Goal: Find specific page/section: Find specific page/section

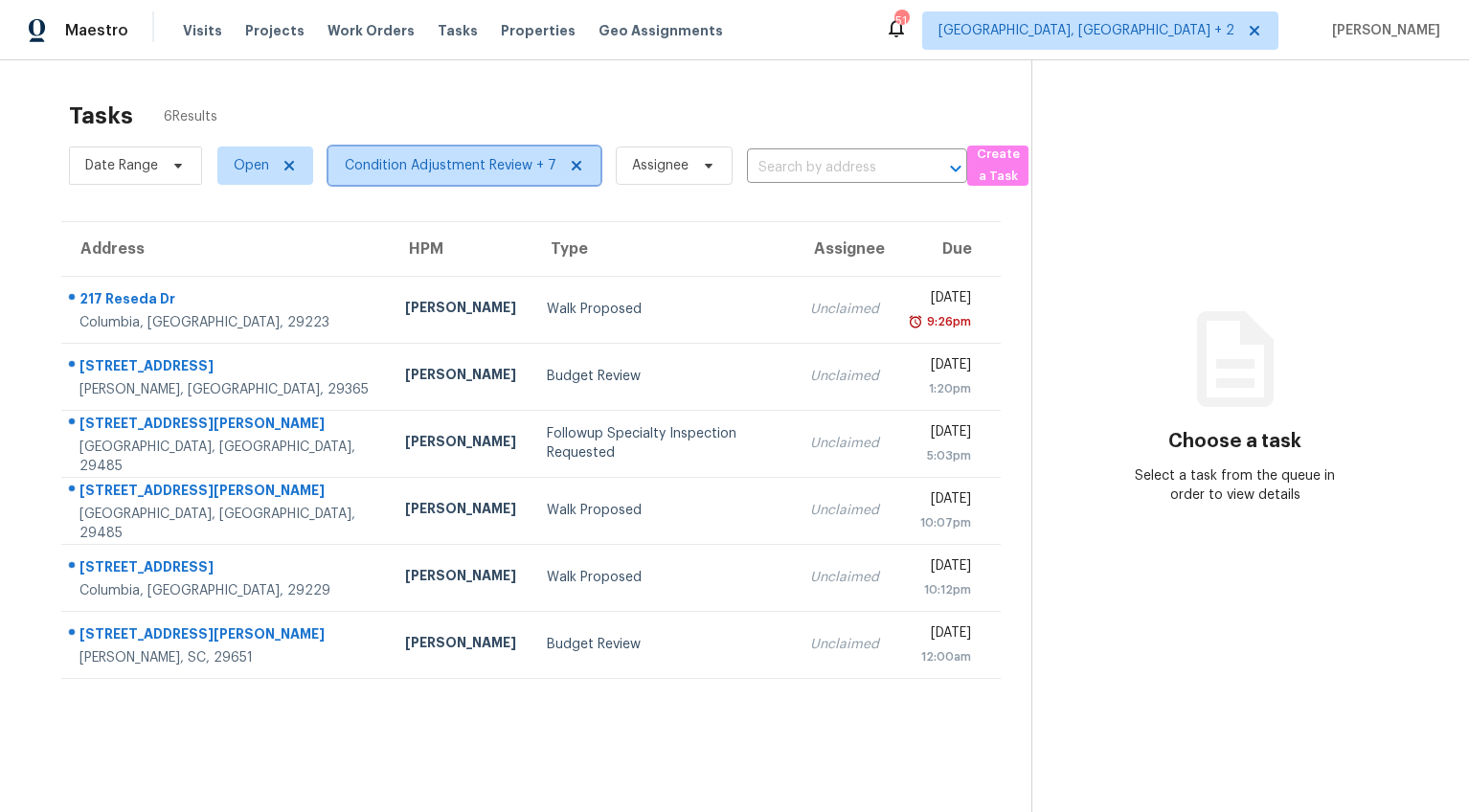
click at [409, 166] on span "Condition Adjustment Review + 7" at bounding box center [450, 165] width 211 height 19
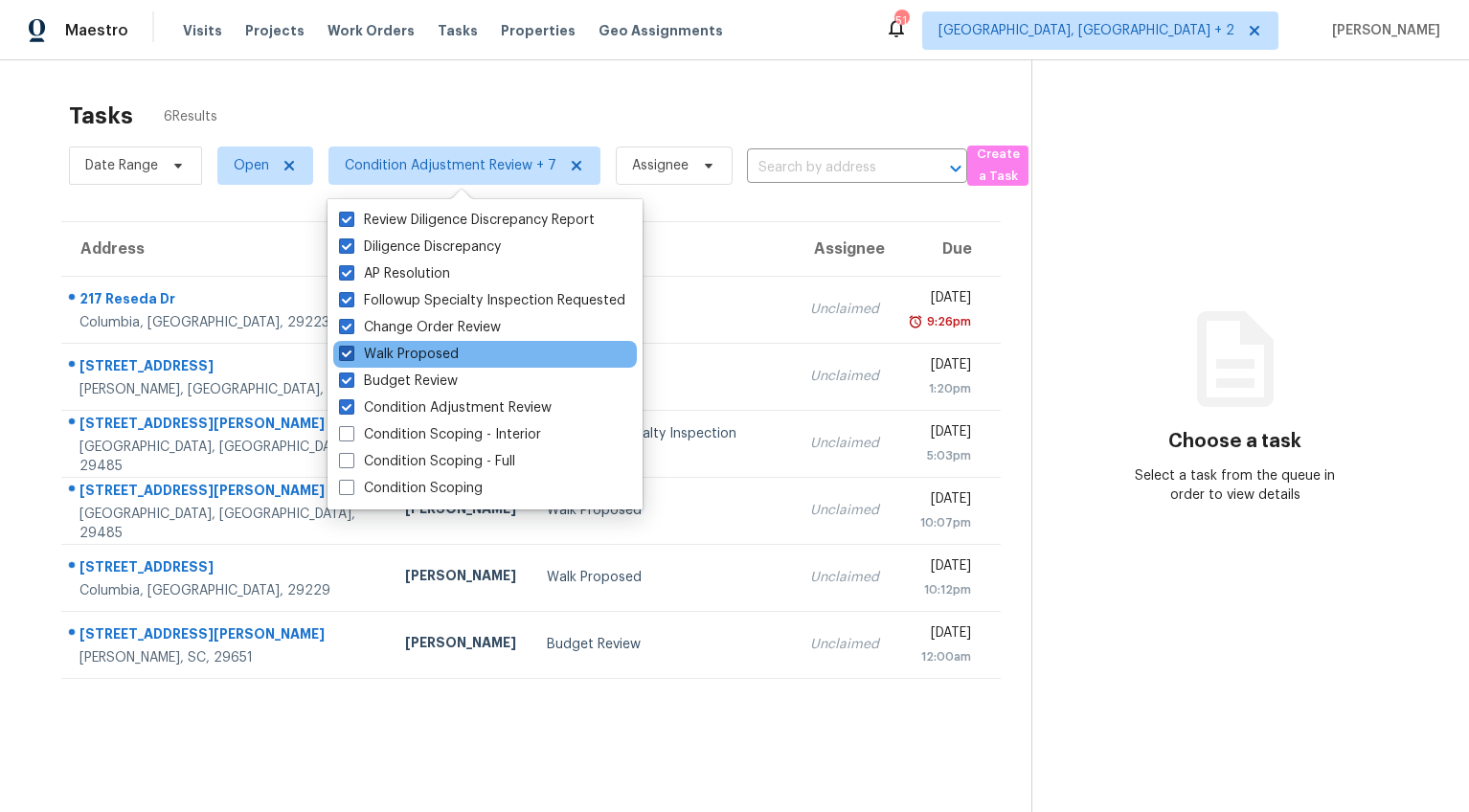
click at [349, 351] on span at bounding box center [347, 354] width 16 height 16
click at [349, 351] on input "Walk Proposed" at bounding box center [345, 351] width 13 height 13
checkbox input "false"
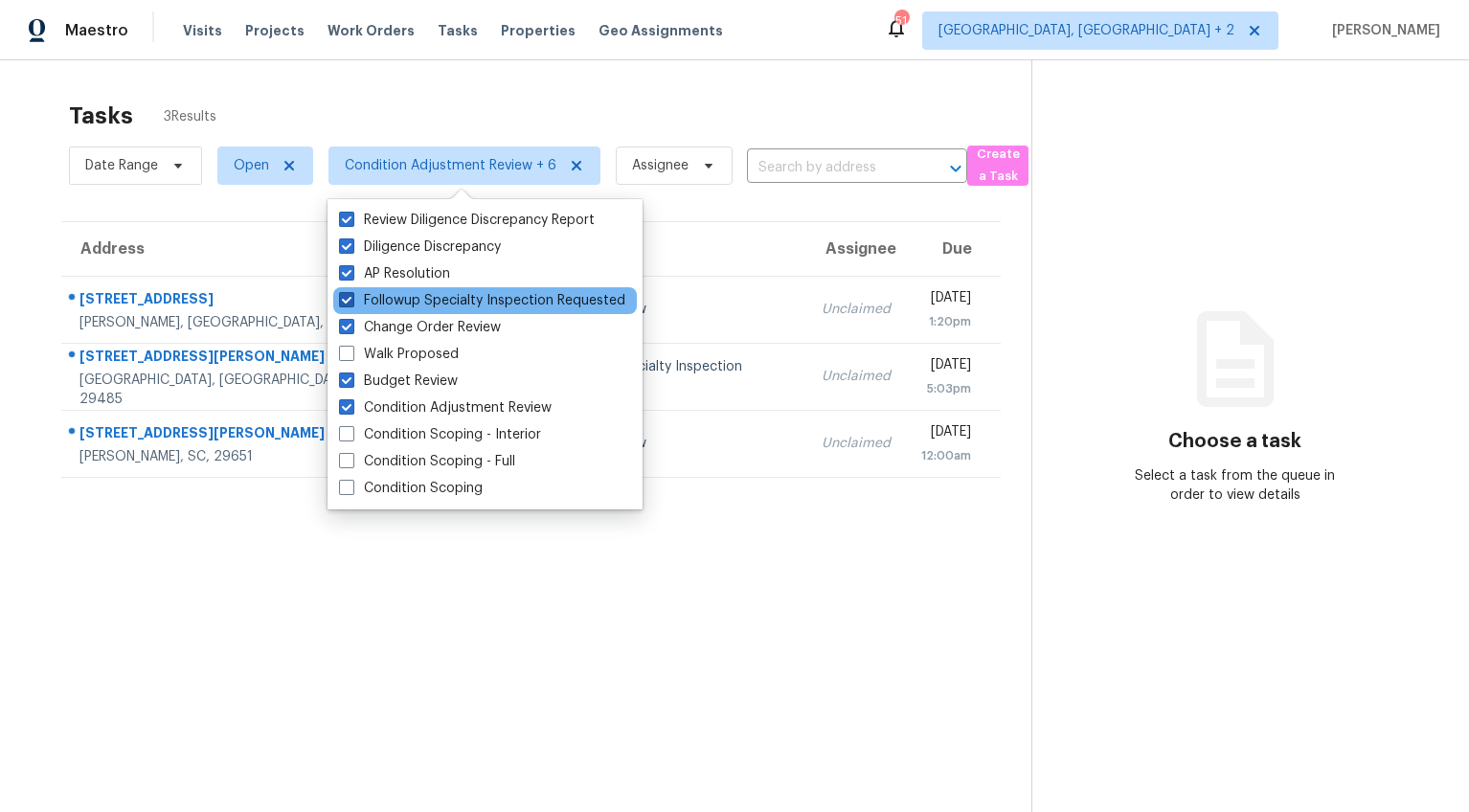
click at [347, 300] on span at bounding box center [347, 300] width 16 height 16
click at [347, 300] on input "Followup Specialty Inspection Requested" at bounding box center [345, 297] width 13 height 13
checkbox input "false"
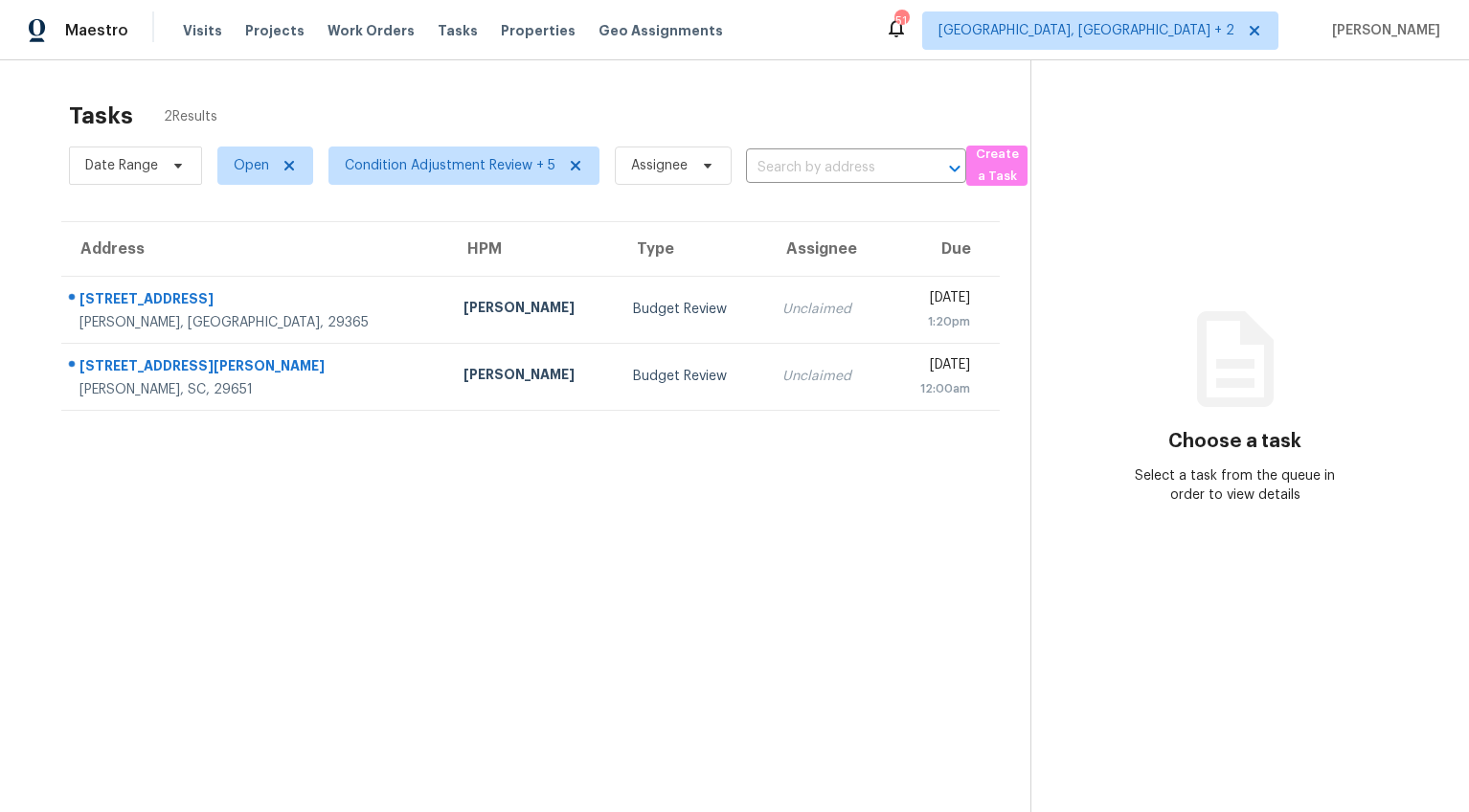
click at [3, 372] on div "Tasks 2 Results Date Range Open Condition Adjustment Review + 5 Assignee ​ Crea…" at bounding box center [734, 466] width 1469 height 812
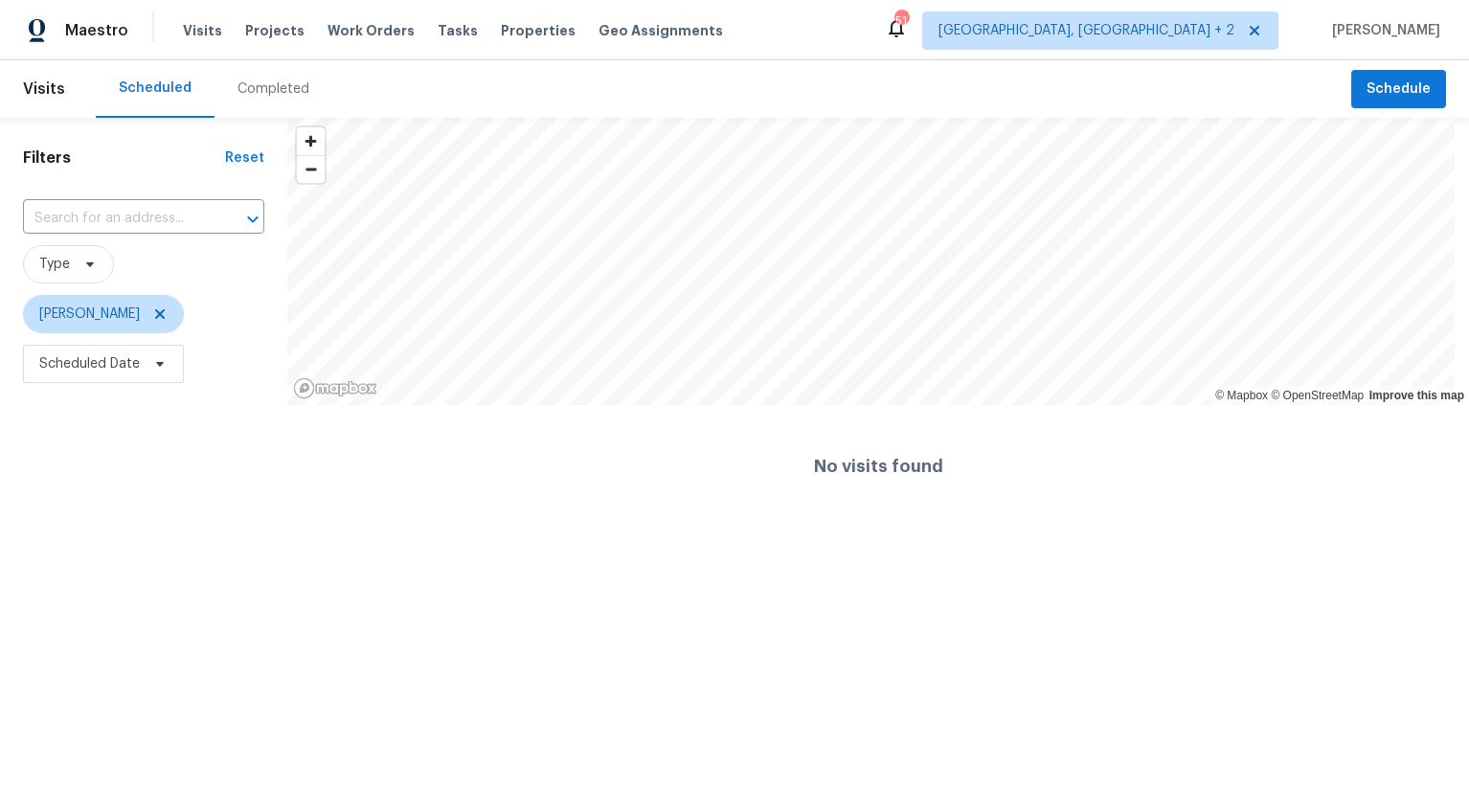
click at [267, 41] on div "Visits Projects Work Orders Tasks Properties Geo Assignments" at bounding box center [464, 31] width 563 height 39
click at [268, 35] on span "Projects" at bounding box center [275, 30] width 59 height 19
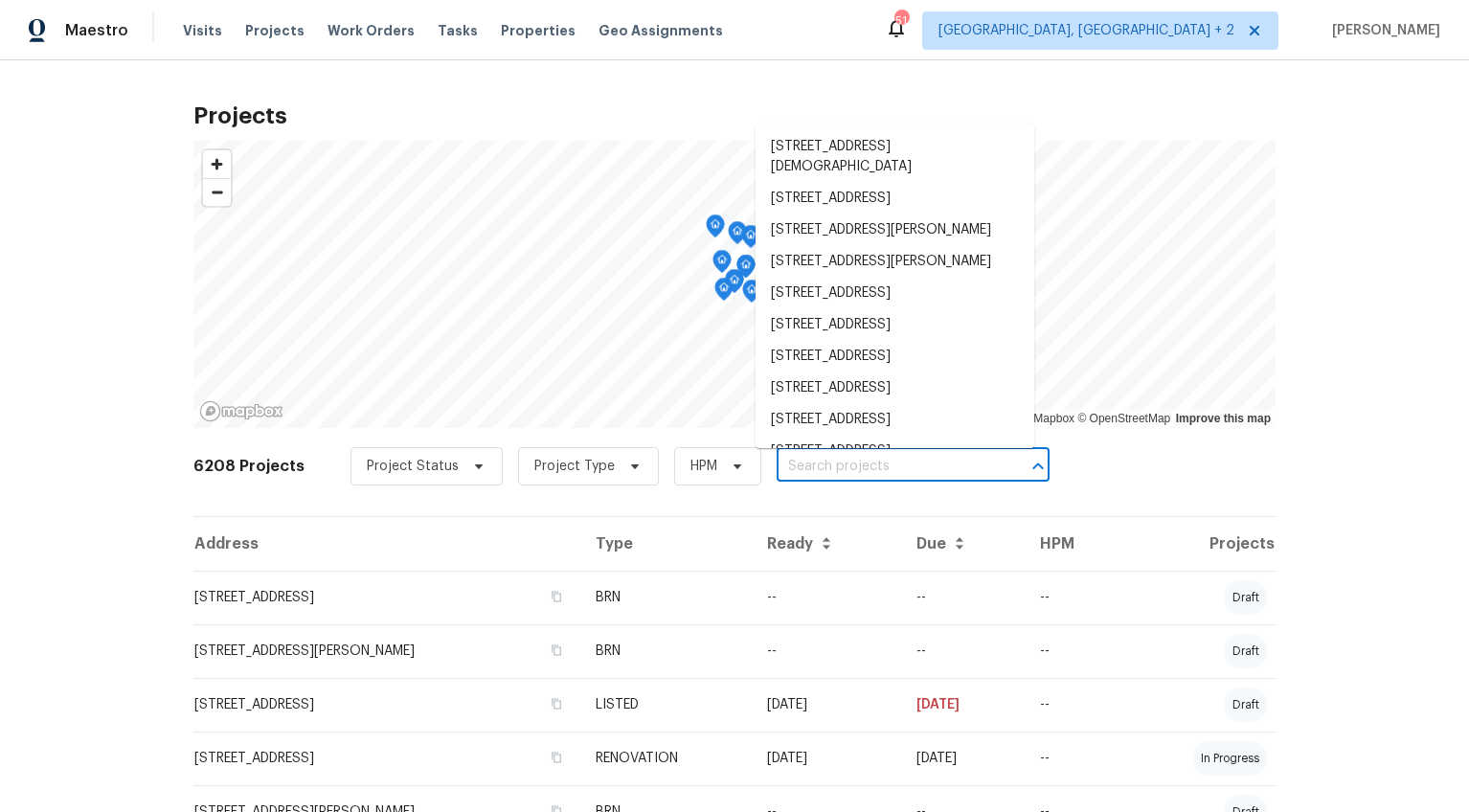
click at [816, 468] on input "text" at bounding box center [886, 466] width 219 height 30
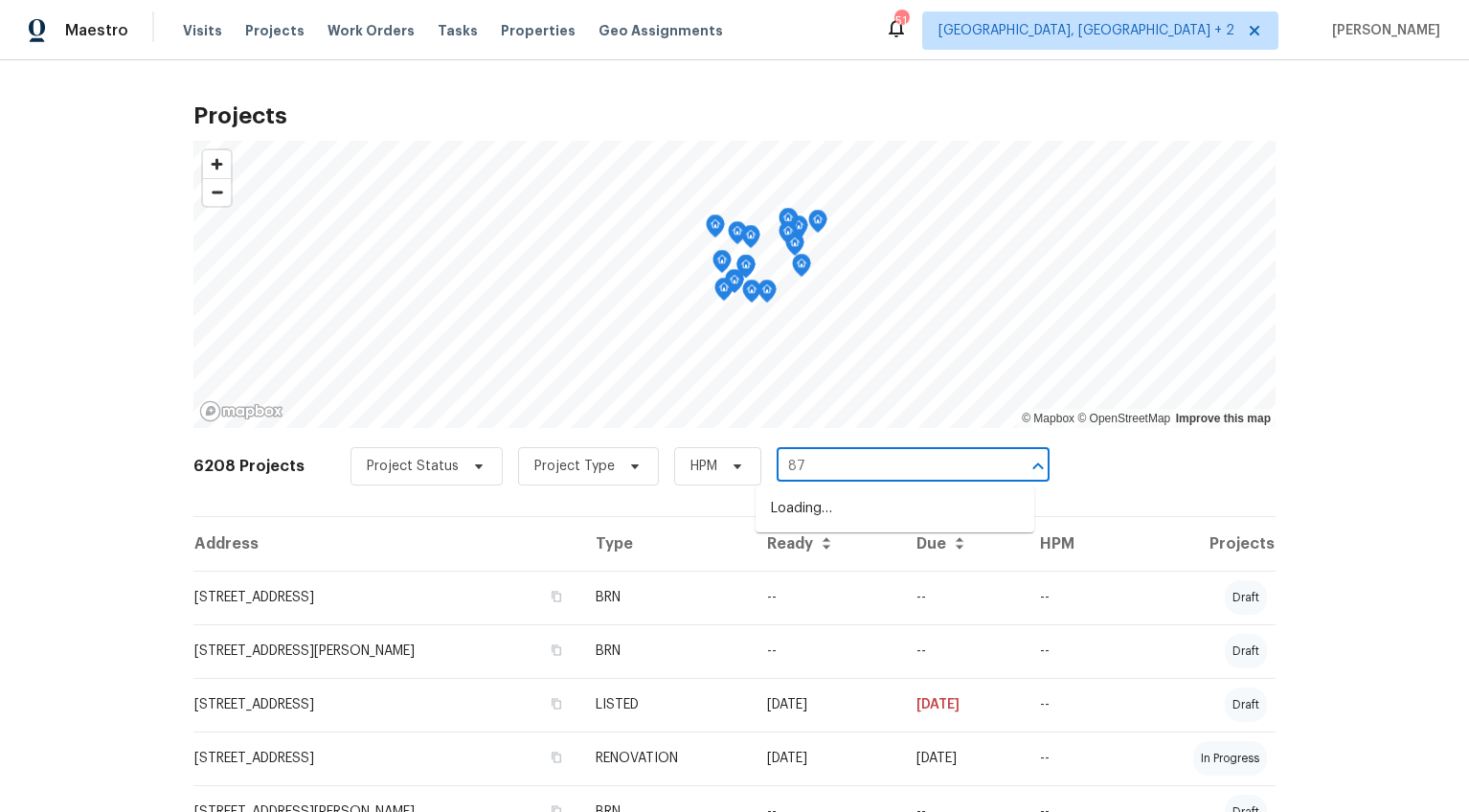
type input "873"
click at [817, 518] on li "[STREET_ADDRESS][PERSON_NAME]" at bounding box center [895, 509] width 279 height 32
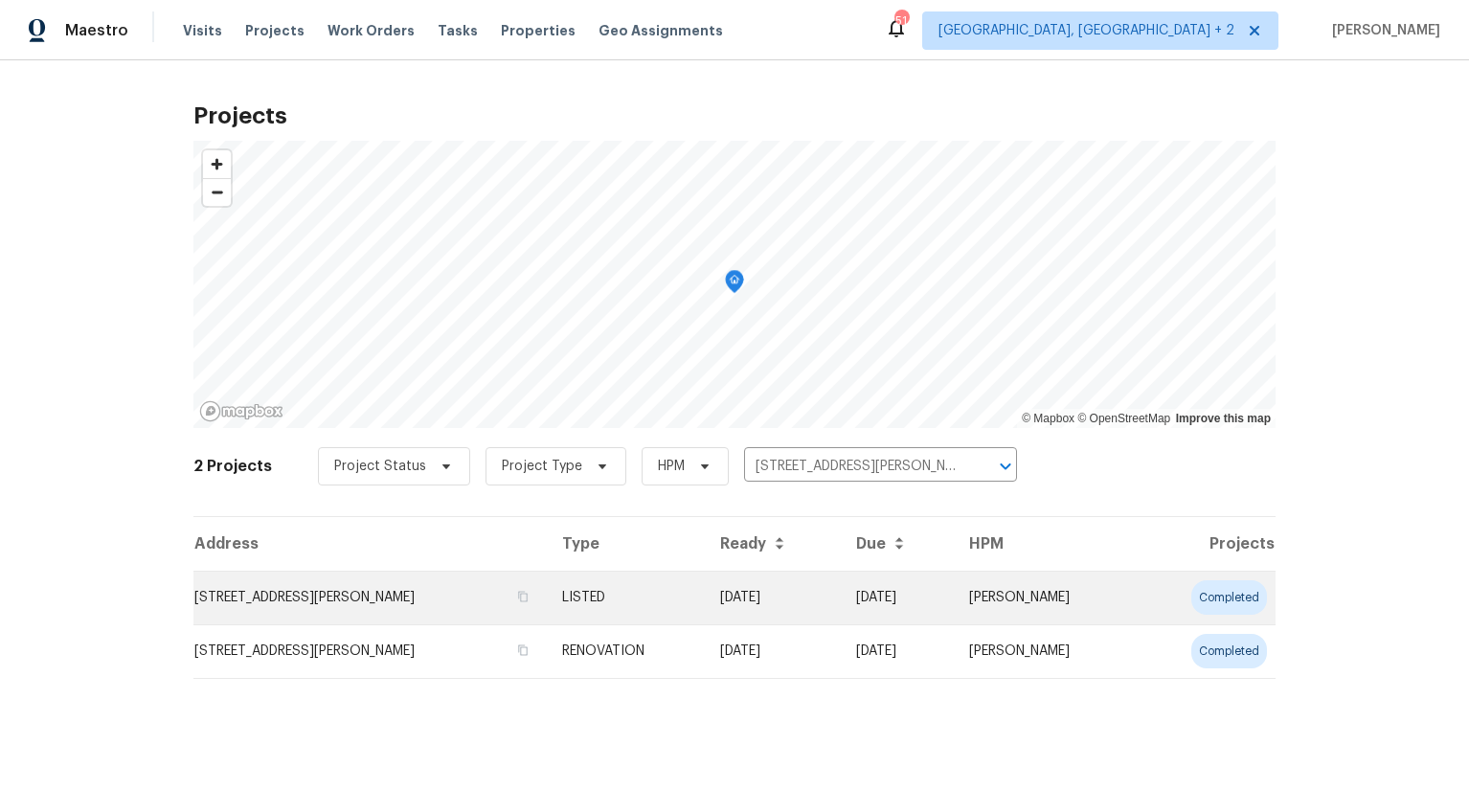
click at [346, 596] on td "[STREET_ADDRESS][PERSON_NAME]" at bounding box center [370, 598] width 354 height 53
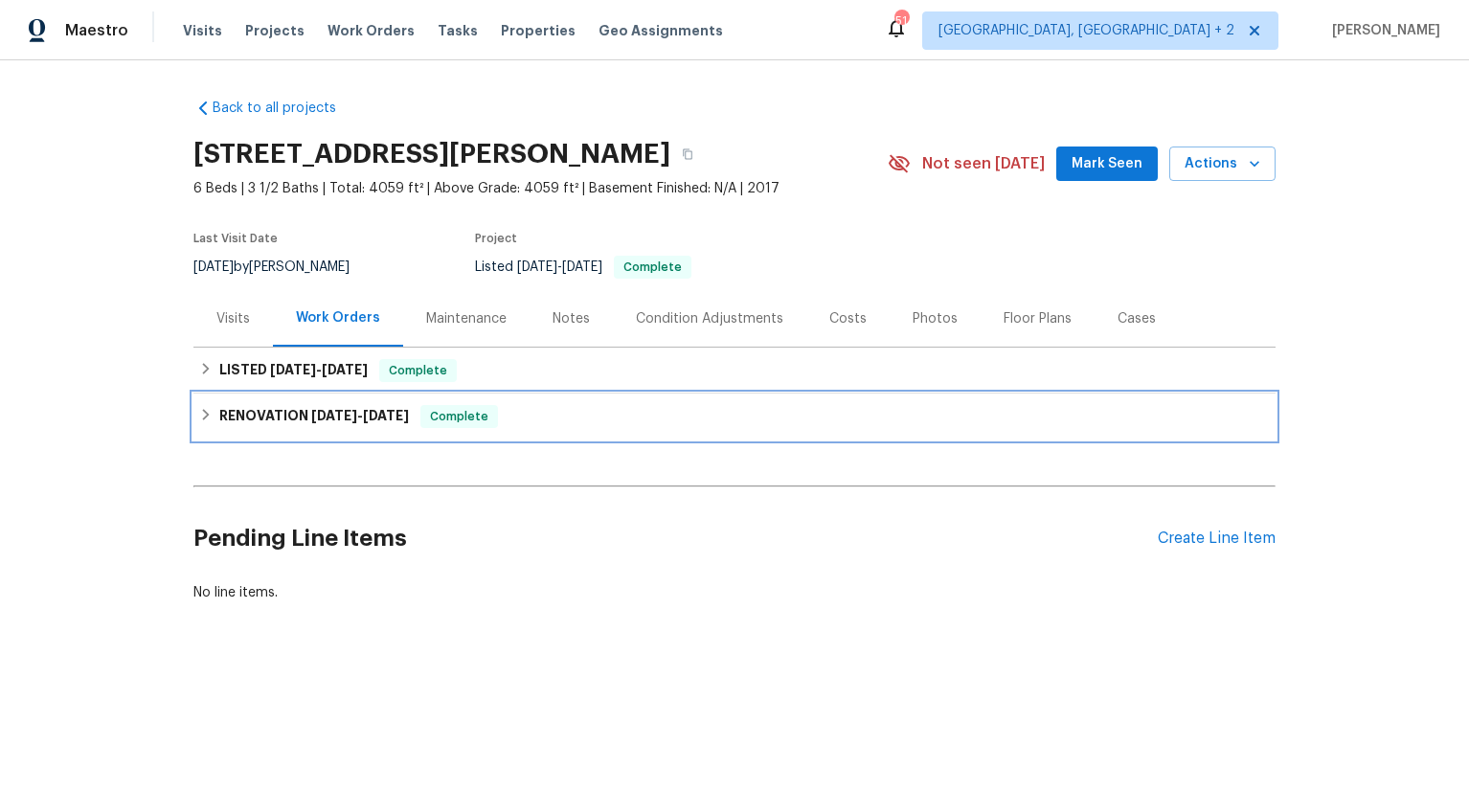
click at [311, 422] on h6 "RENOVATION [DATE] - [DATE]" at bounding box center [314, 416] width 190 height 23
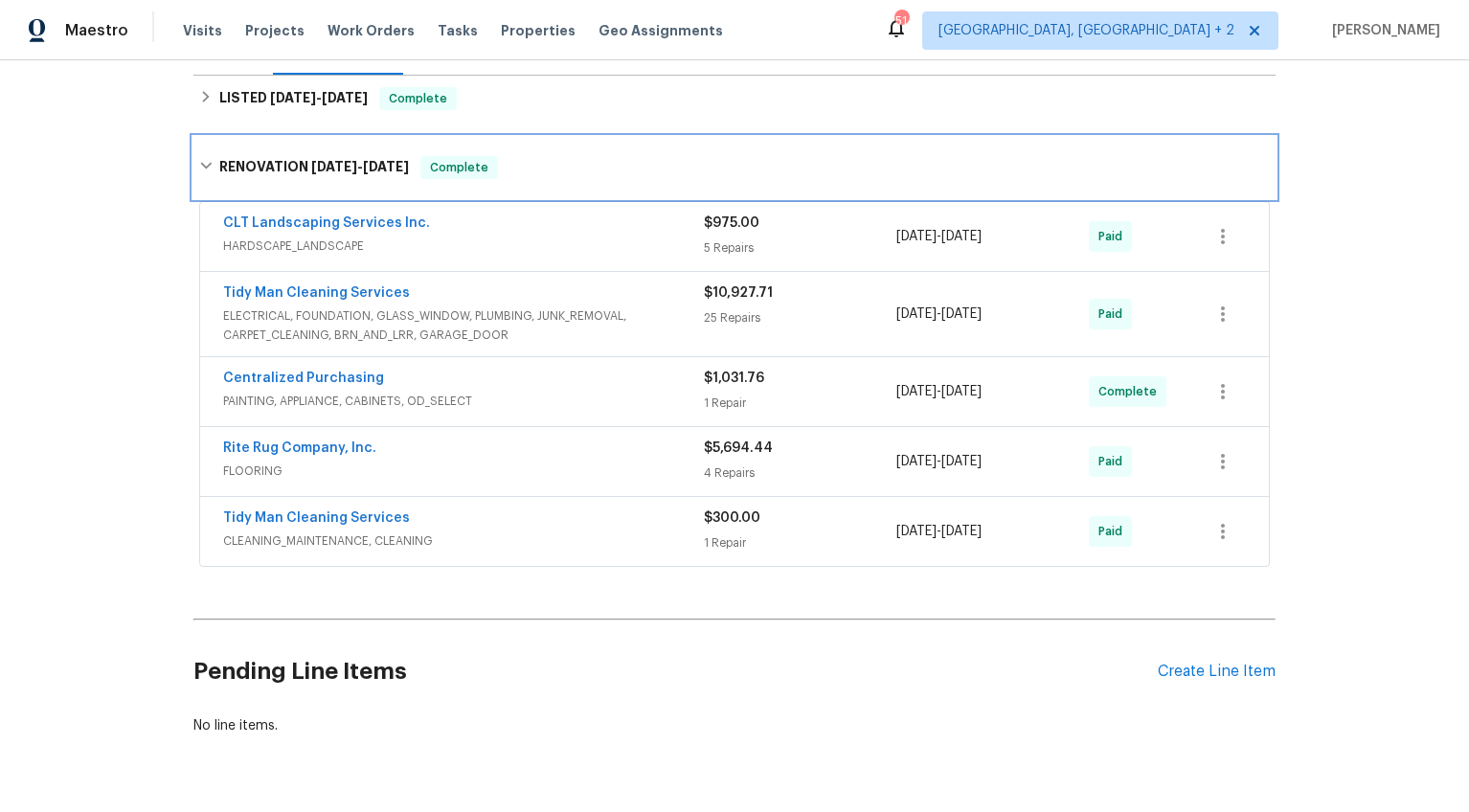
scroll to position [214, 0]
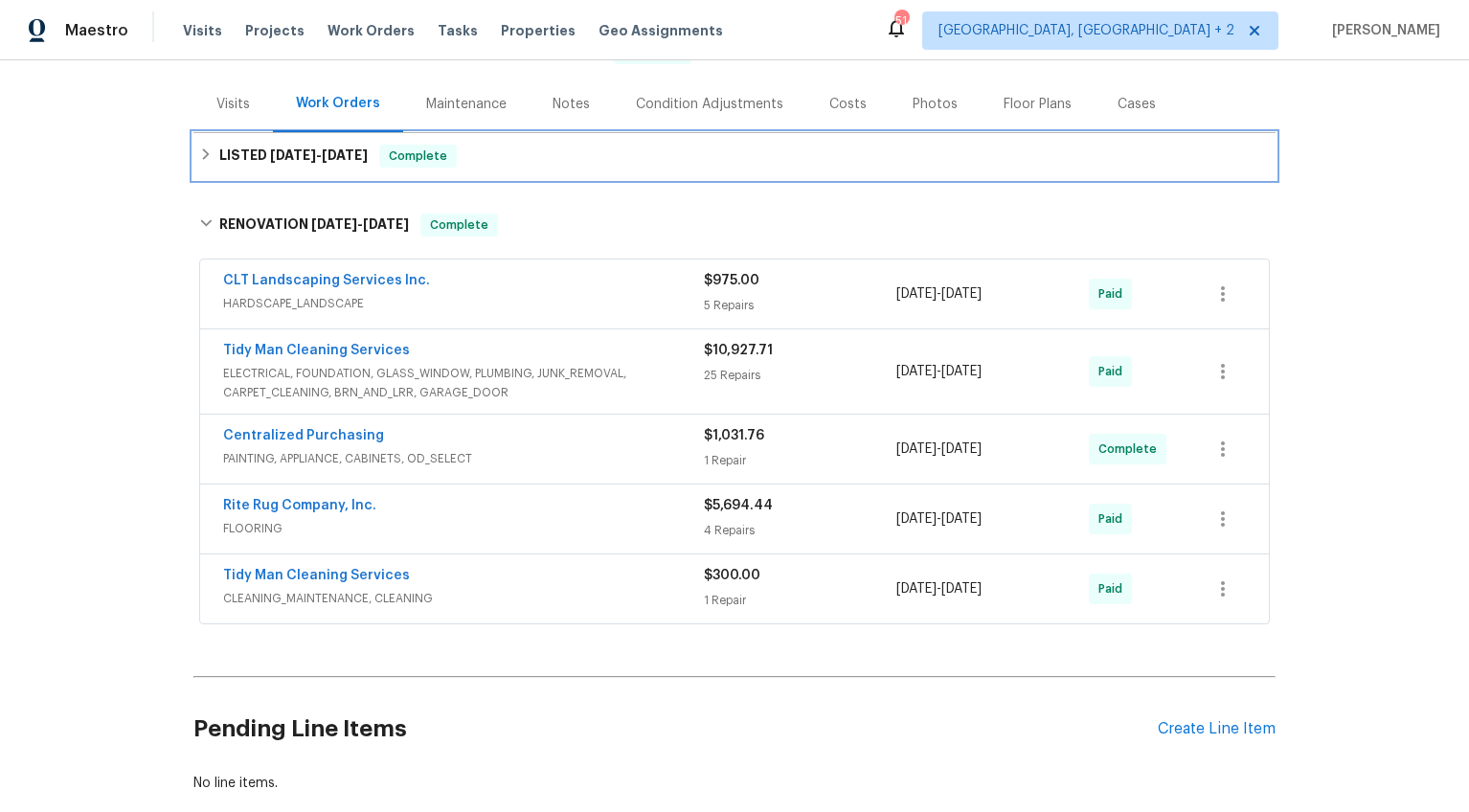
click at [304, 159] on span "[DATE] - [DATE]" at bounding box center [318, 155] width 98 height 14
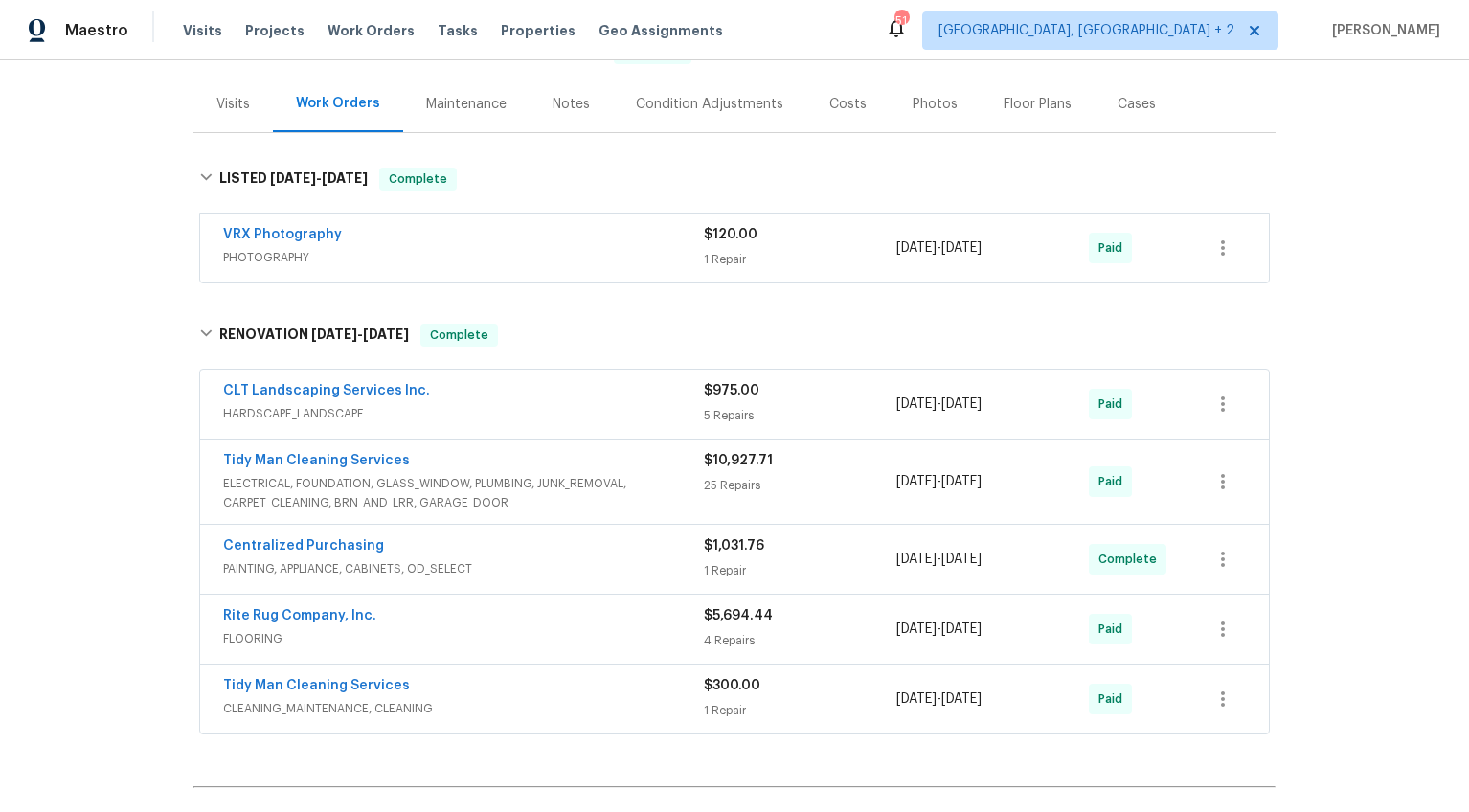
click at [236, 112] on div "Visits" at bounding box center [233, 104] width 34 height 19
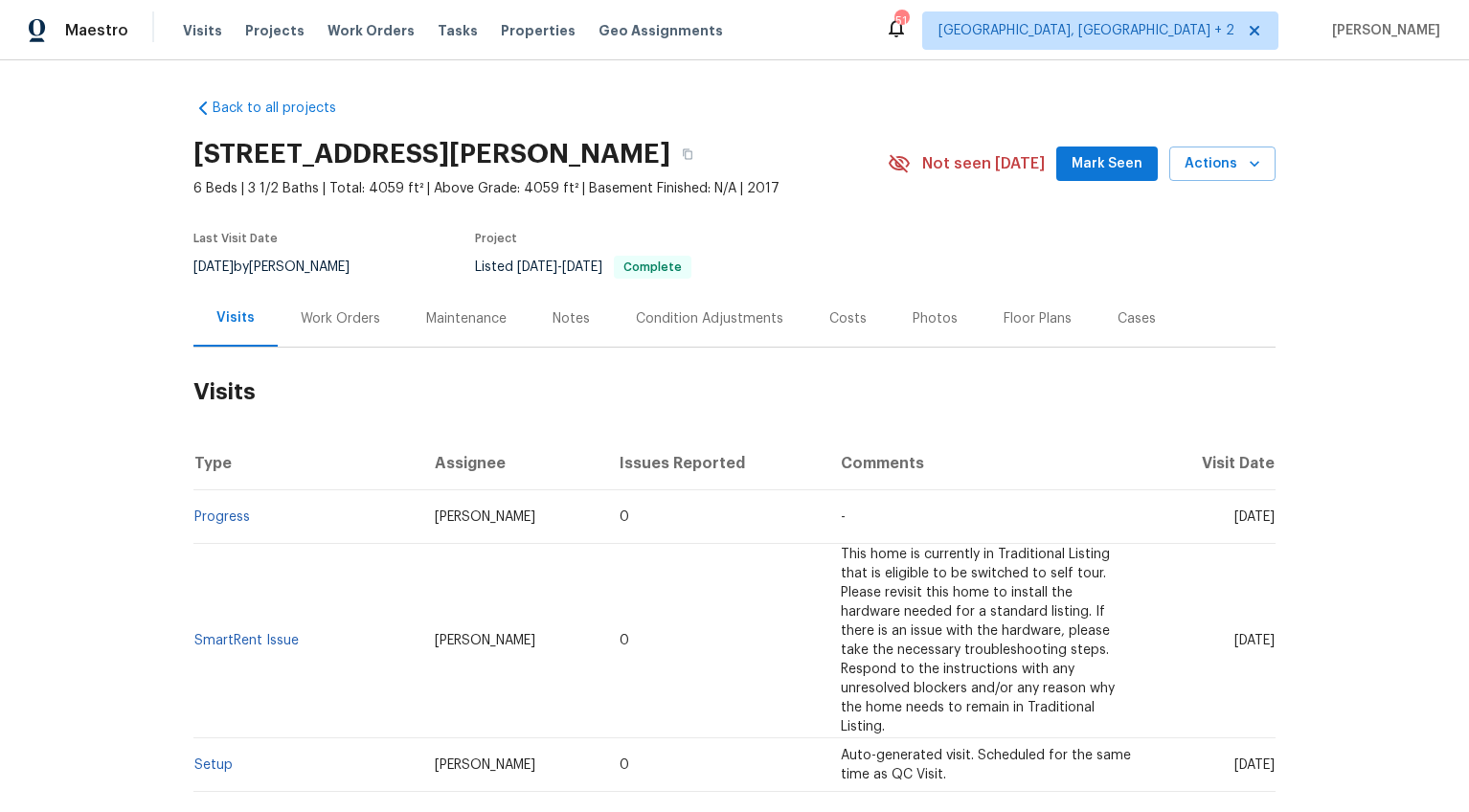
scroll to position [6, 0]
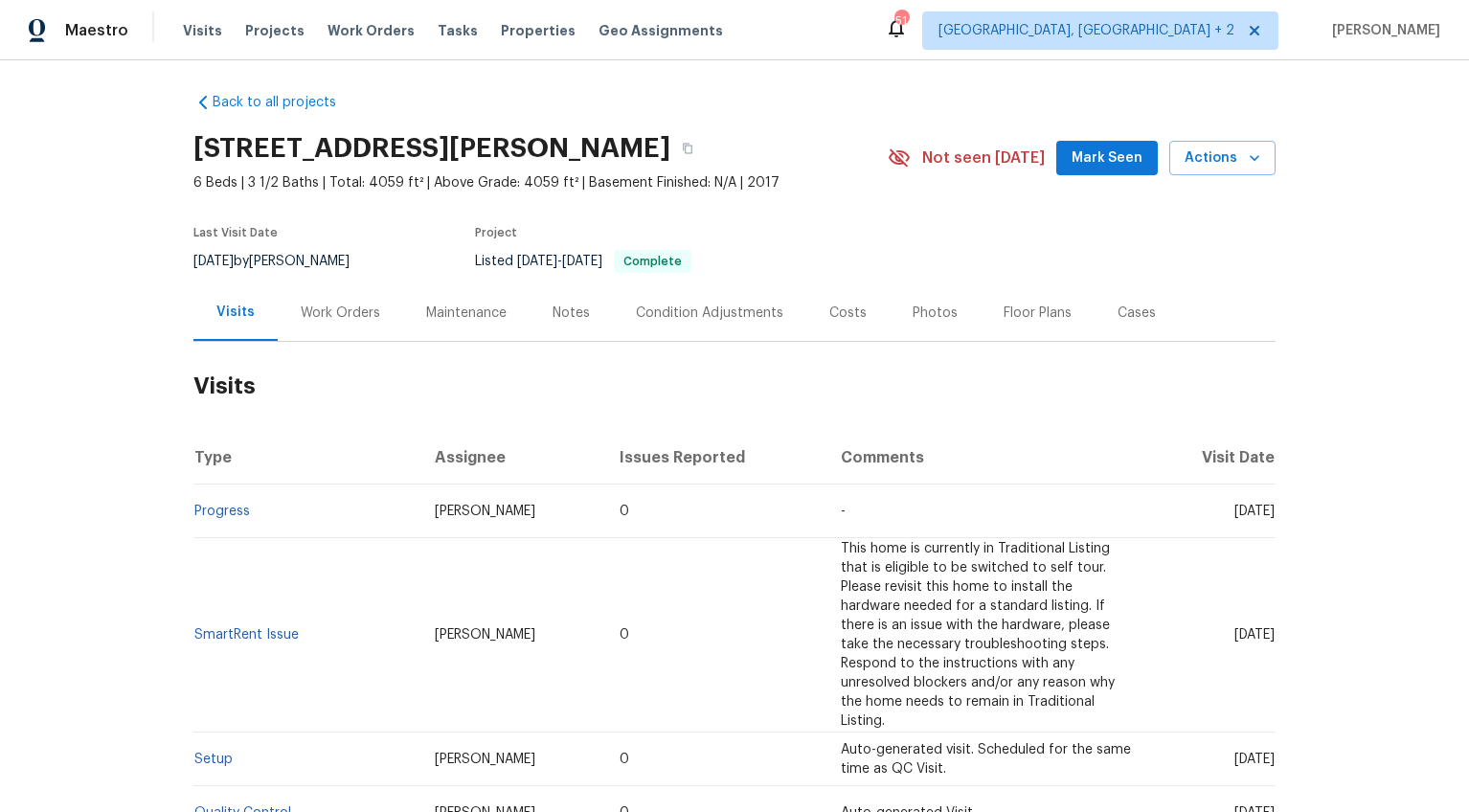
click at [337, 322] on div "Work Orders" at bounding box center [340, 312] width 125 height 56
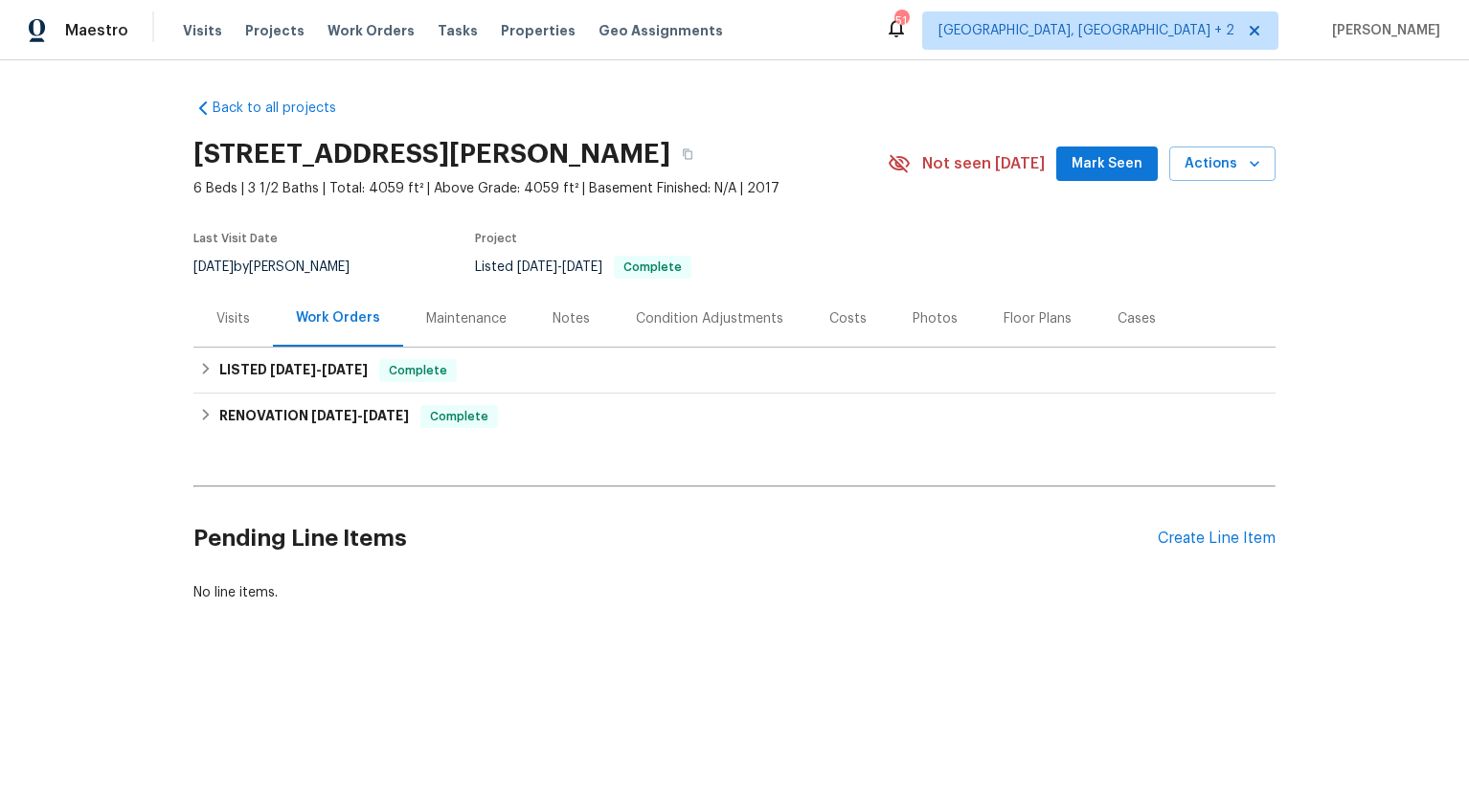
click at [826, 327] on div "Costs" at bounding box center [848, 318] width 83 height 56
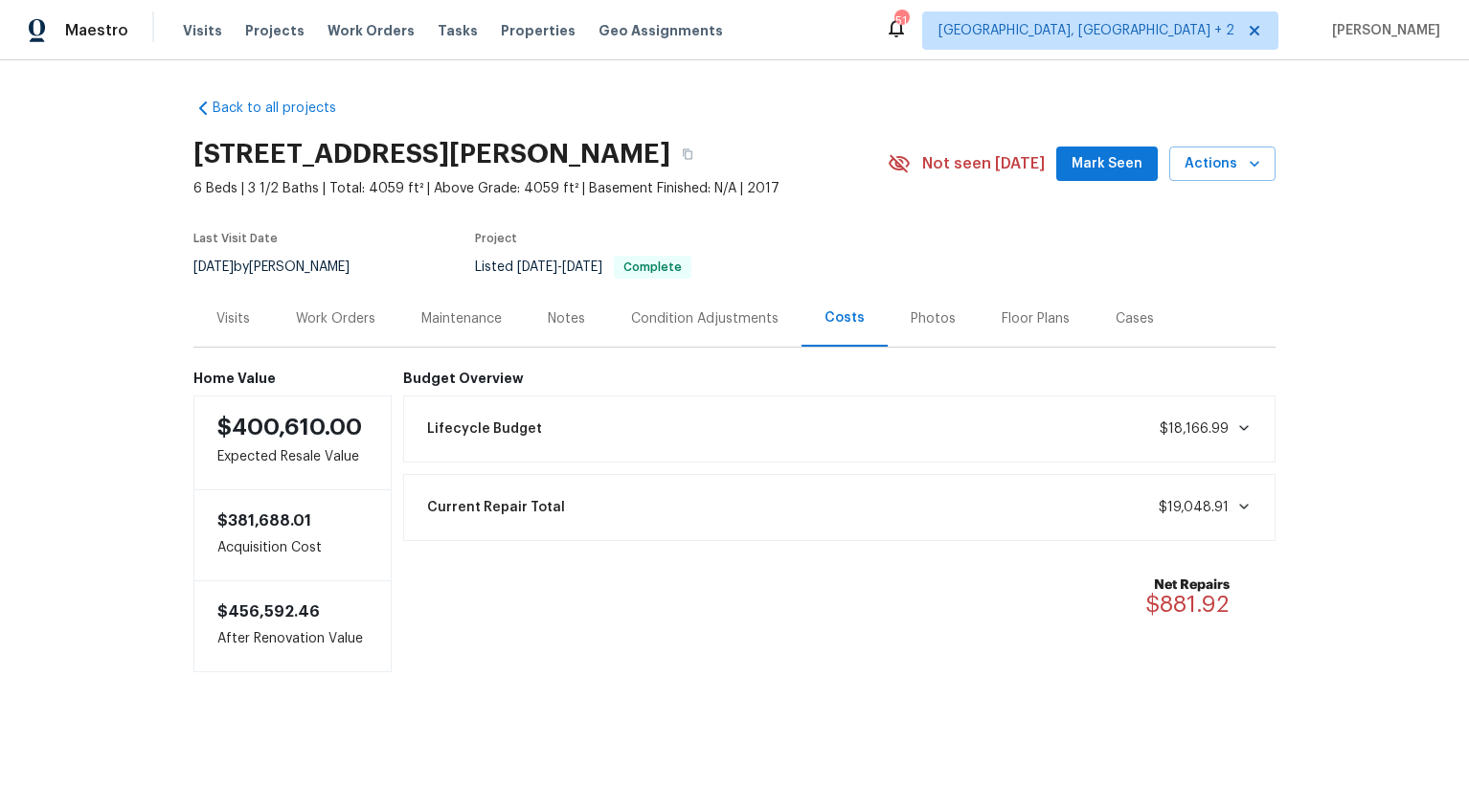
click at [303, 327] on div "Work Orders" at bounding box center [335, 318] width 125 height 56
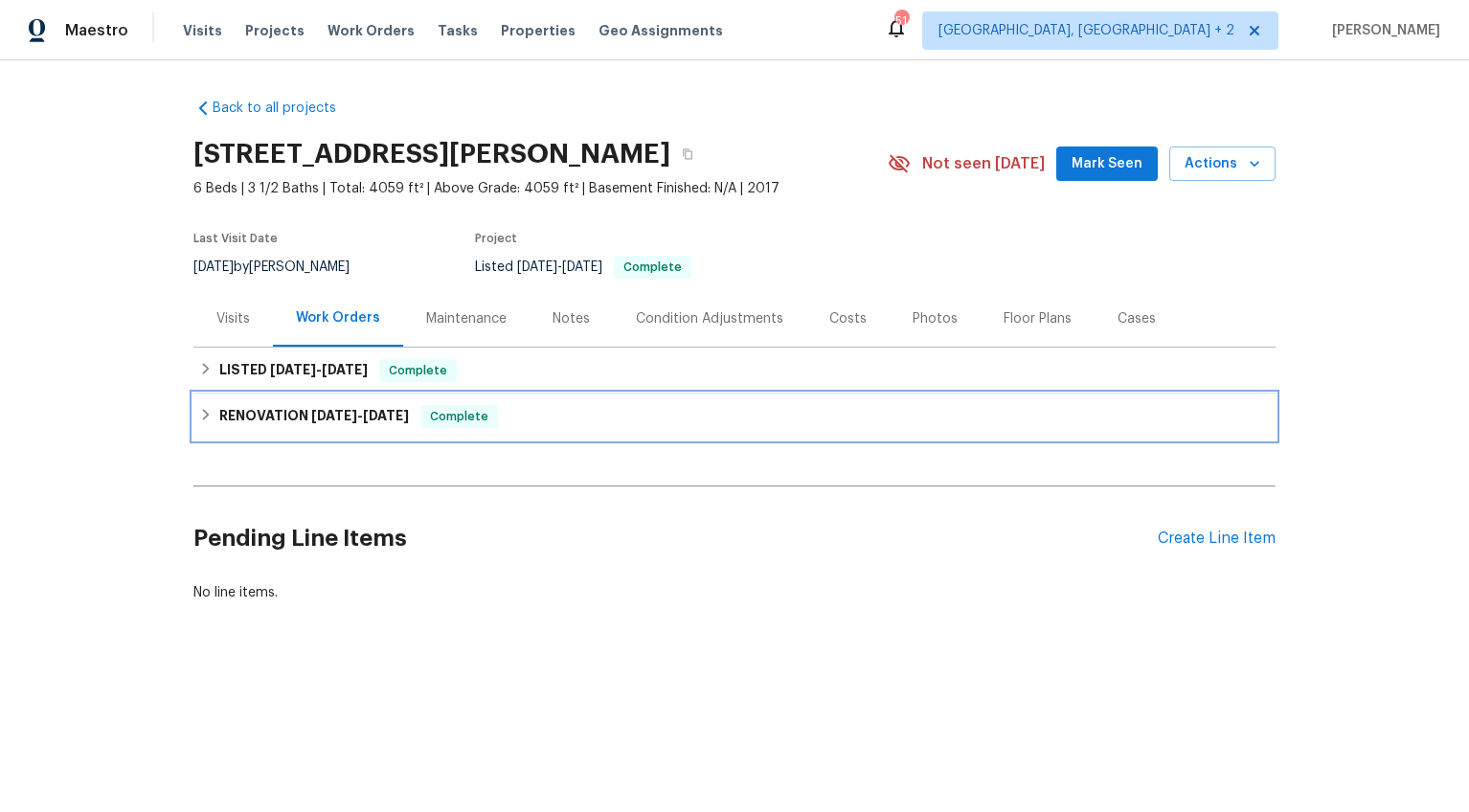
click at [339, 423] on h6 "RENOVATION [DATE] - [DATE]" at bounding box center [314, 416] width 190 height 23
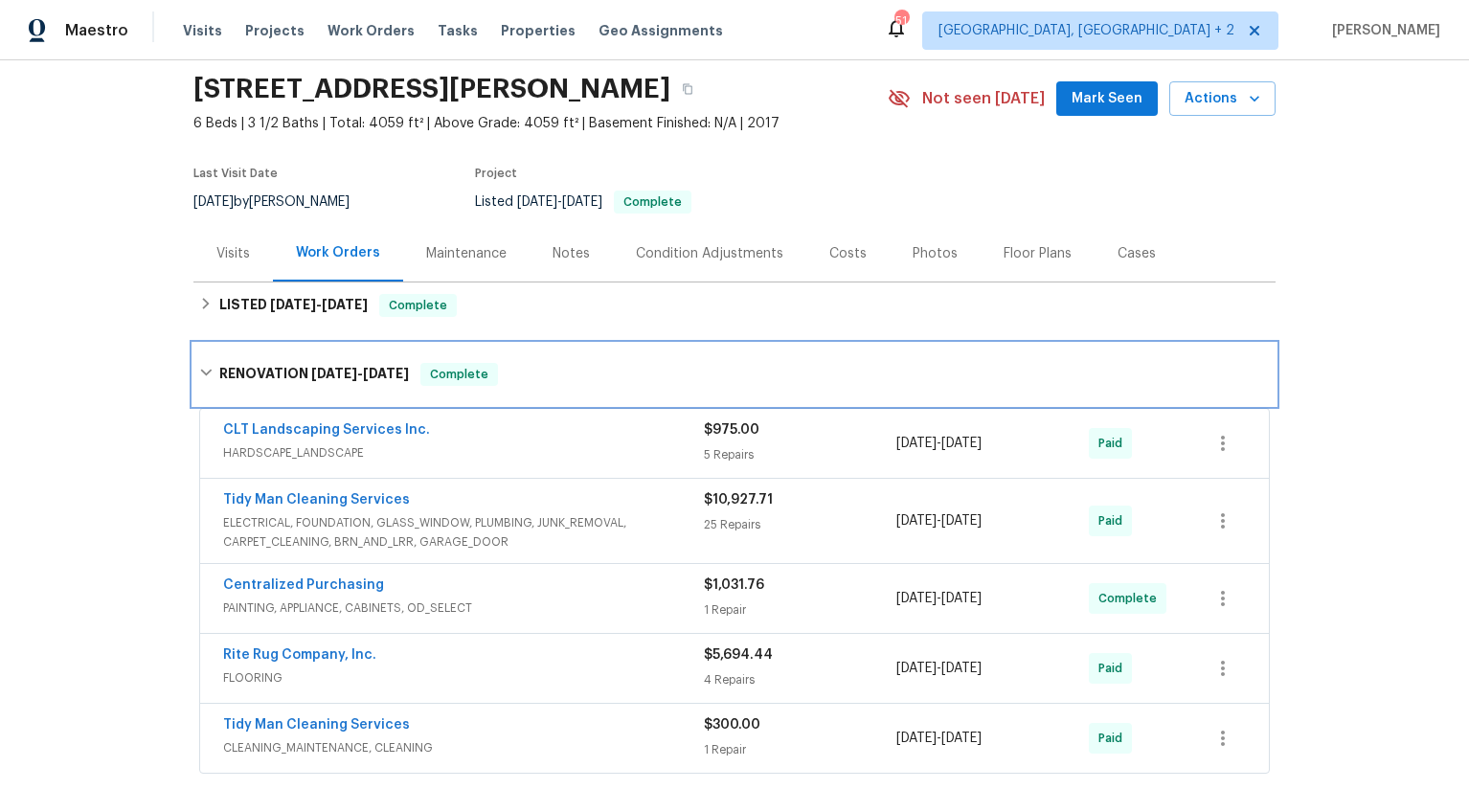
scroll to position [71, 0]
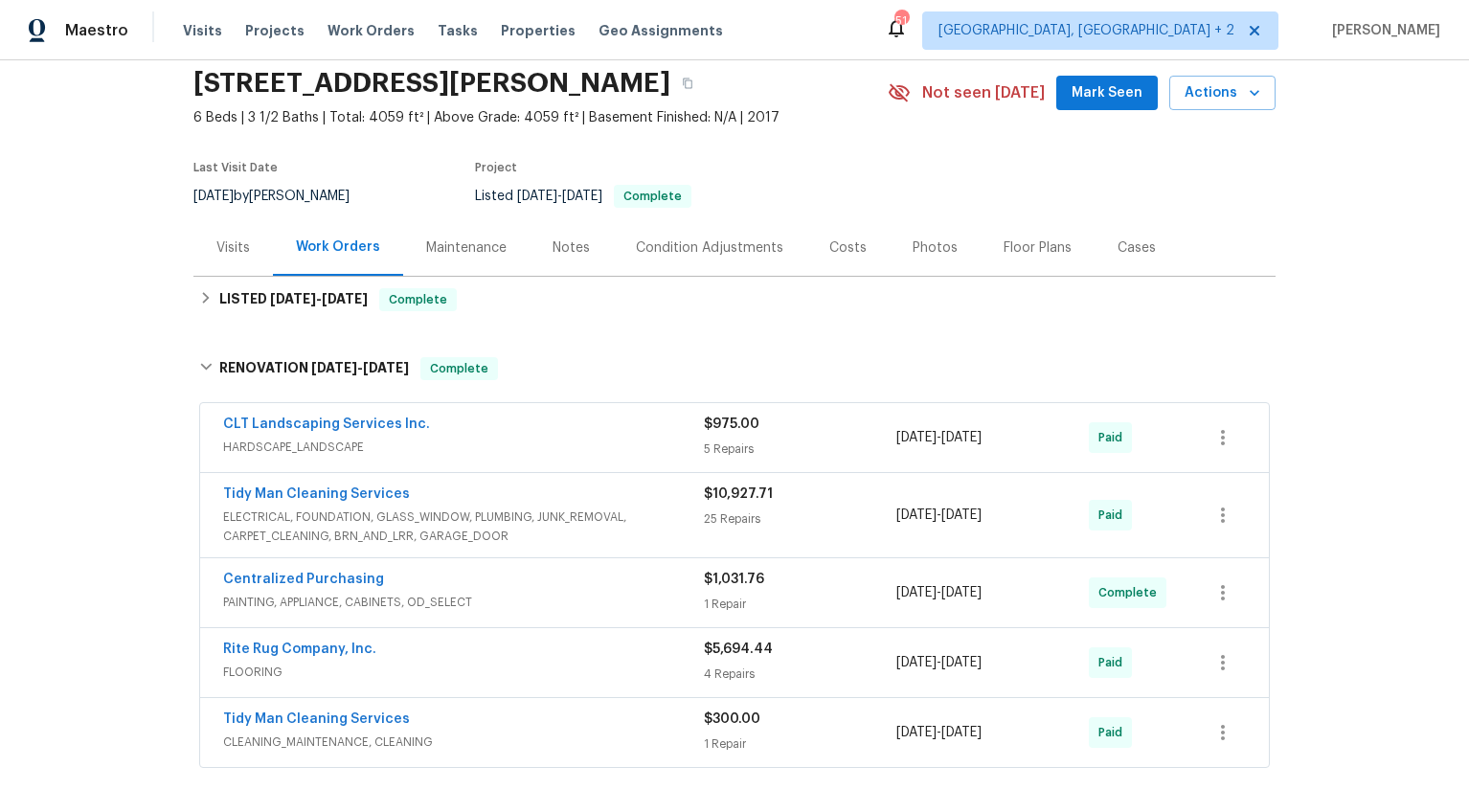
click at [852, 248] on div "Costs" at bounding box center [848, 247] width 83 height 56
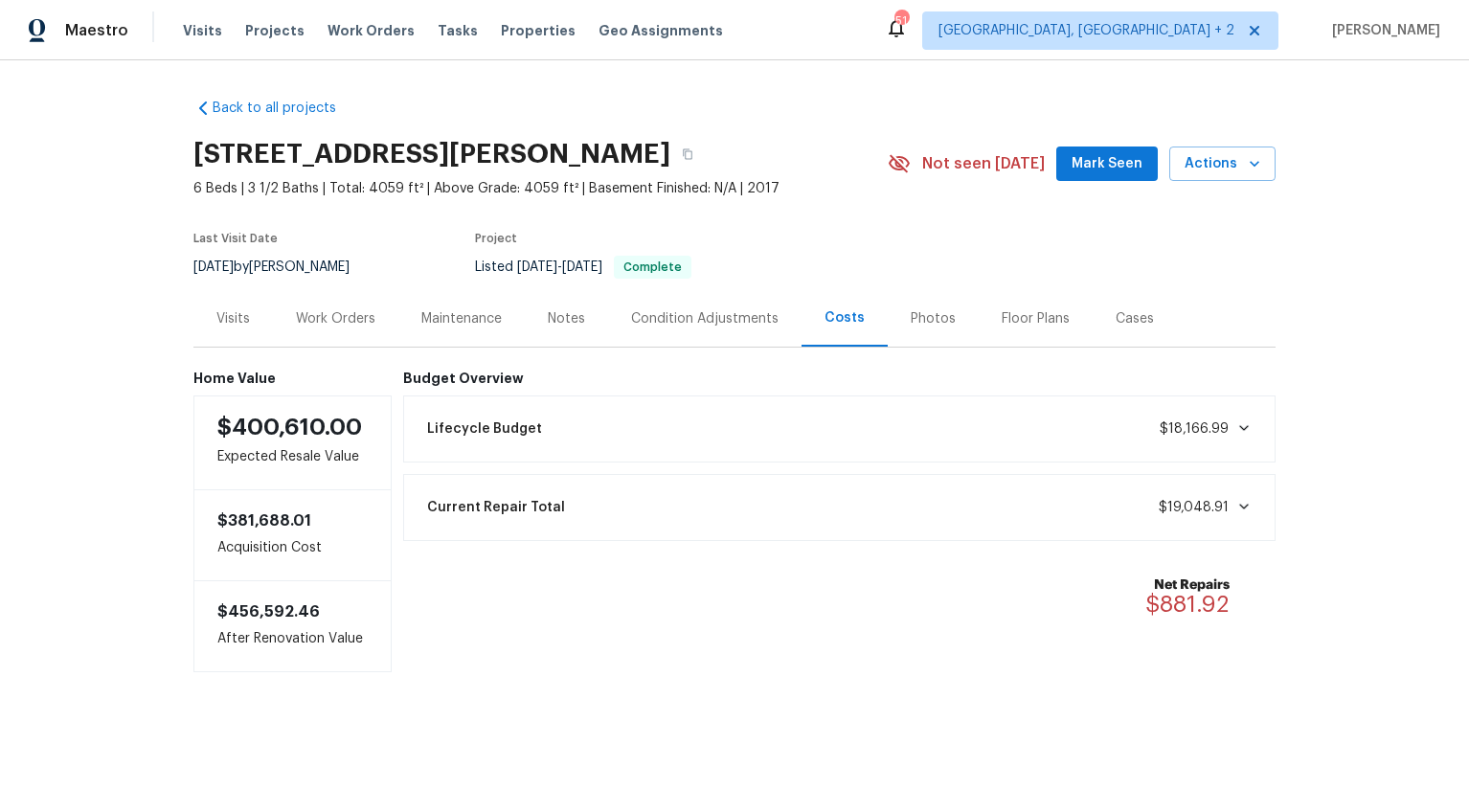
click at [344, 326] on div "Work Orders" at bounding box center [335, 318] width 79 height 19
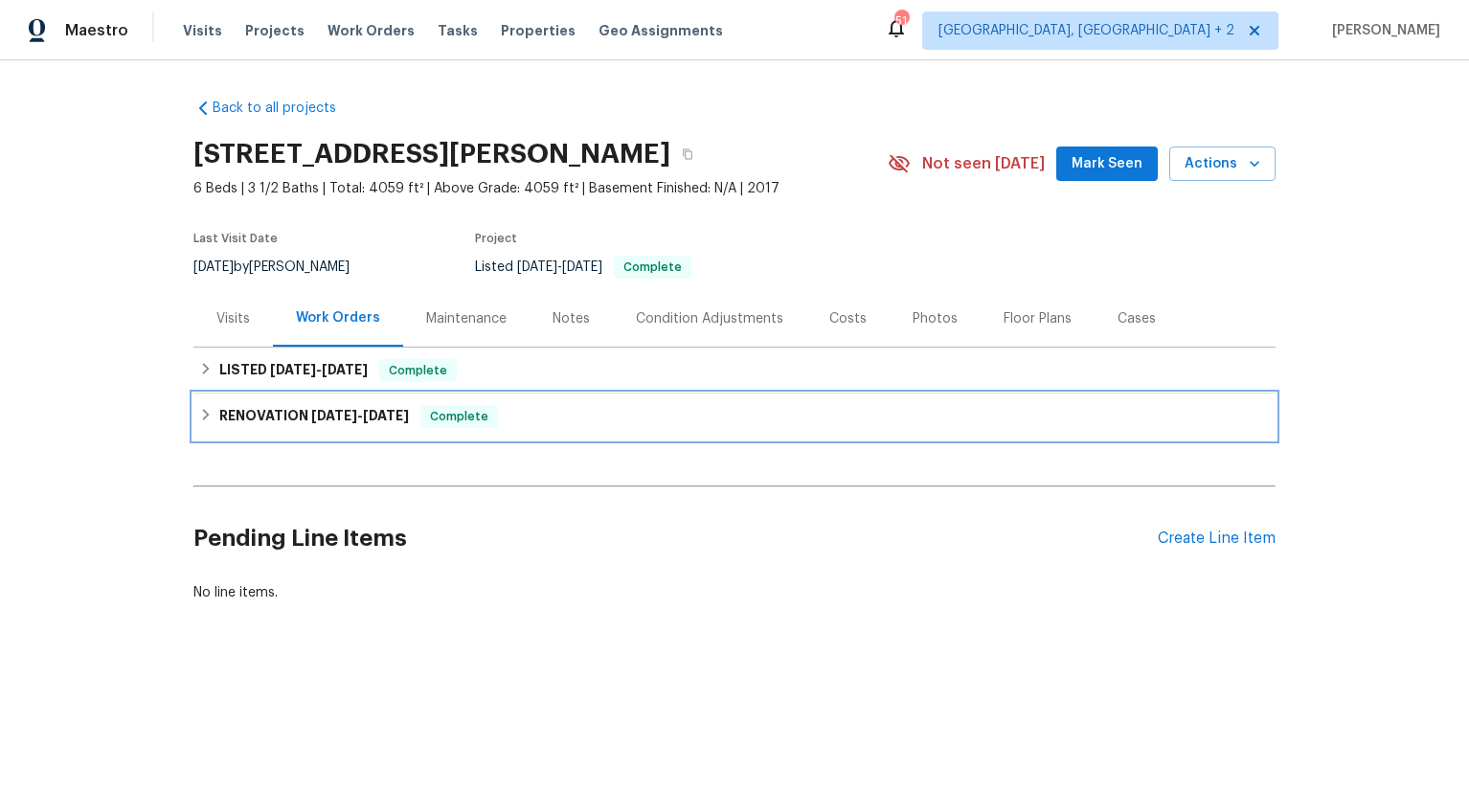
click at [361, 411] on span "[DATE] - [DATE]" at bounding box center [360, 416] width 98 height 14
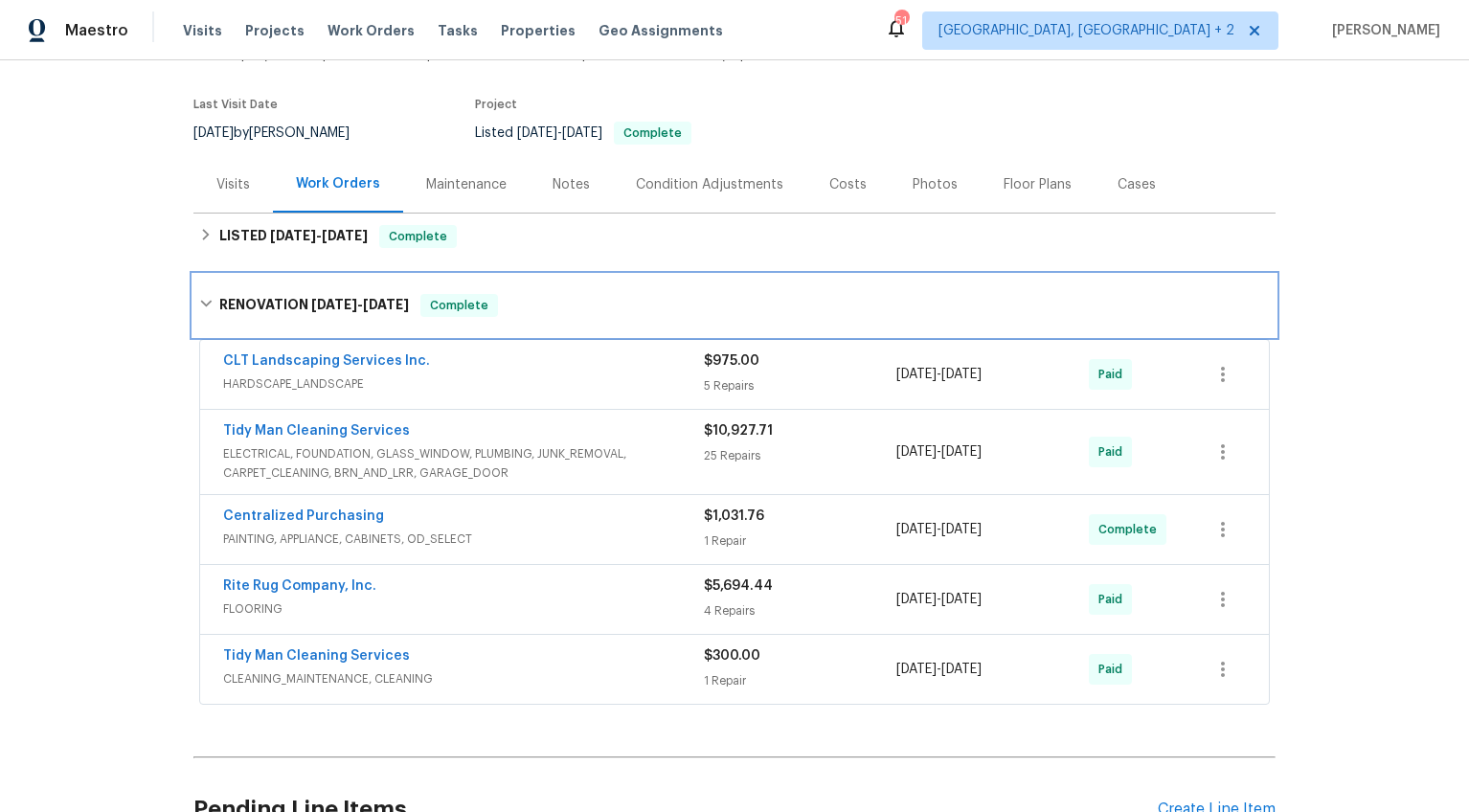
scroll to position [219, 0]
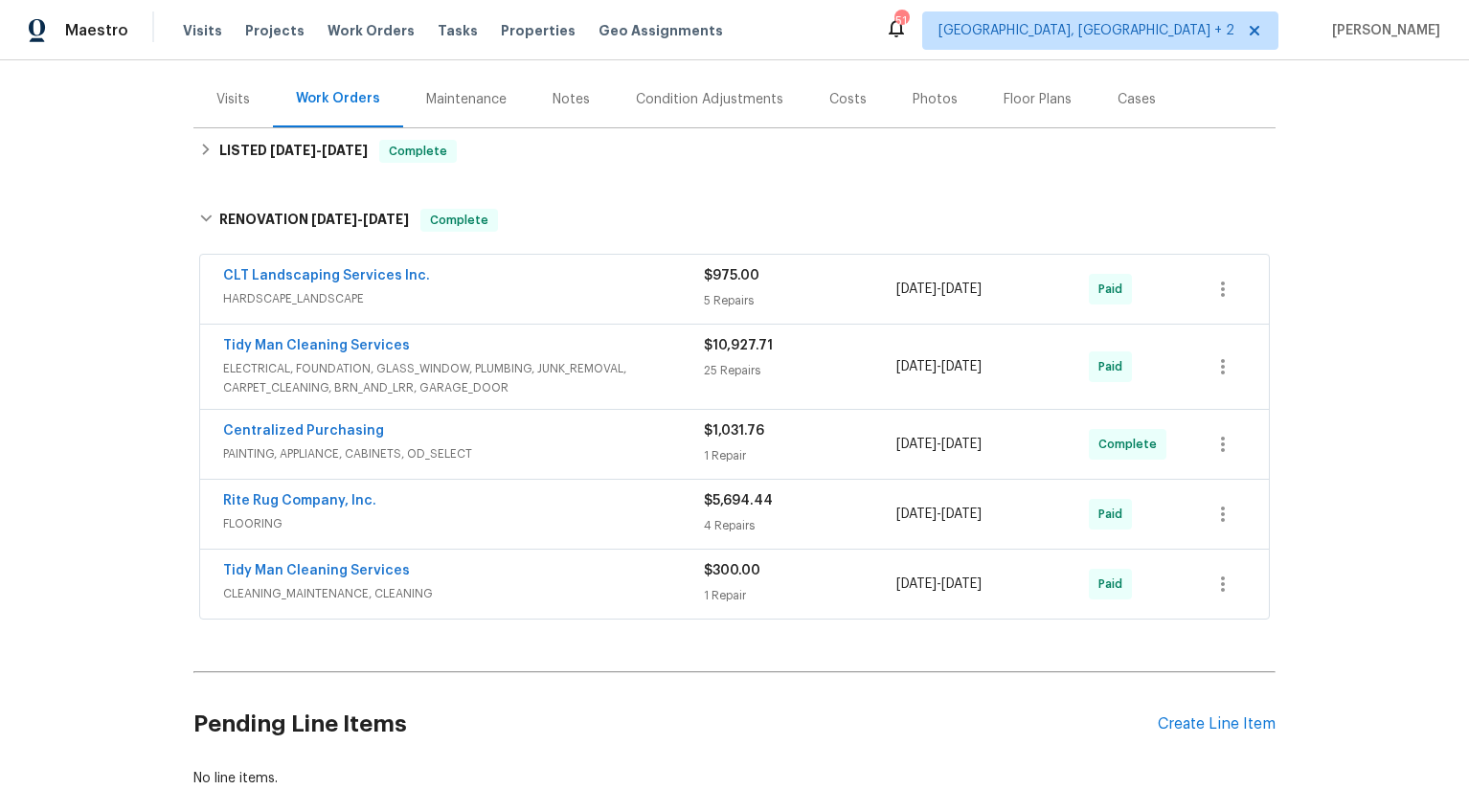
click at [596, 374] on span "ELECTRICAL, FOUNDATION, GLASS_WINDOW, PLUMBING, JUNK_REMOVAL, CARPET_CLEANING, …" at bounding box center [463, 377] width 481 height 39
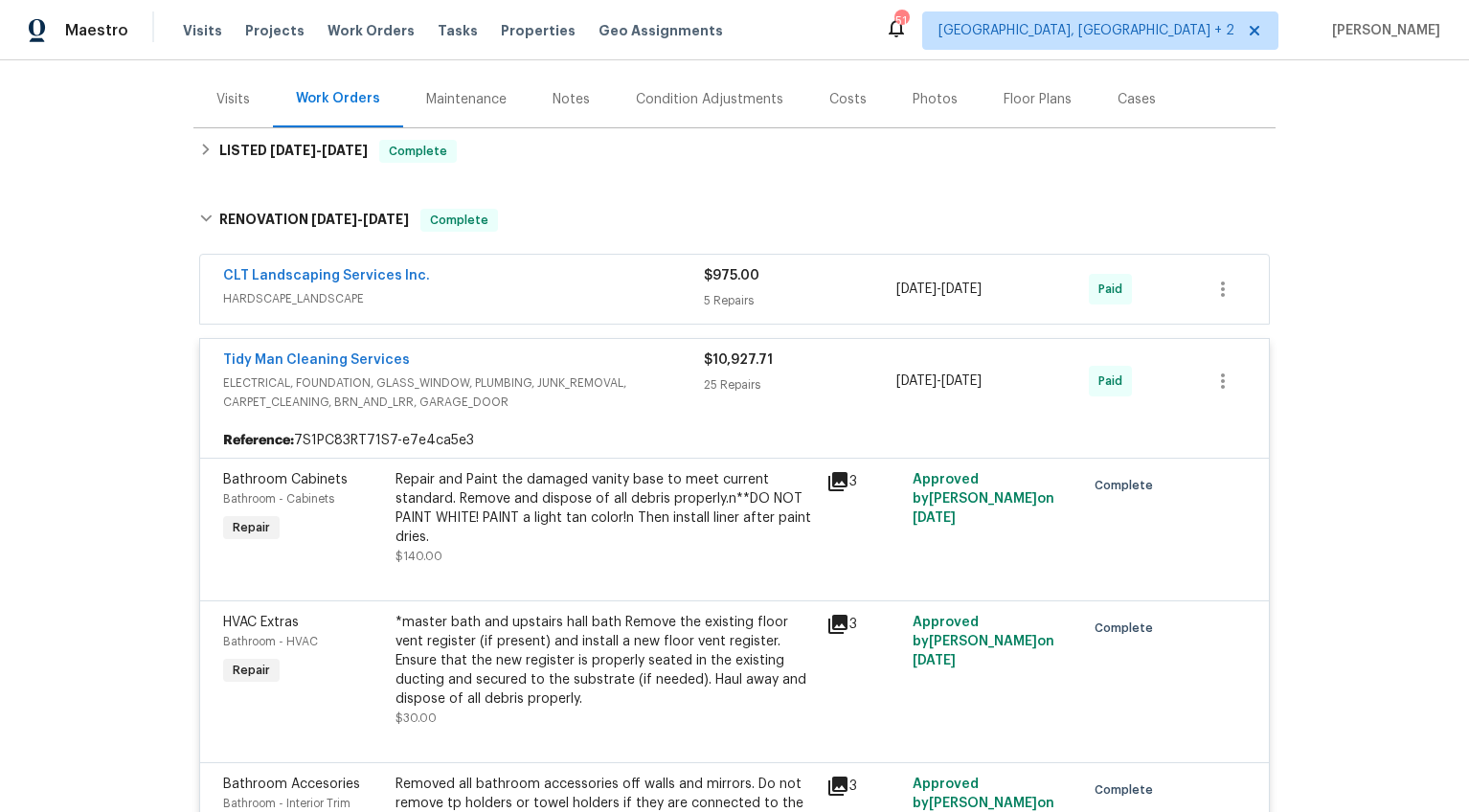
click at [596, 374] on span "ELECTRICAL, FOUNDATION, GLASS_WINDOW, PLUMBING, JUNK_REMOVAL, CARPET_CLEANING, …" at bounding box center [463, 392] width 481 height 39
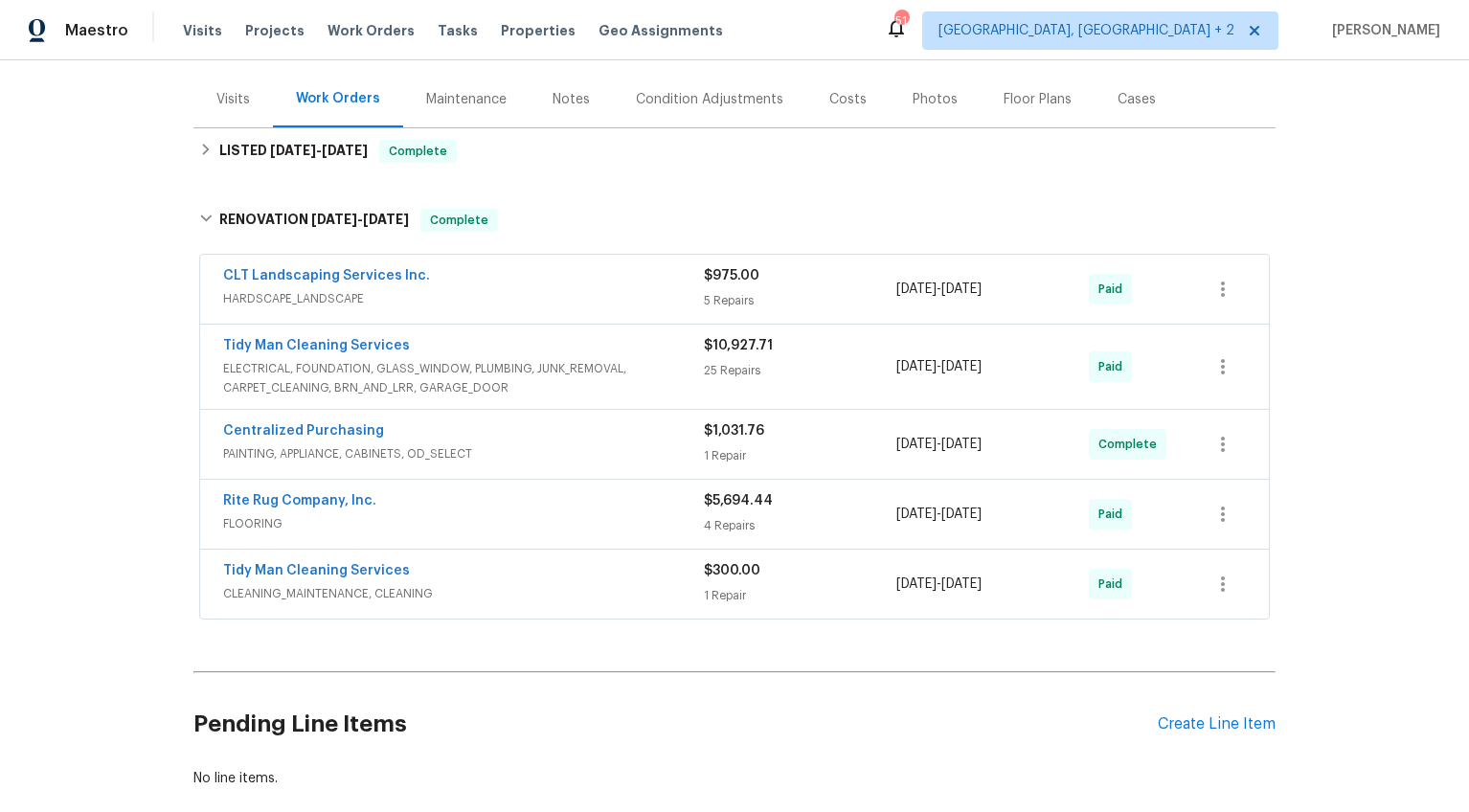
click at [537, 527] on span "FLOORING" at bounding box center [463, 523] width 481 height 19
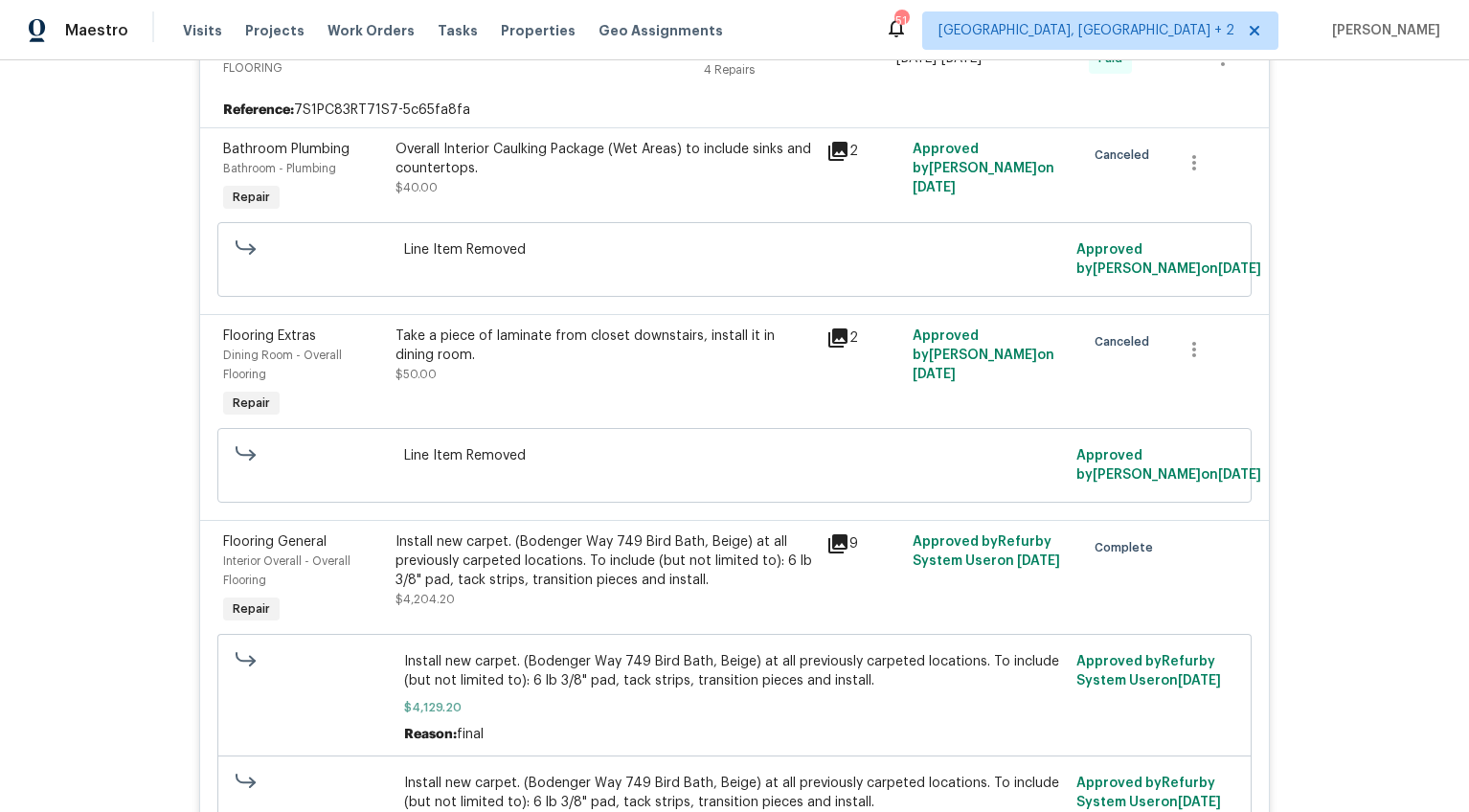
scroll to position [761, 0]
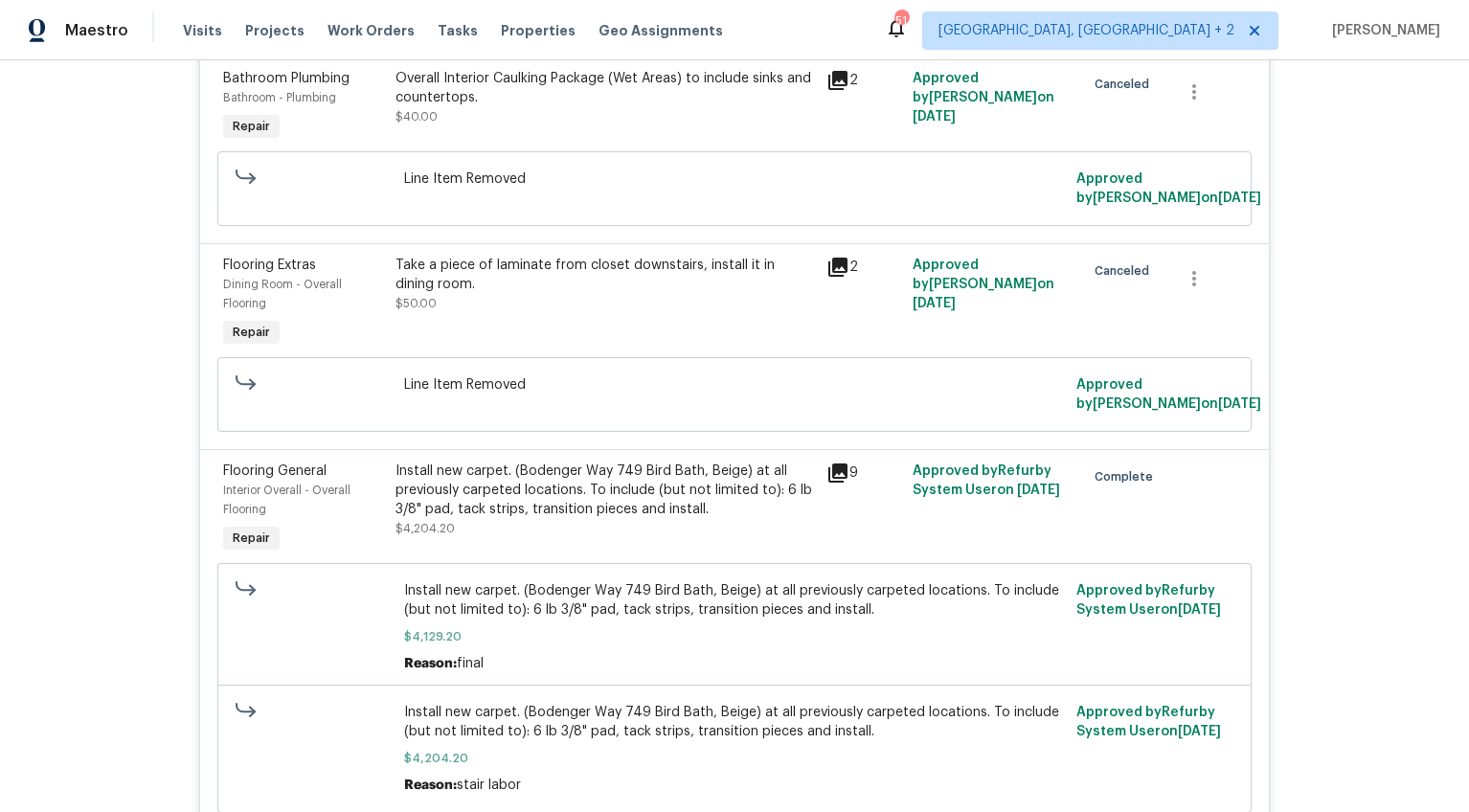
click at [599, 487] on div "Install new carpet. (Bodenger Way 749 Bird Bath, Beige) at all previously carpe…" at bounding box center [605, 490] width 420 height 57
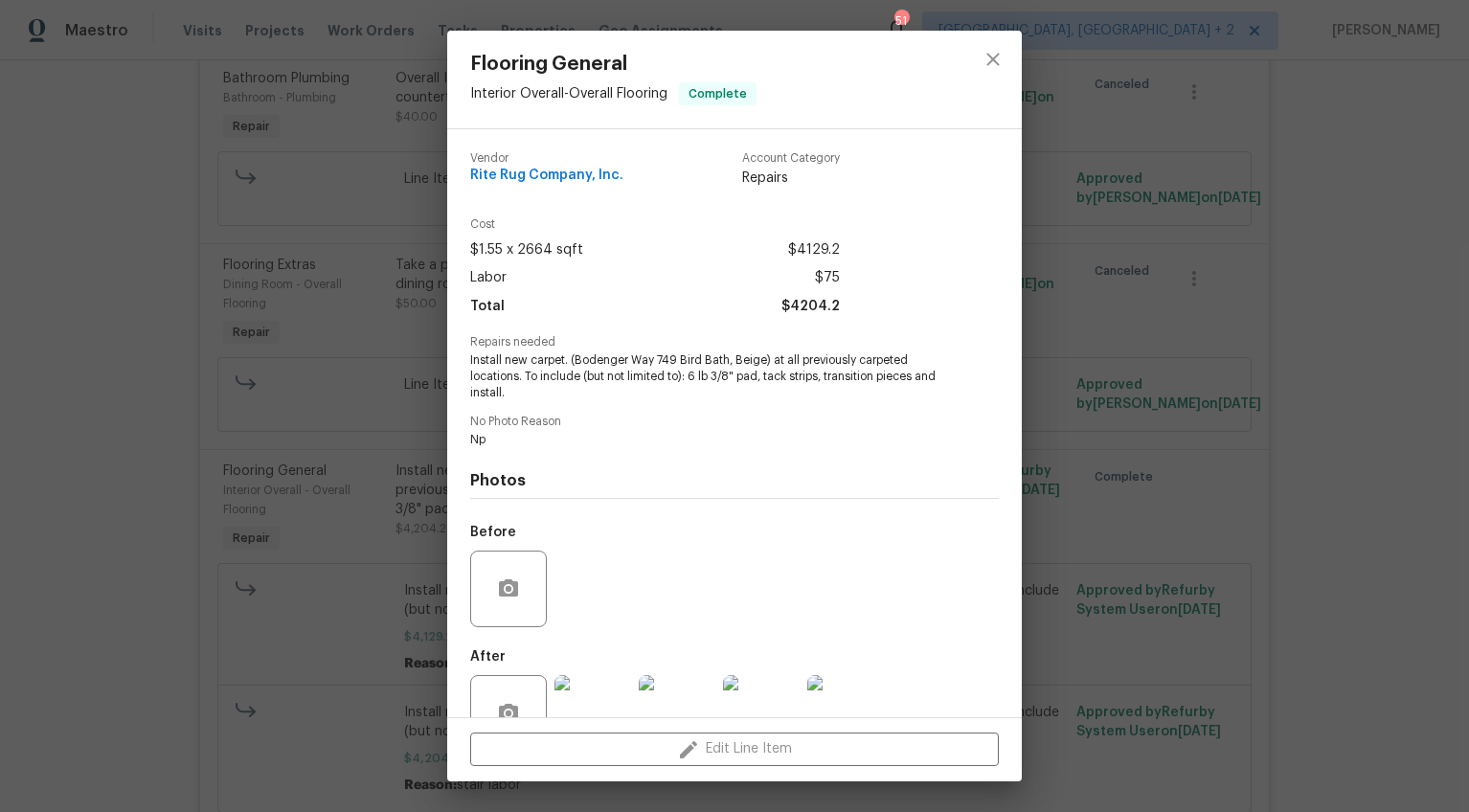
click at [304, 477] on div "Flooring General Interior Overall - Overall Flooring Complete Vendor Rite Rug C…" at bounding box center [734, 406] width 1469 height 812
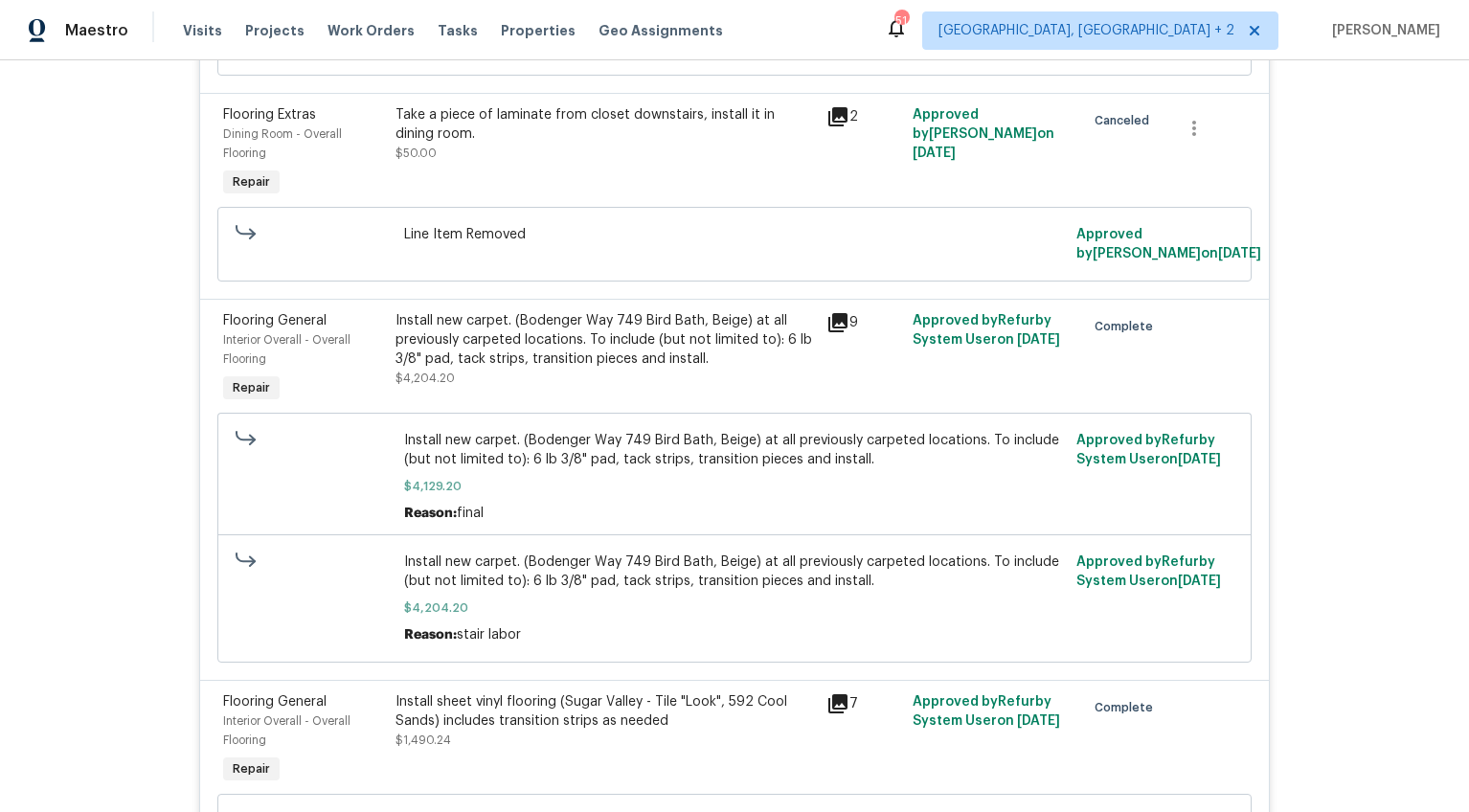
scroll to position [1108, 0]
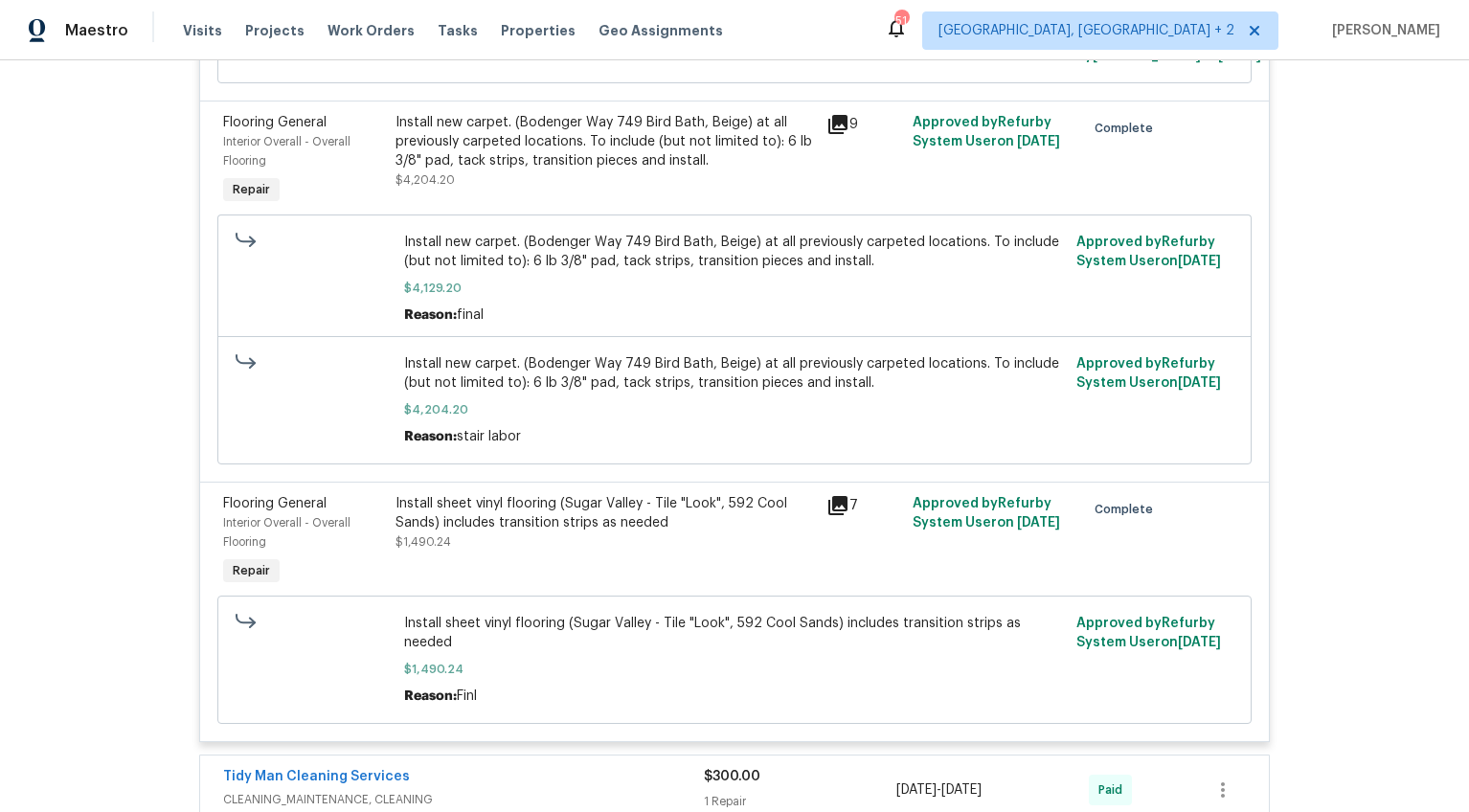
click at [532, 514] on div "Install sheet vinyl flooring (Sugar Valley - Tile "Look", 592 Cool Sands) inclu…" at bounding box center [605, 513] width 420 height 39
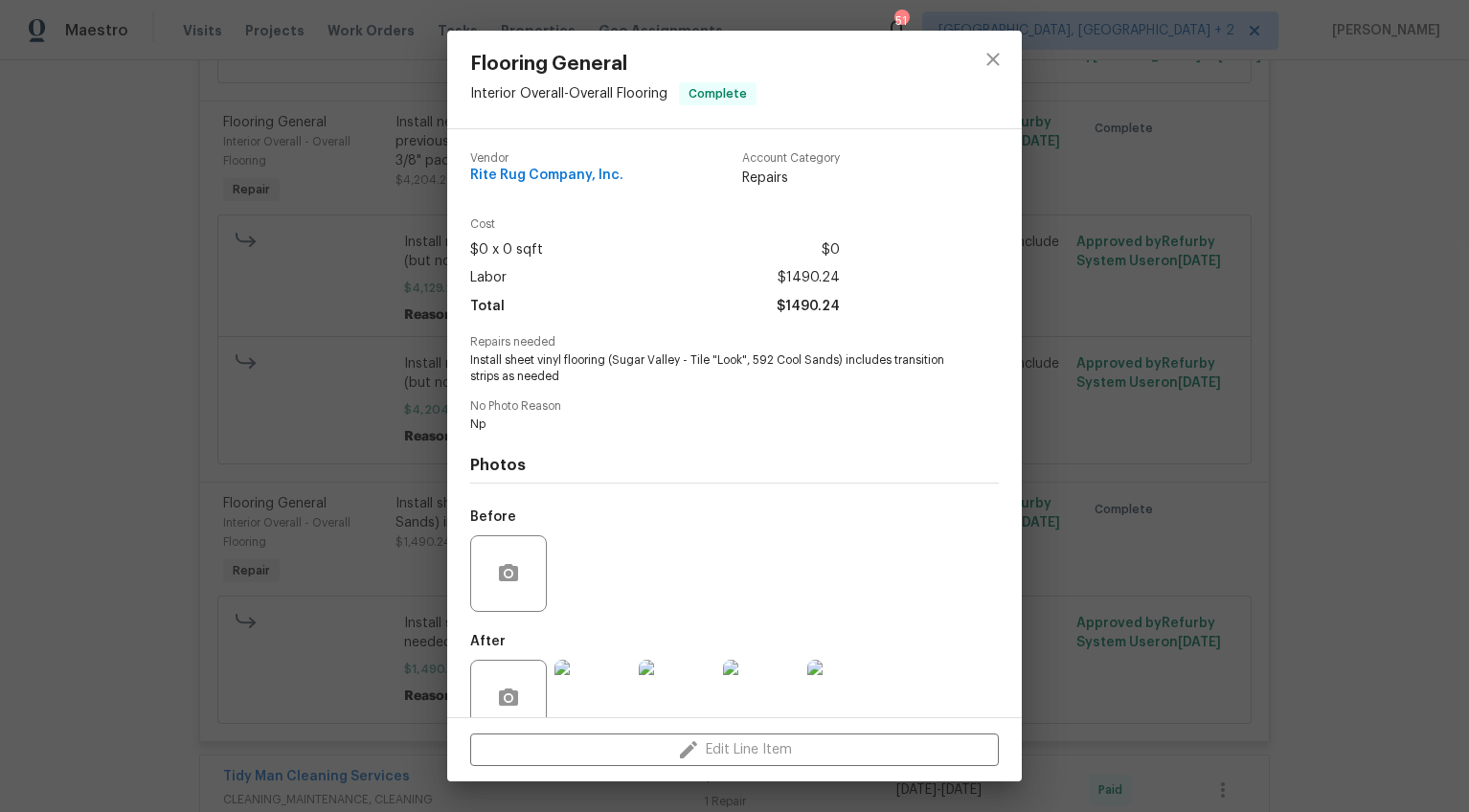
click at [196, 474] on div "Flooring General Interior Overall - Overall Flooring Complete Vendor Rite Rug C…" at bounding box center [734, 406] width 1469 height 812
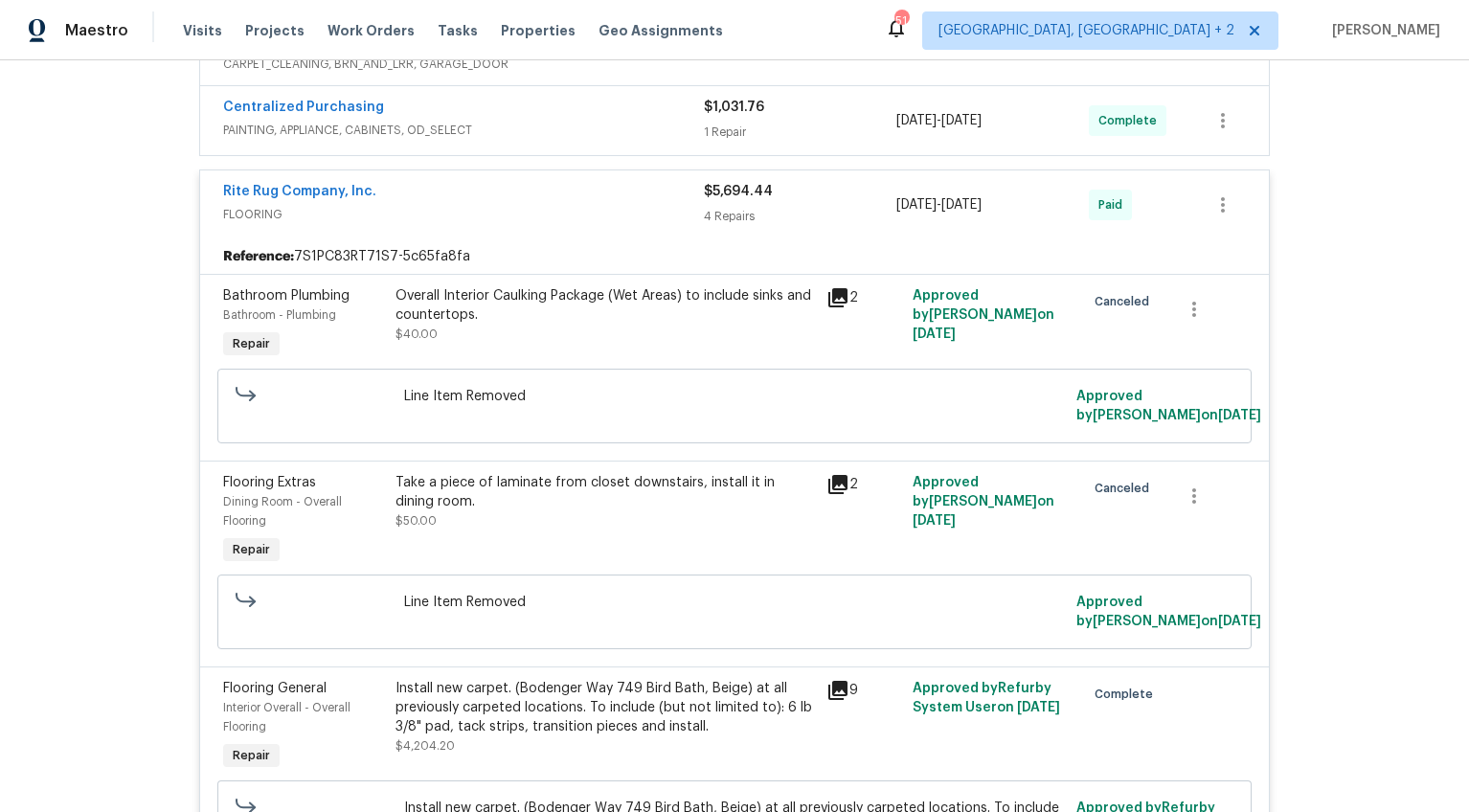
click at [475, 199] on div "Rite Rug Company, Inc." at bounding box center [463, 193] width 481 height 23
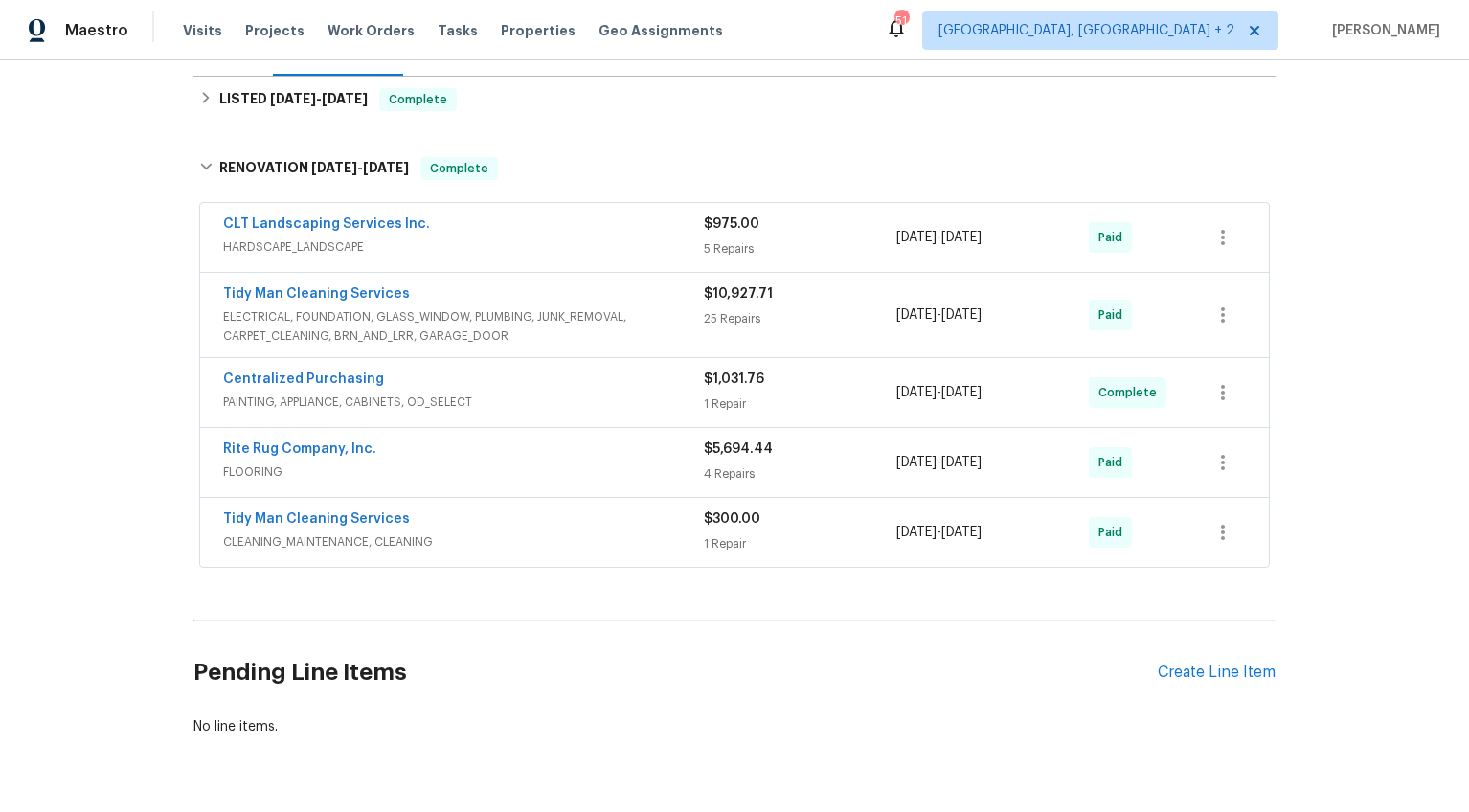
scroll to position [137, 0]
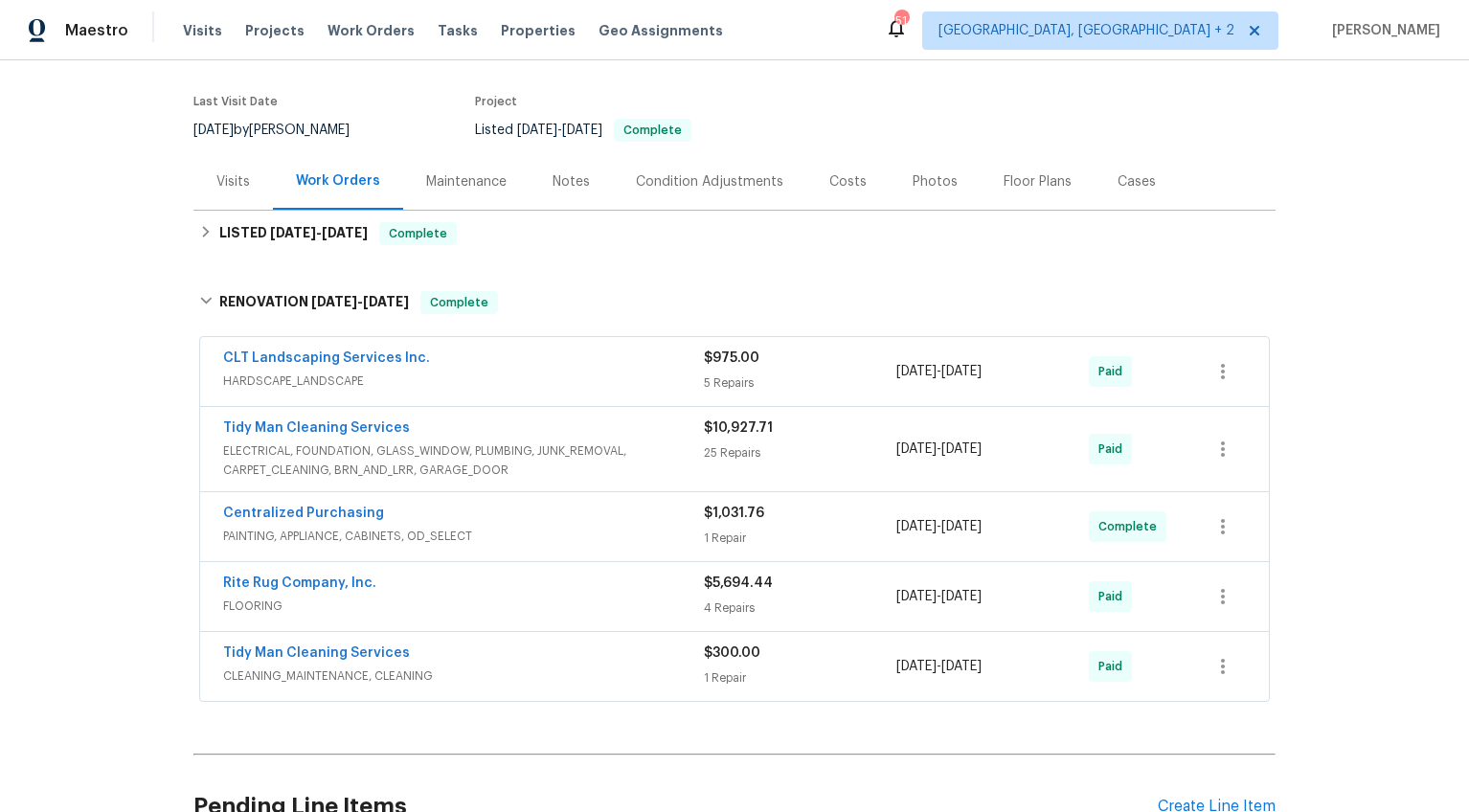
click at [216, 181] on div "Visits" at bounding box center [233, 181] width 34 height 19
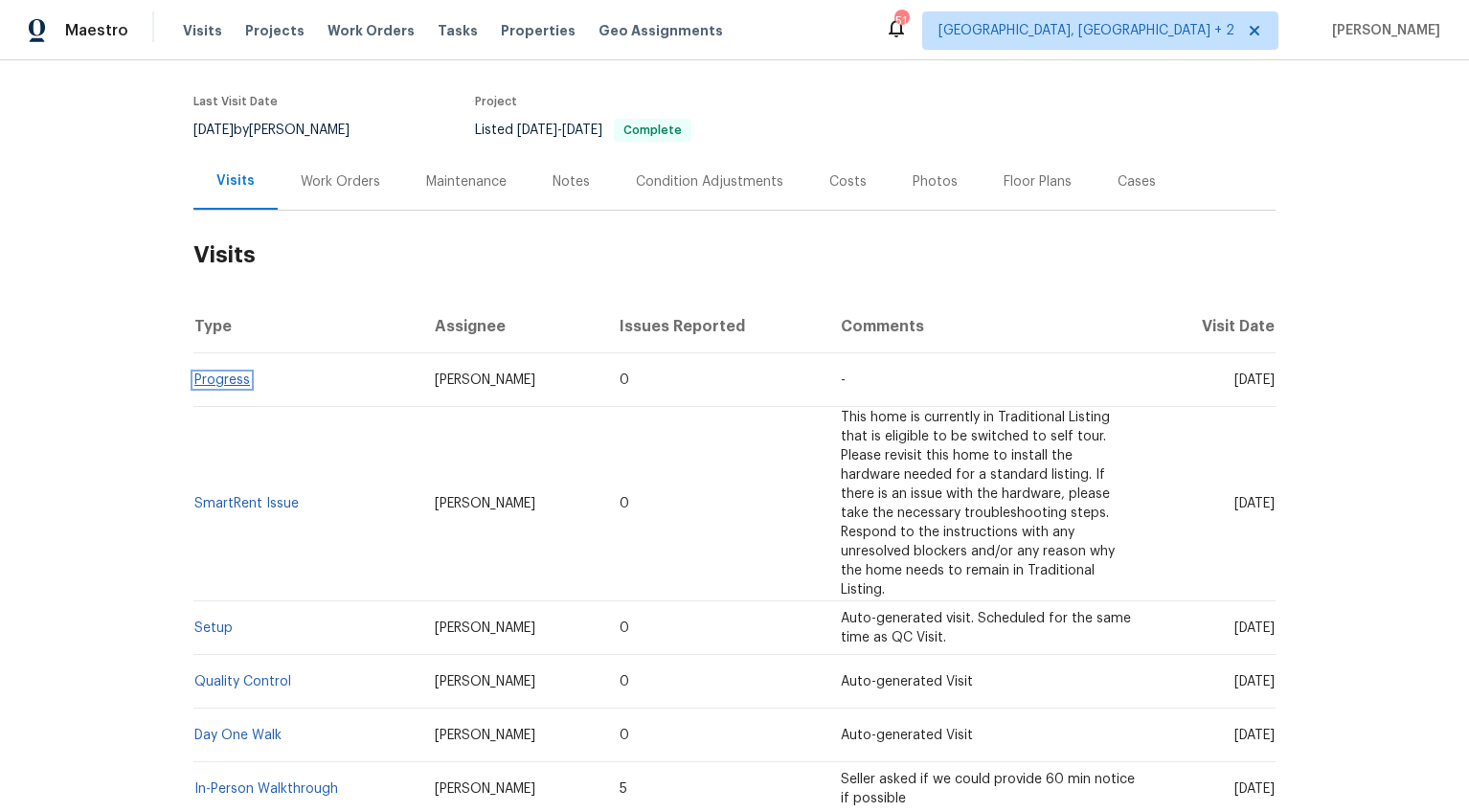
click at [204, 377] on link "Progress" at bounding box center [222, 380] width 55 height 14
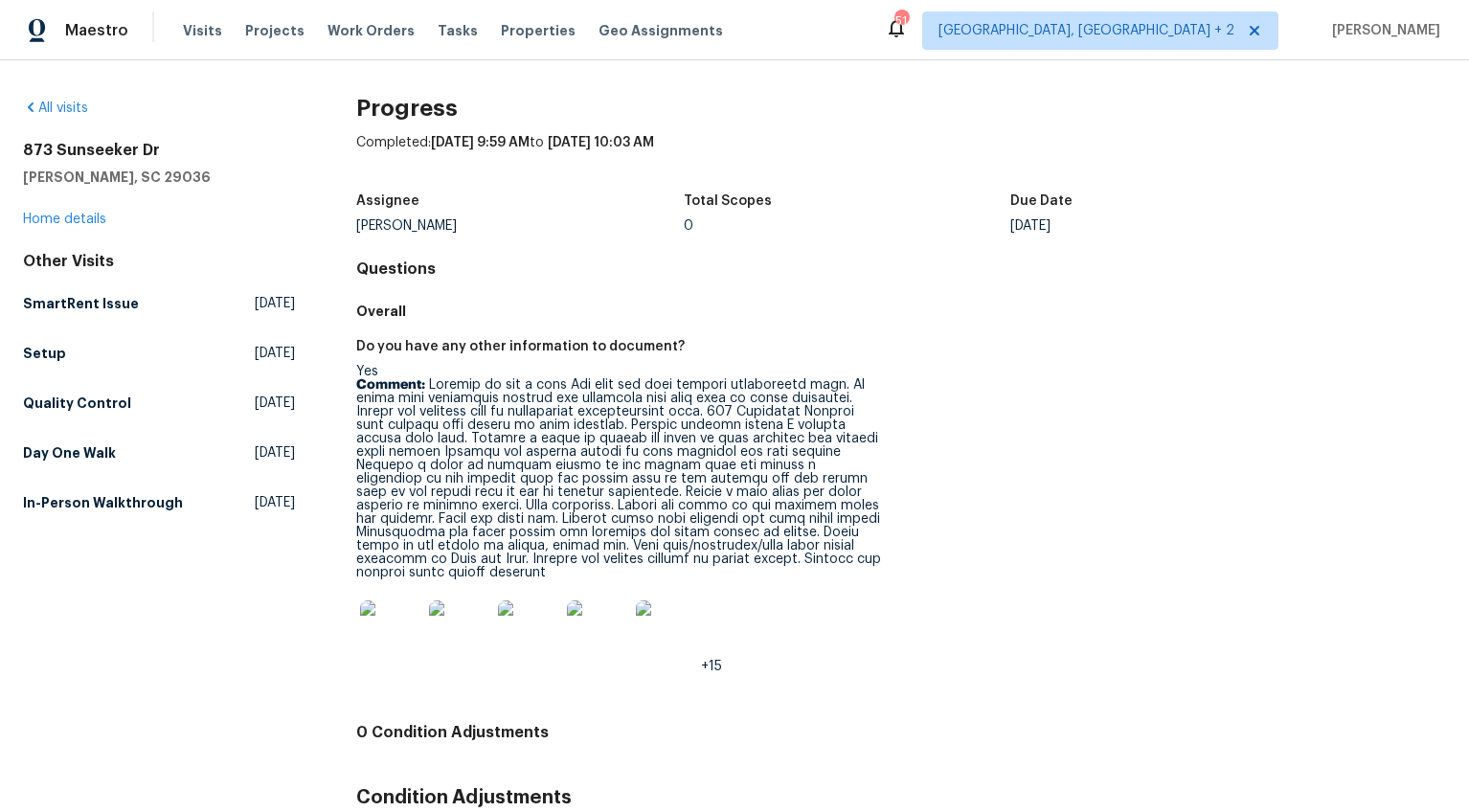
scroll to position [103, 0]
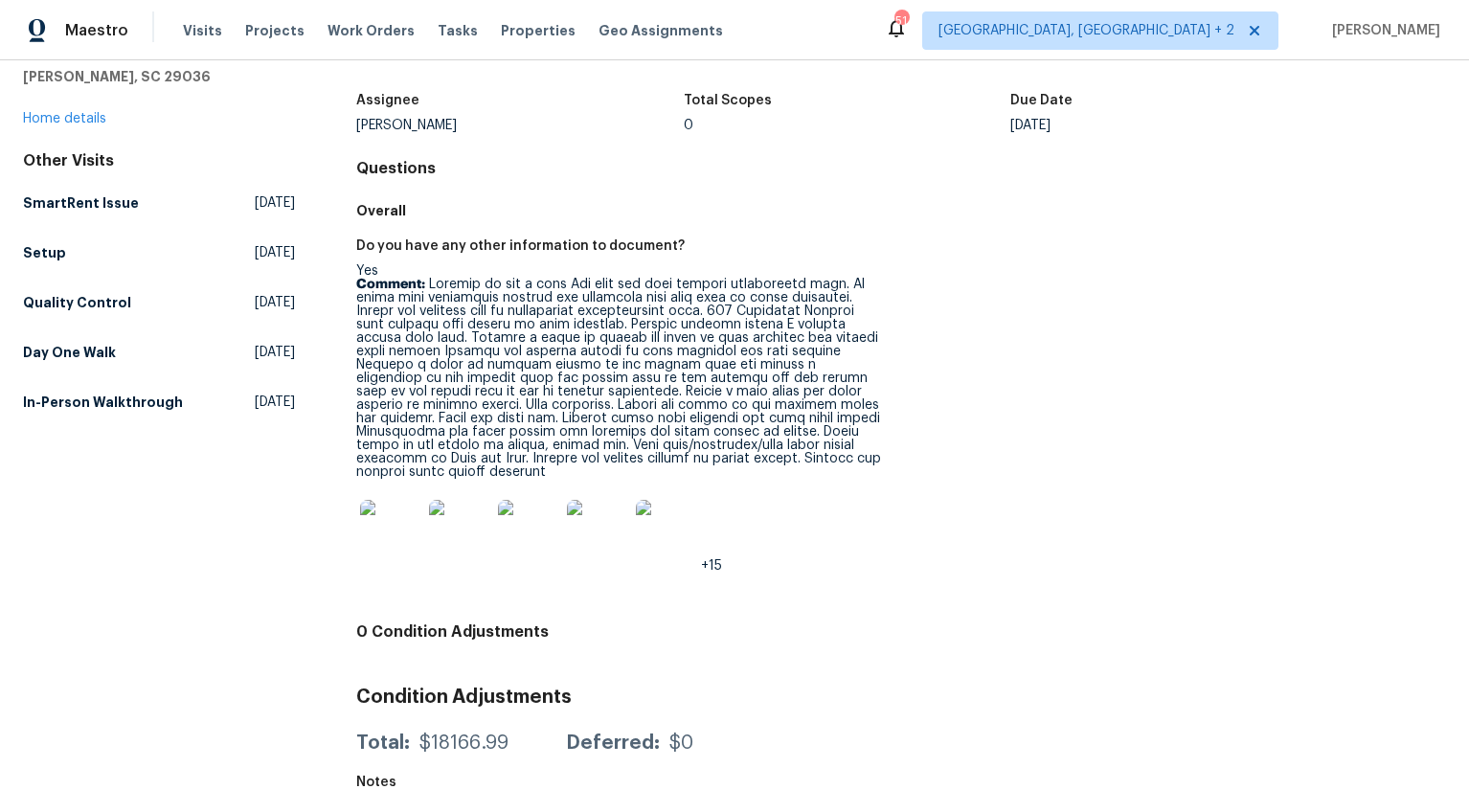
click at [376, 522] on img at bounding box center [390, 530] width 61 height 61
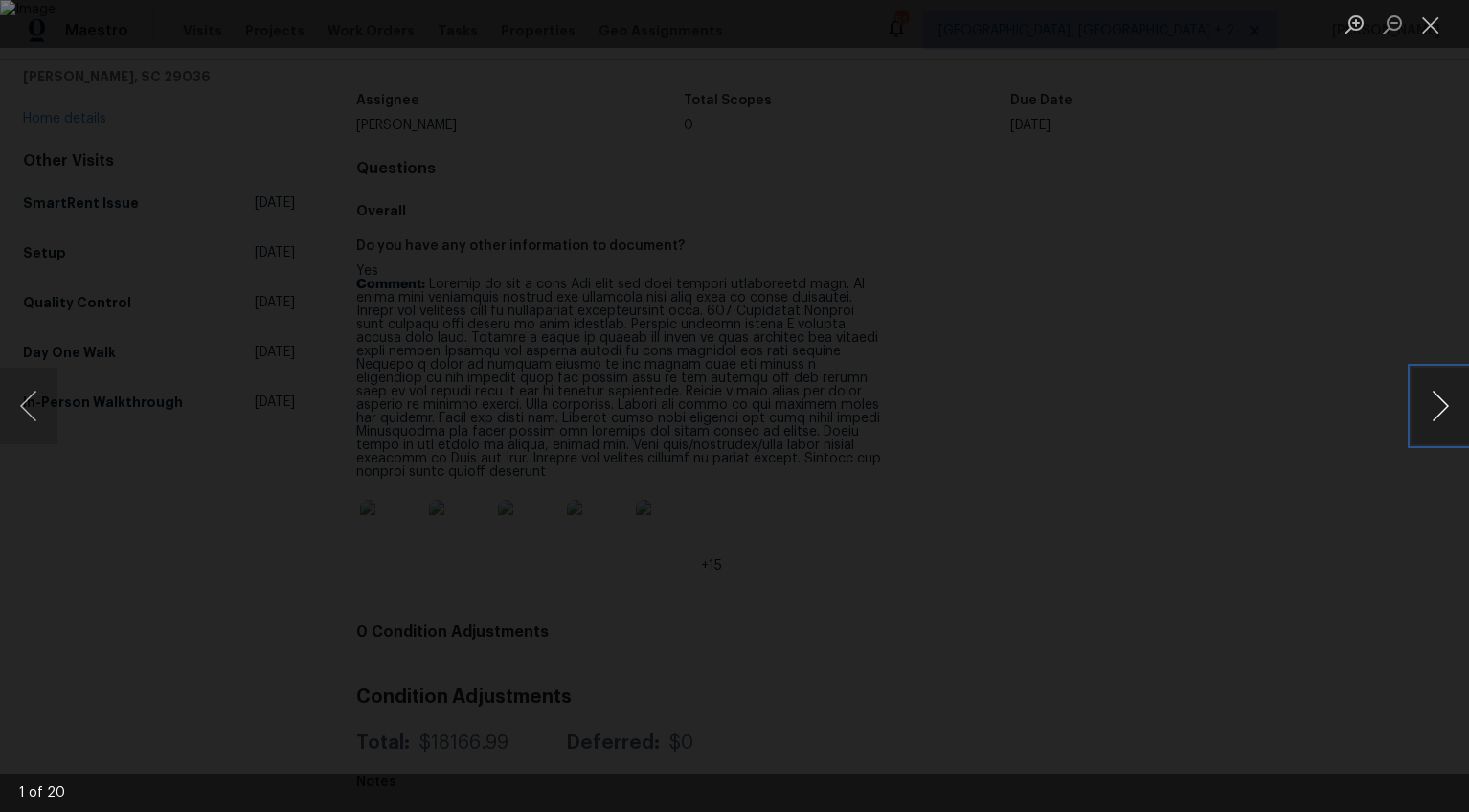
click at [1427, 405] on button "Next image" at bounding box center [1440, 406] width 57 height 77
click at [1359, 499] on div "Lightbox" at bounding box center [734, 406] width 1469 height 812
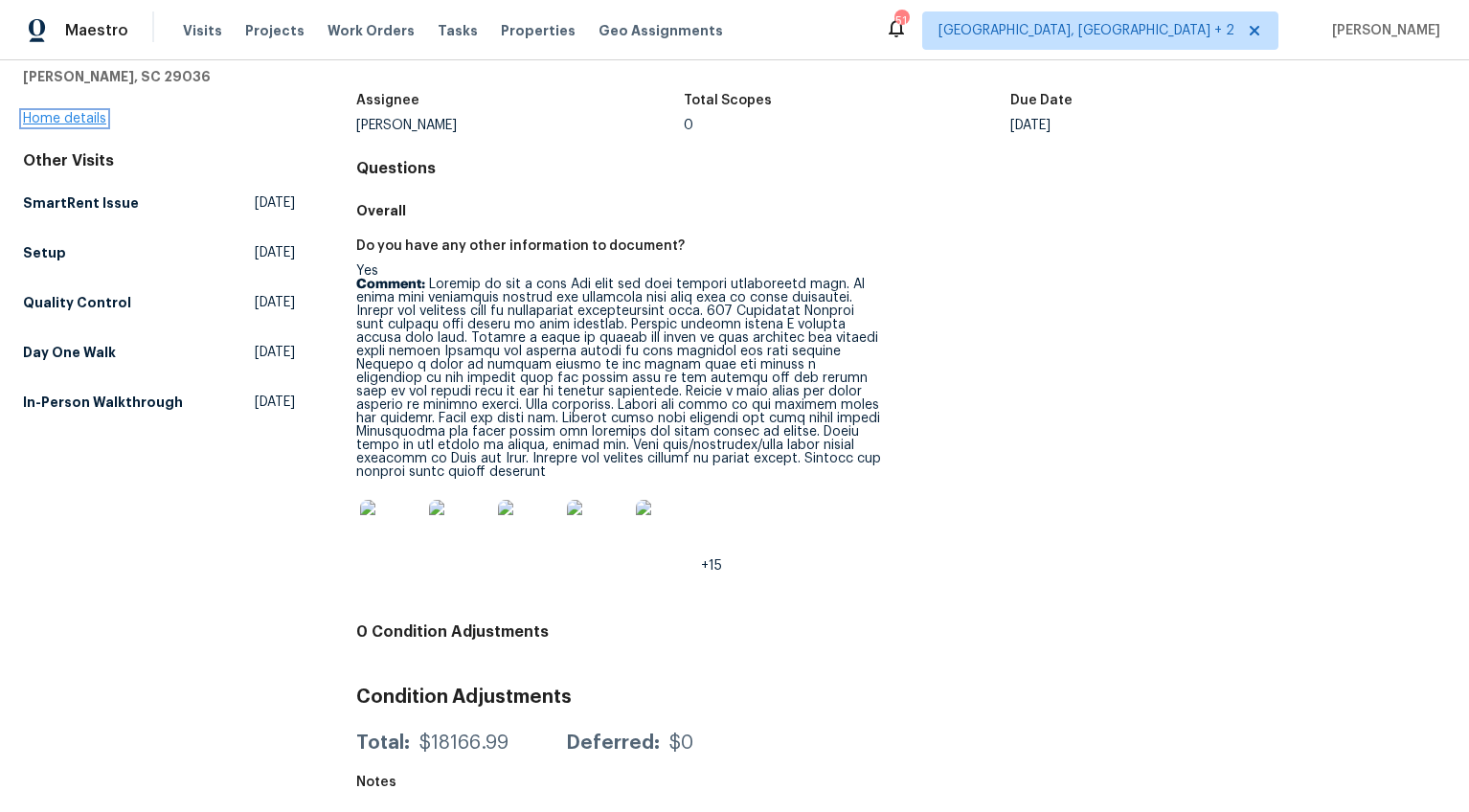
click at [79, 115] on link "Home details" at bounding box center [64, 119] width 83 height 14
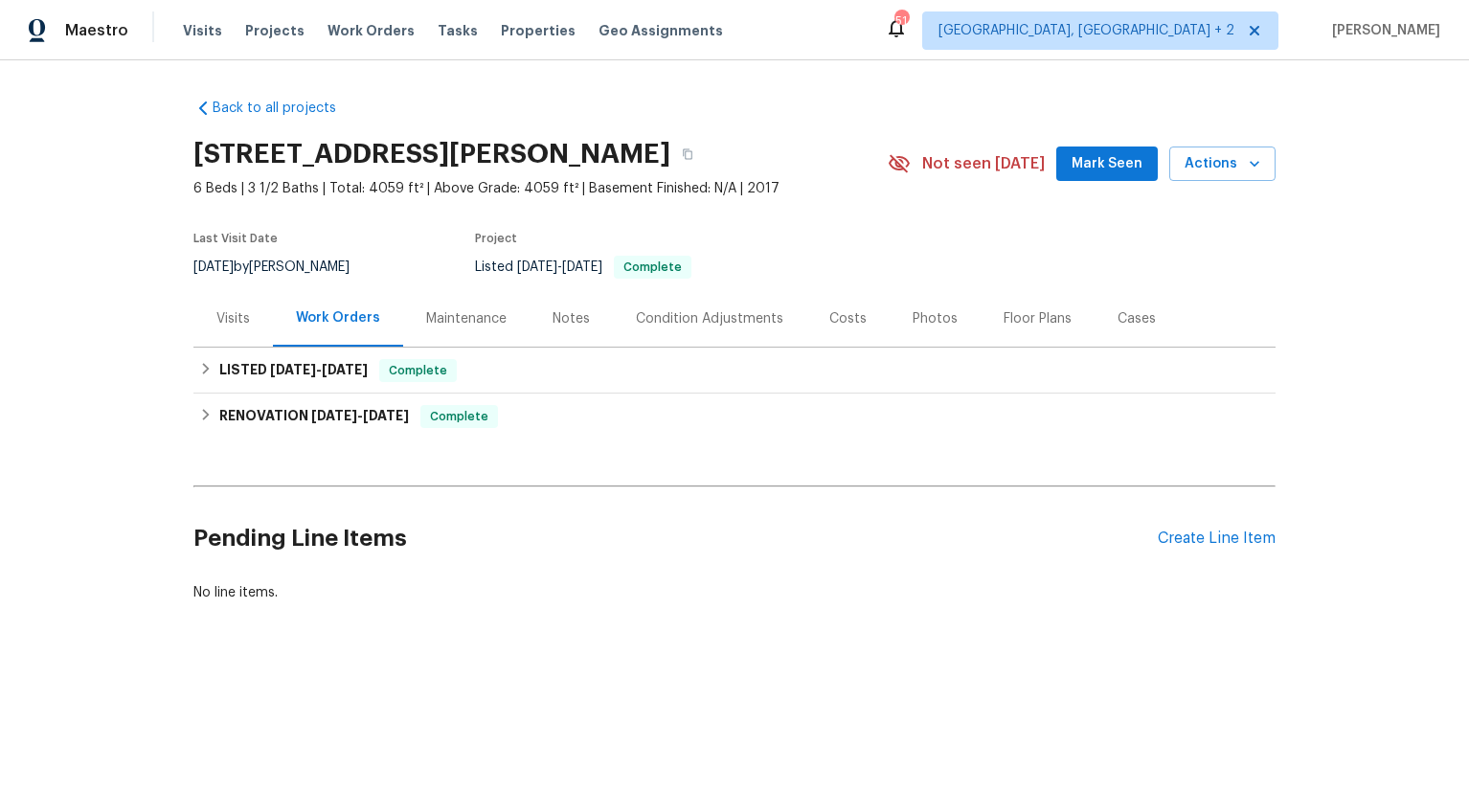
click at [806, 320] on div "Costs" at bounding box center [848, 318] width 83 height 56
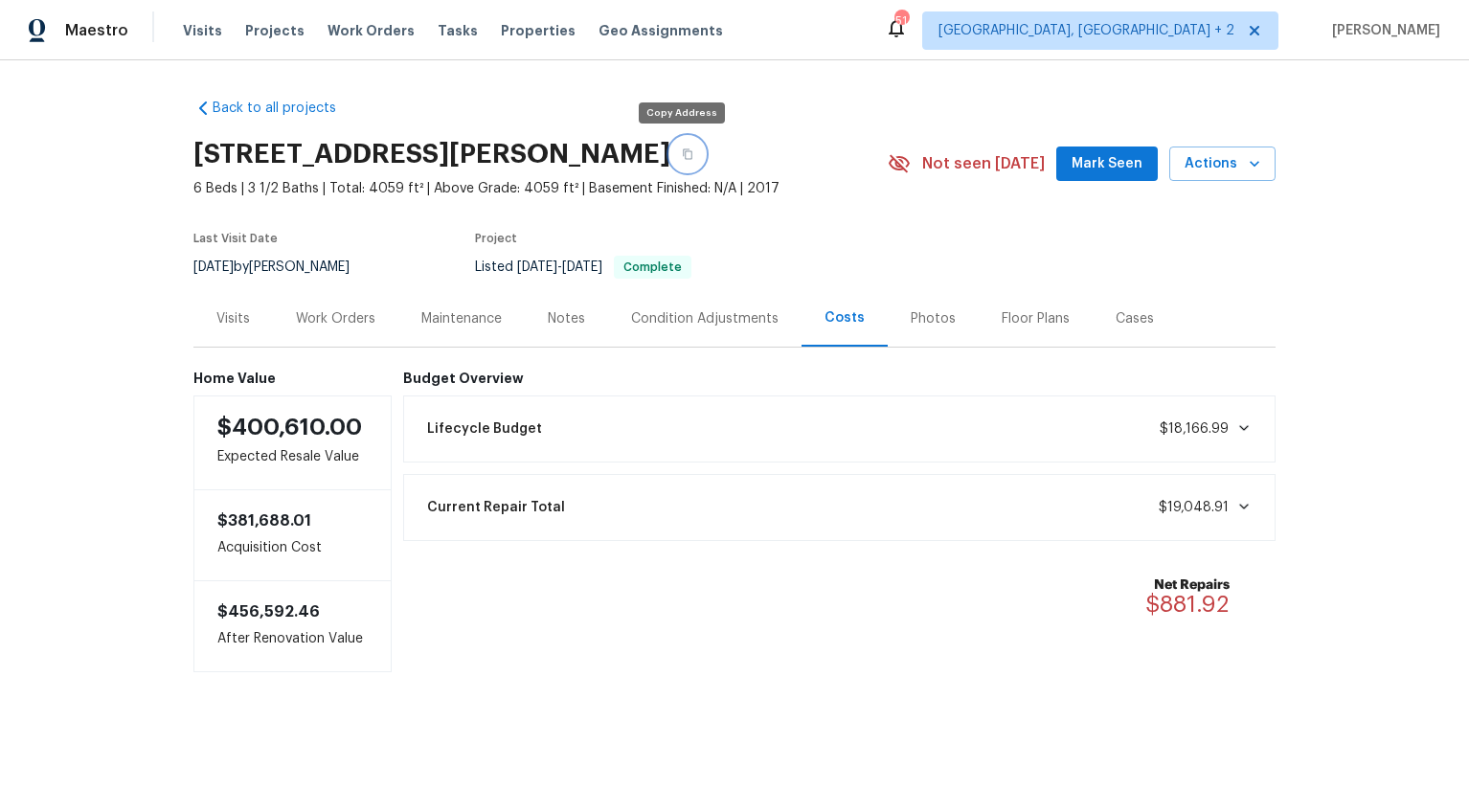
click at [682, 157] on icon "button" at bounding box center [688, 154] width 12 height 12
click at [364, 326] on div "Work Orders" at bounding box center [335, 318] width 79 height 19
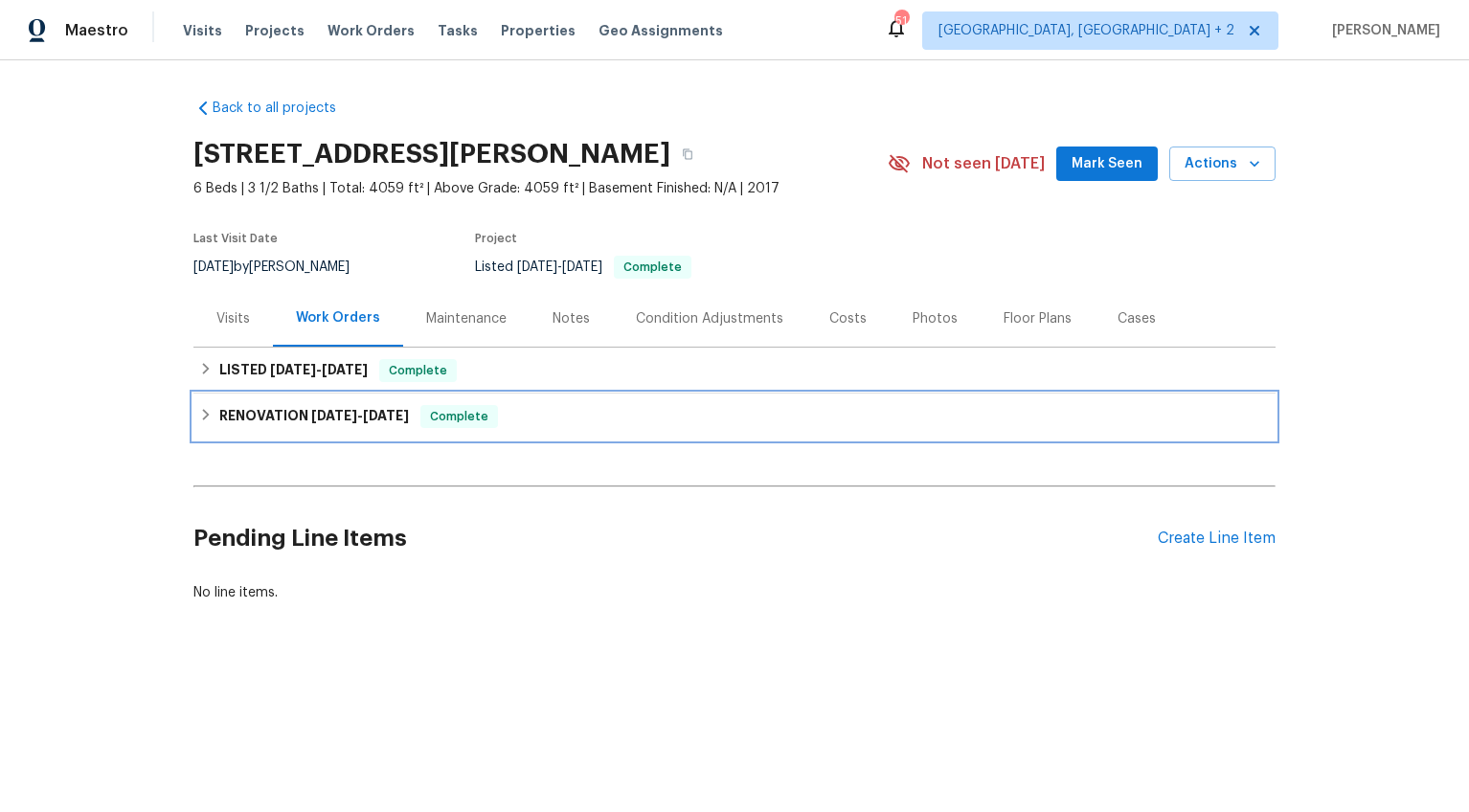
click at [370, 420] on span "[DATE]" at bounding box center [385, 416] width 46 height 14
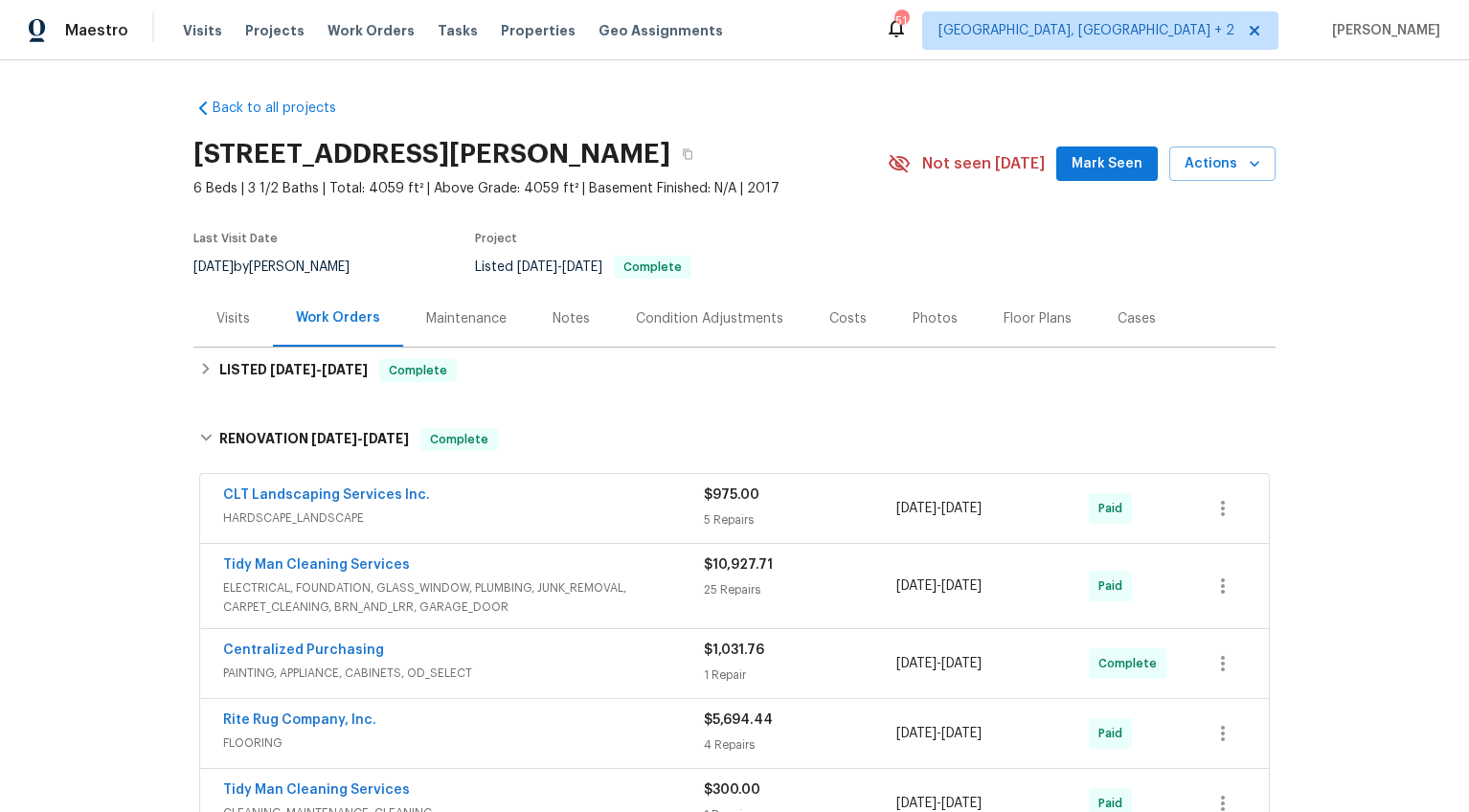
click at [235, 30] on div "Visits Projects Work Orders Tasks Properties Geo Assignments" at bounding box center [464, 31] width 563 height 39
click at [255, 29] on span "Projects" at bounding box center [275, 30] width 59 height 19
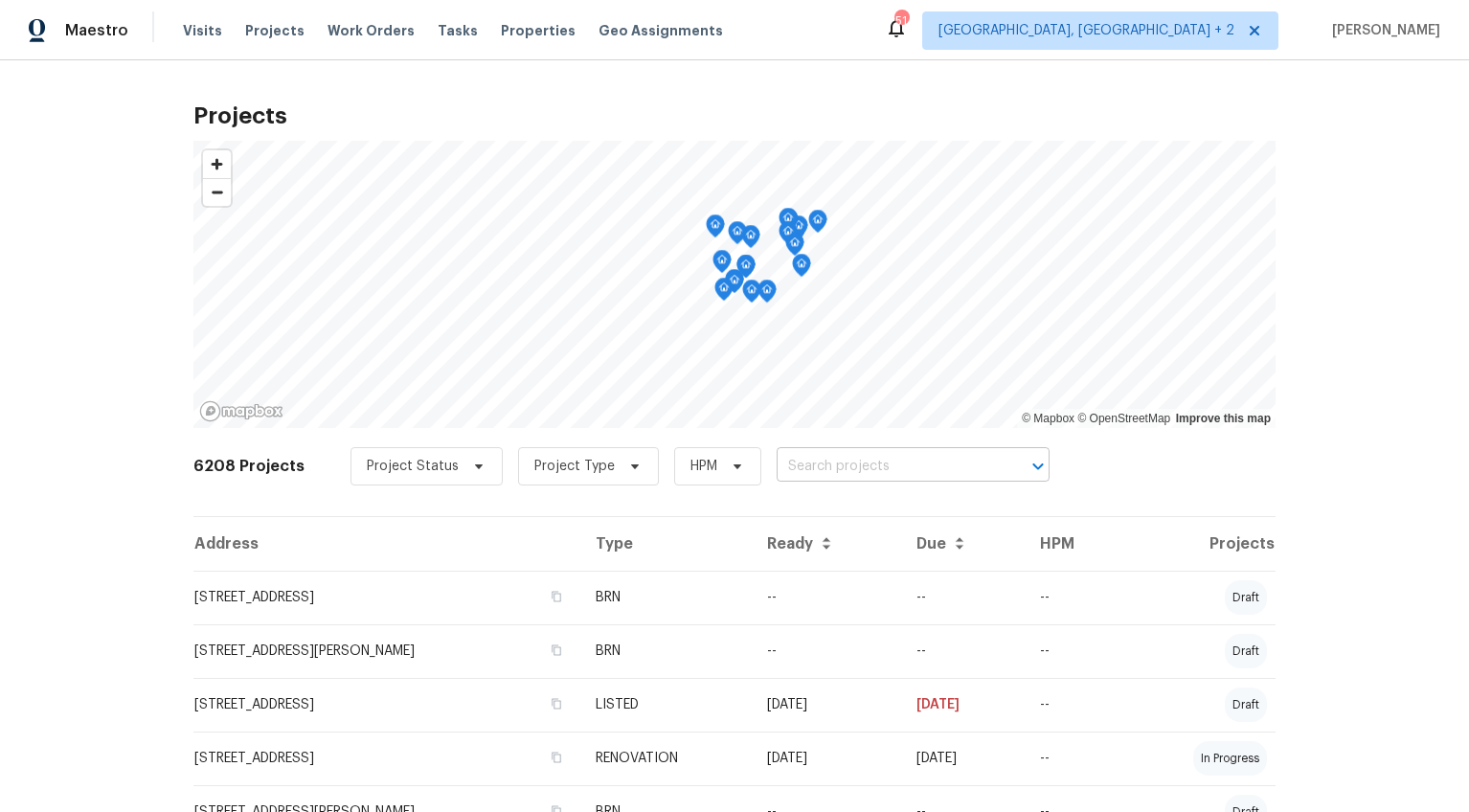
click at [852, 458] on input "text" at bounding box center [886, 466] width 219 height 30
type input "457 kingshead"
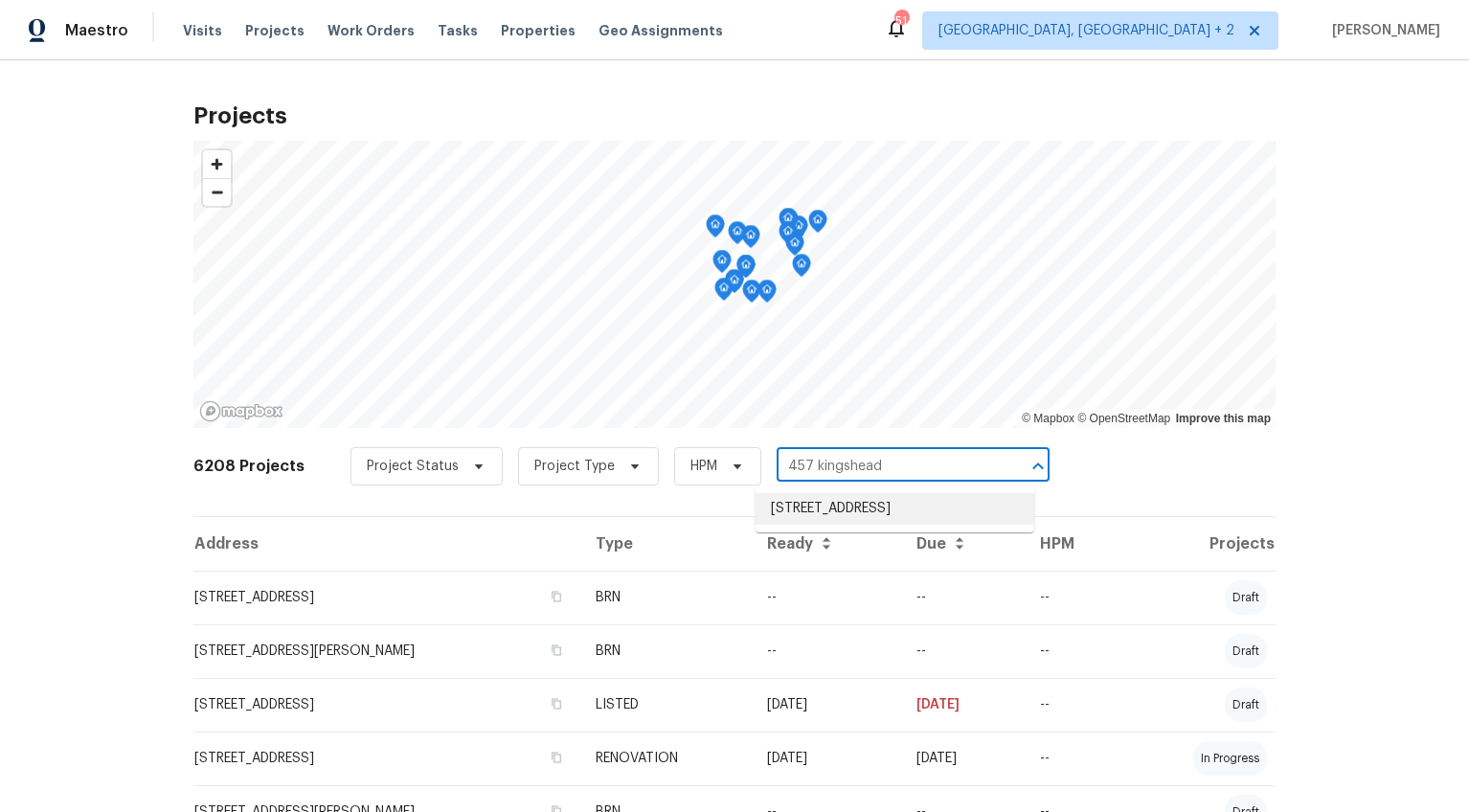
click at [852, 508] on li "[STREET_ADDRESS]" at bounding box center [895, 509] width 279 height 32
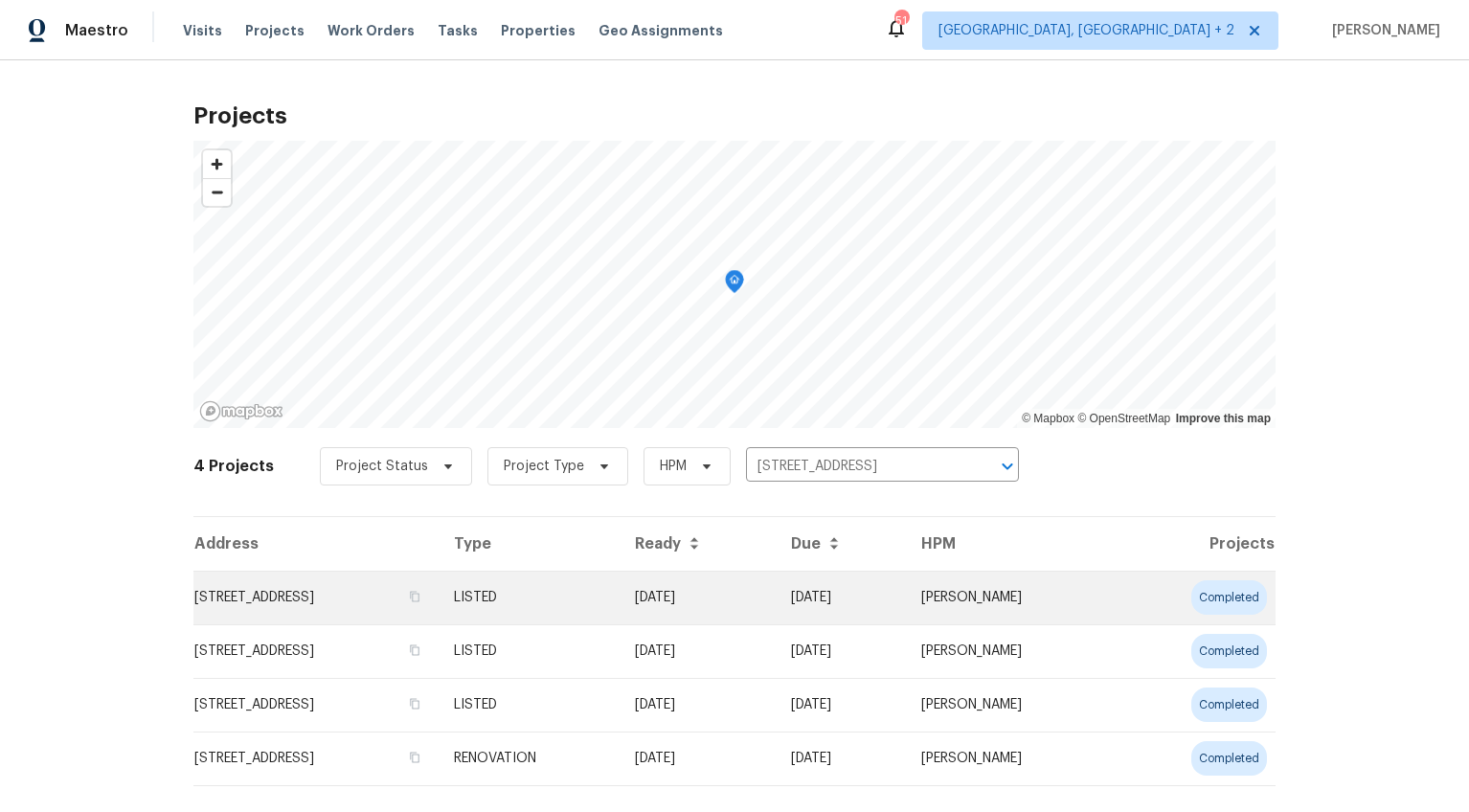
click at [265, 602] on td "[STREET_ADDRESS]" at bounding box center [316, 598] width 245 height 53
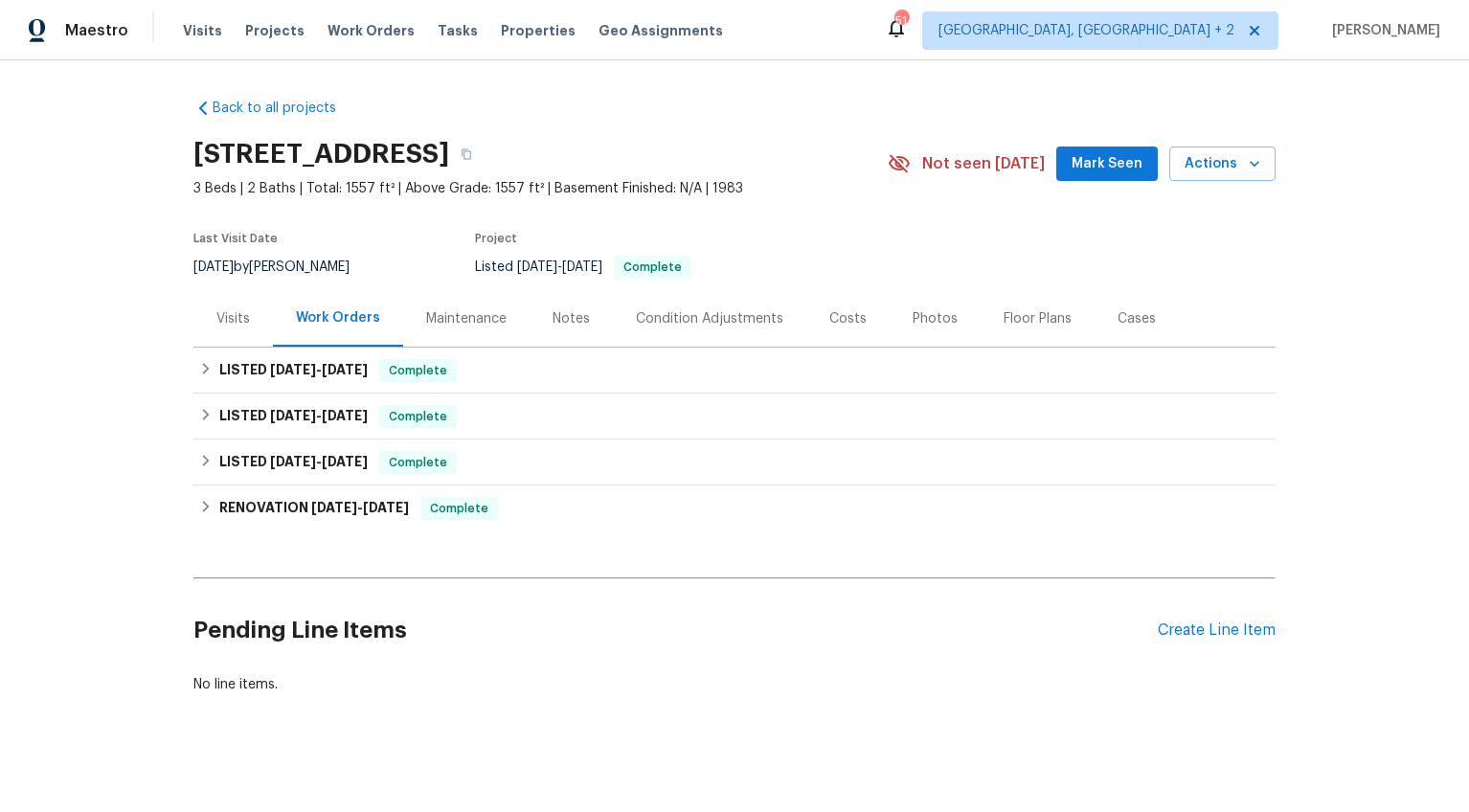
click at [806, 323] on div "Costs" at bounding box center [848, 318] width 83 height 56
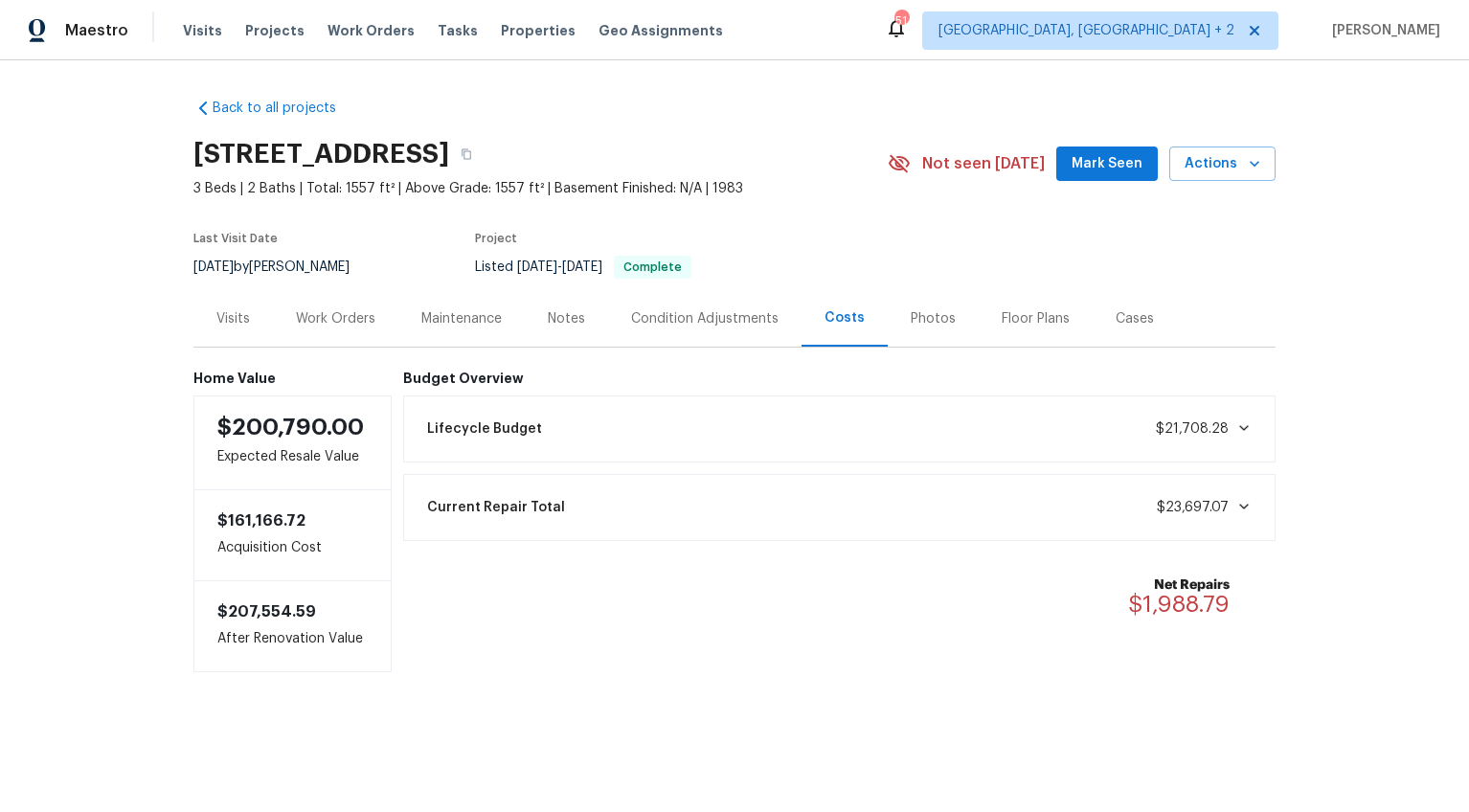
click at [665, 322] on div "Condition Adjustments" at bounding box center [704, 318] width 147 height 19
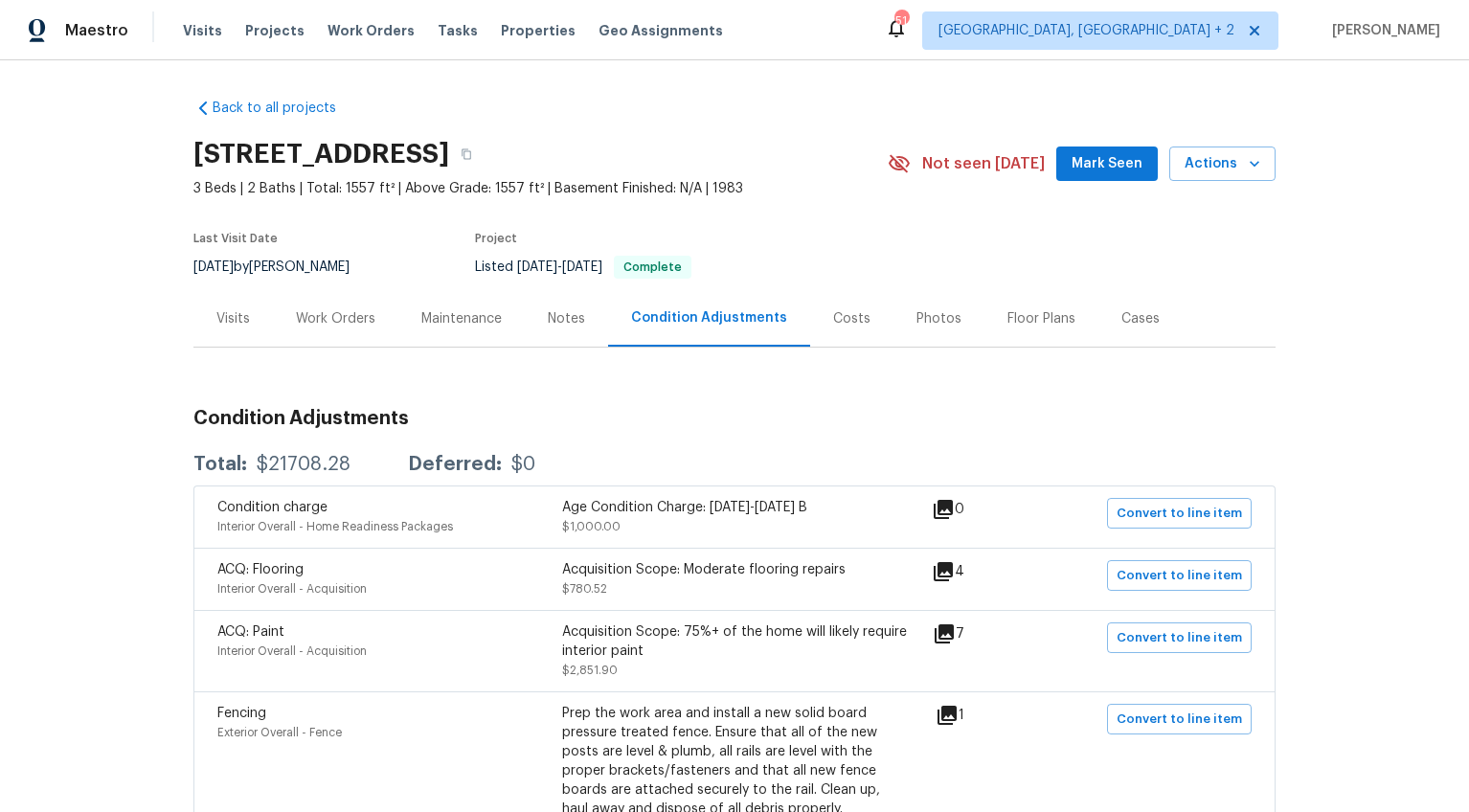
click at [298, 322] on div "Work Orders" at bounding box center [335, 318] width 79 height 19
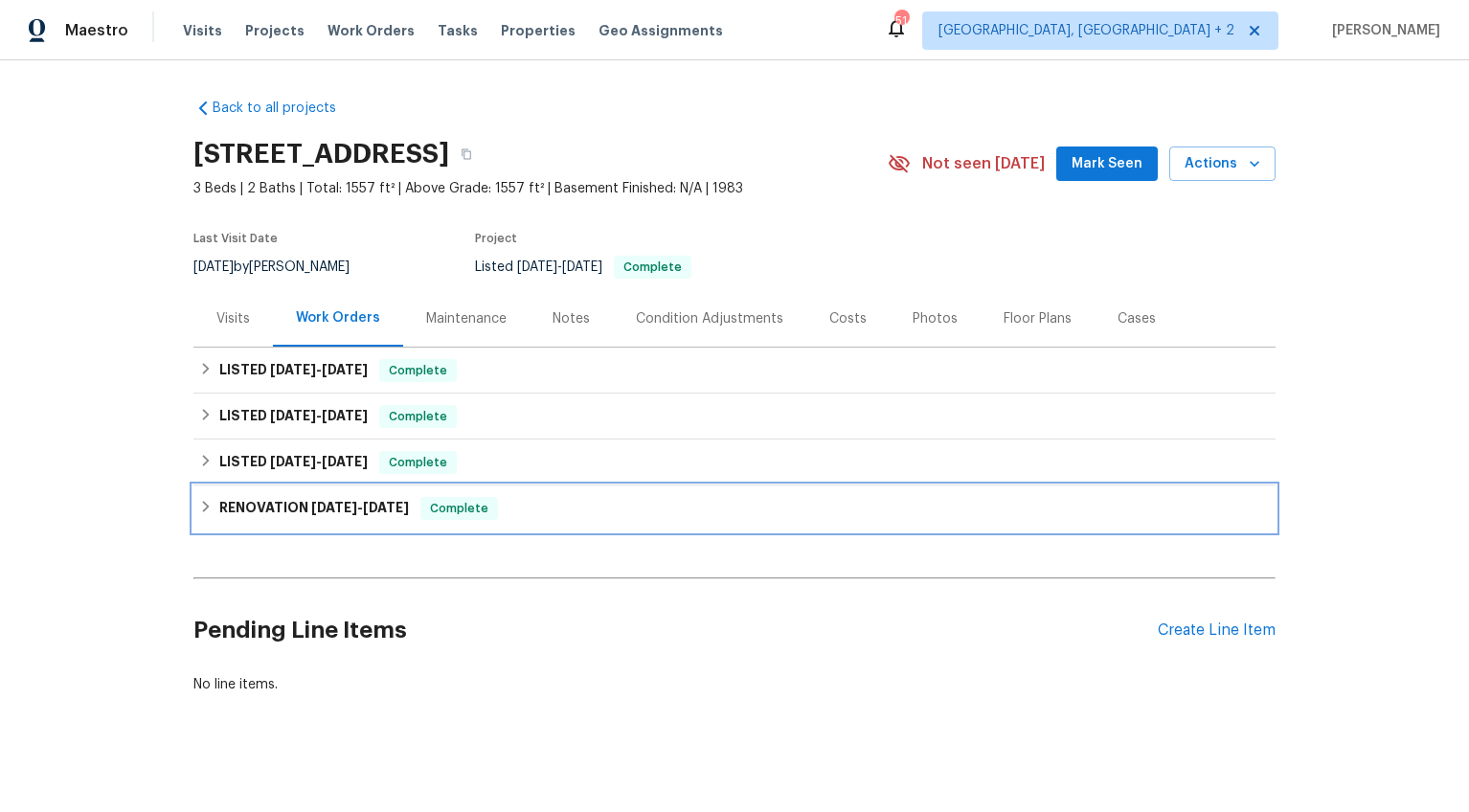
click at [296, 526] on div "RENOVATION [DATE] - [DATE] Complete" at bounding box center [734, 508] width 1082 height 46
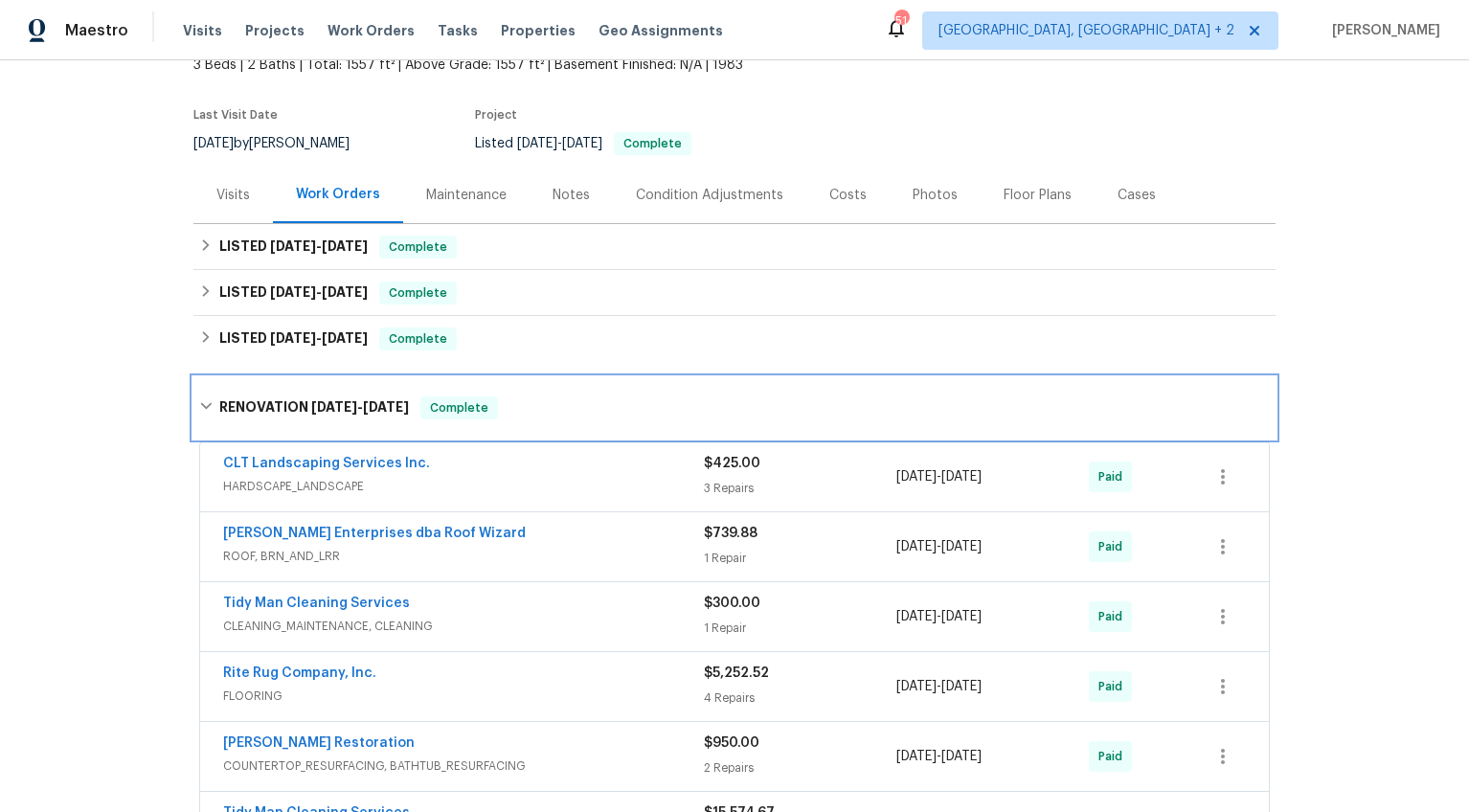
scroll to position [236, 0]
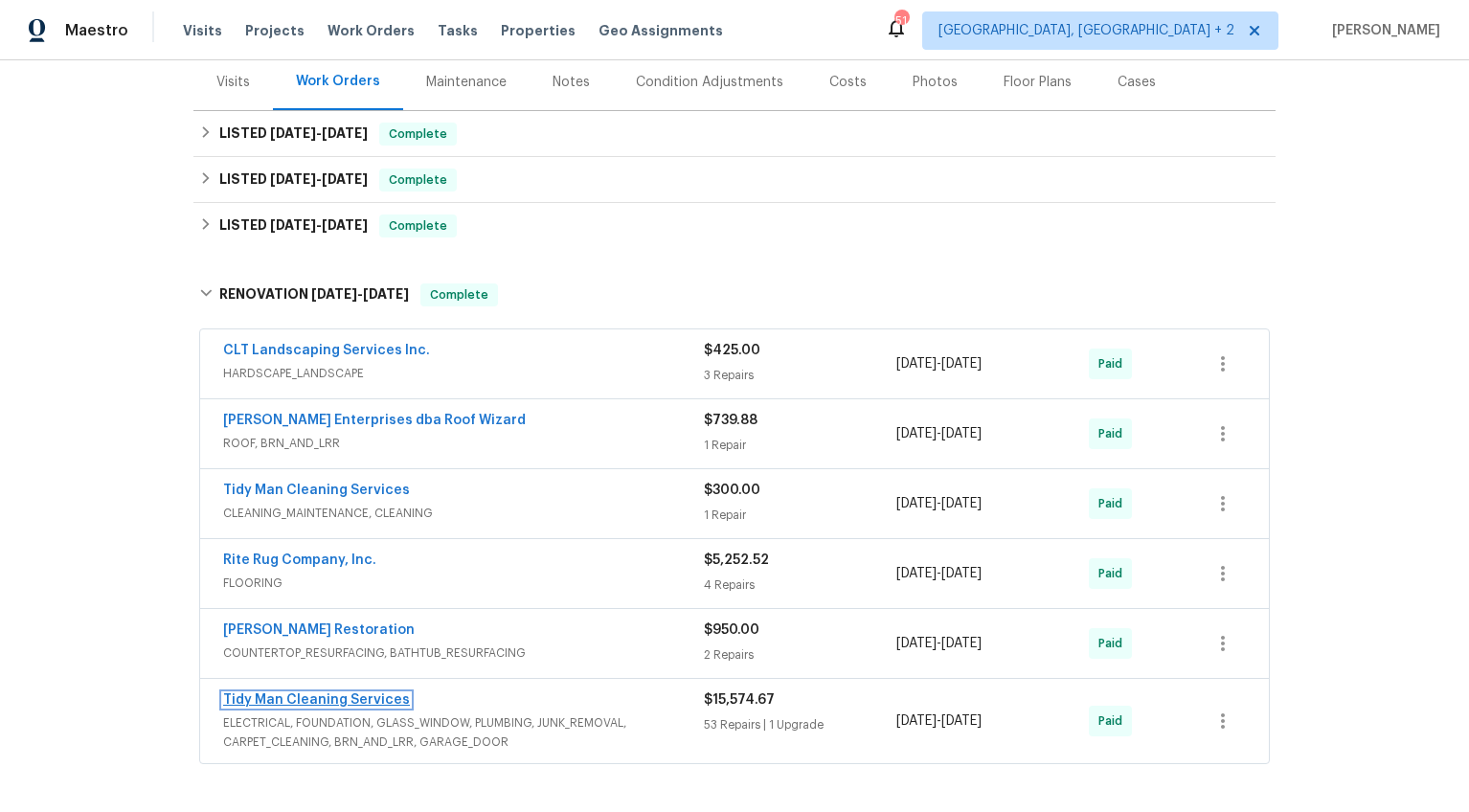
click at [359, 701] on link "Tidy Man Cleaning Services" at bounding box center [316, 700] width 187 height 14
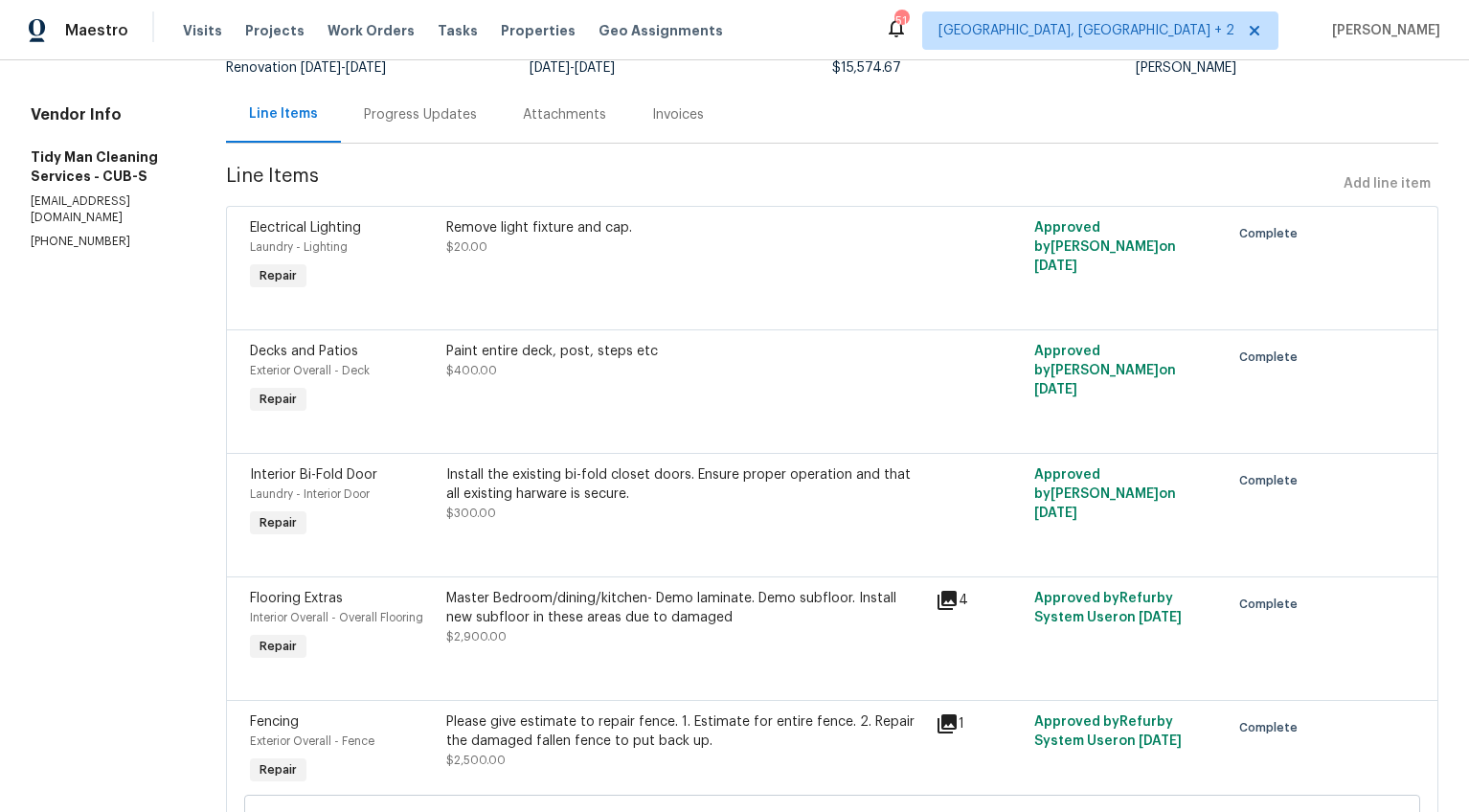
scroll to position [275, 0]
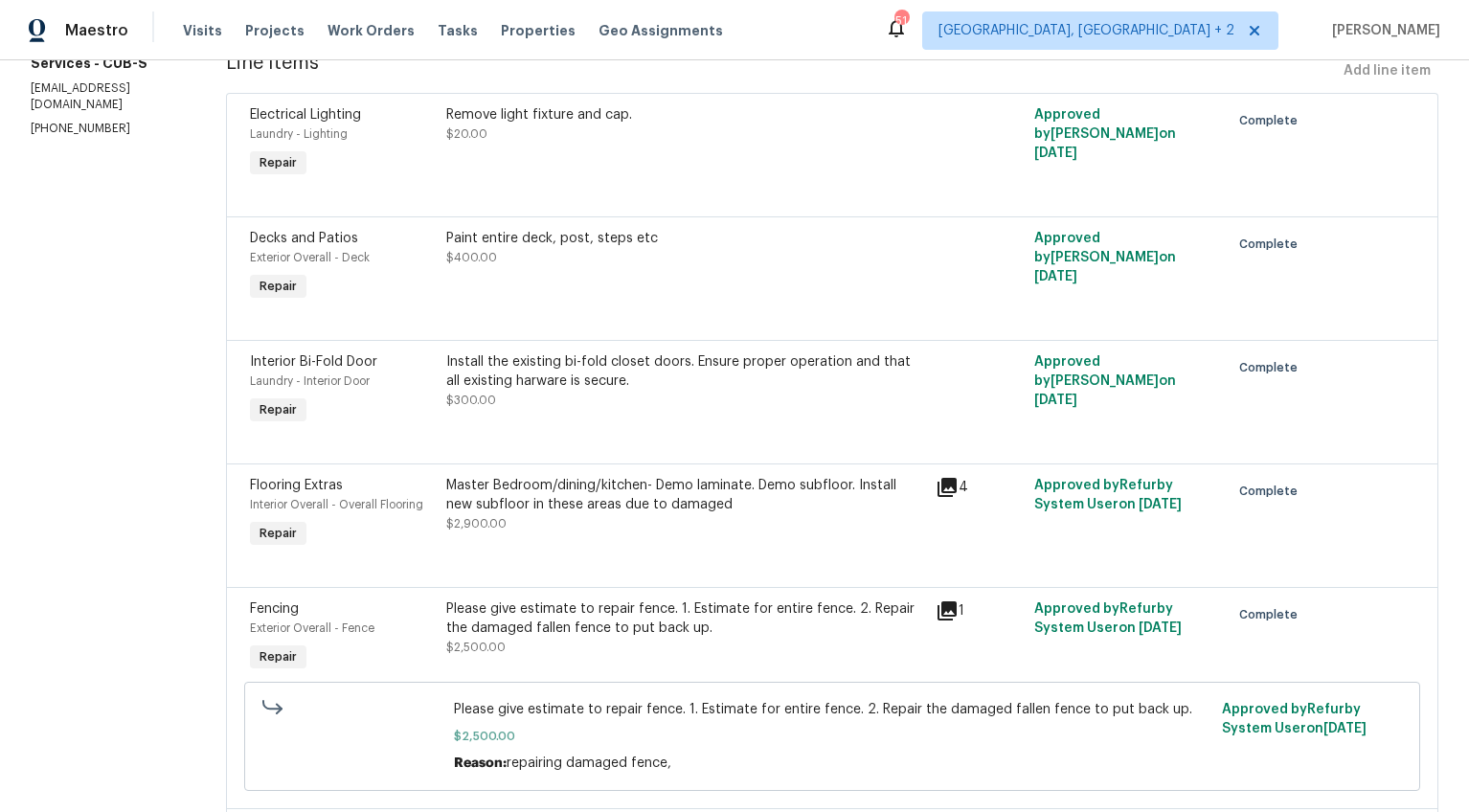
click at [659, 512] on div "Master Bedroom/dining/kitchen- Demo laminate. Demo subfloor. Install new subflo…" at bounding box center [686, 495] width 479 height 39
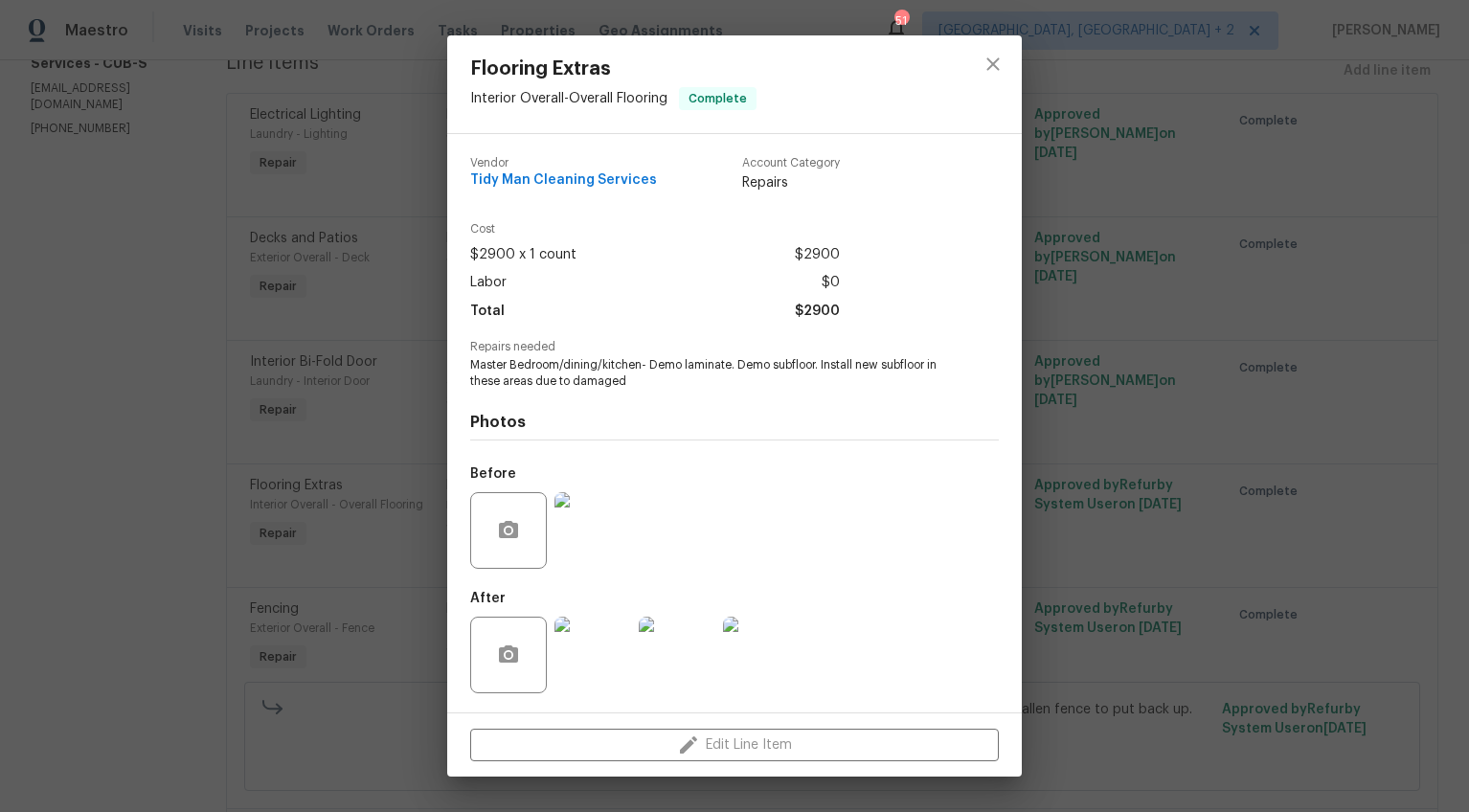
click at [593, 649] on img at bounding box center [593, 655] width 77 height 77
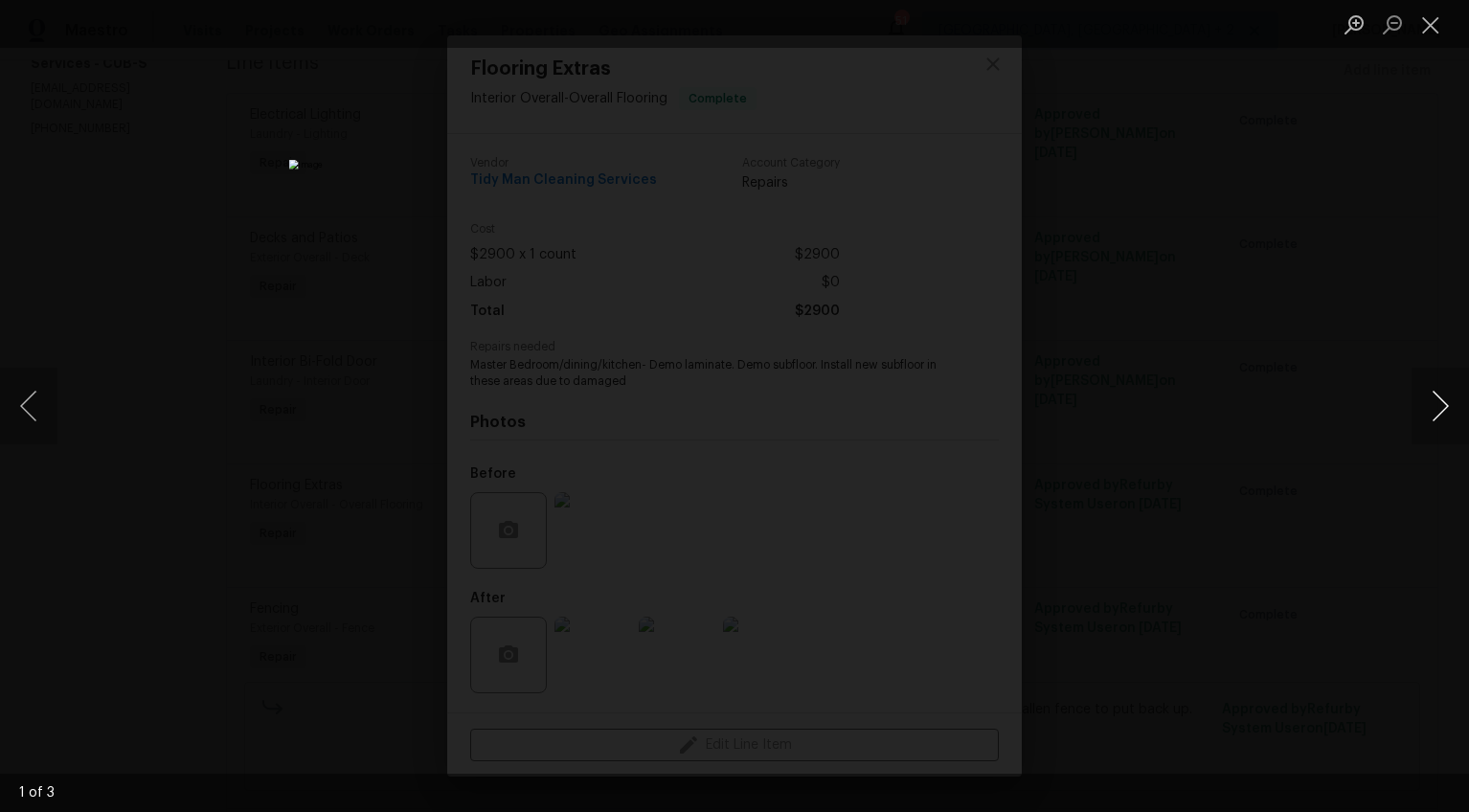
click at [1436, 410] on button "Next image" at bounding box center [1440, 406] width 57 height 77
click at [1340, 566] on div "Lightbox" at bounding box center [734, 406] width 1469 height 812
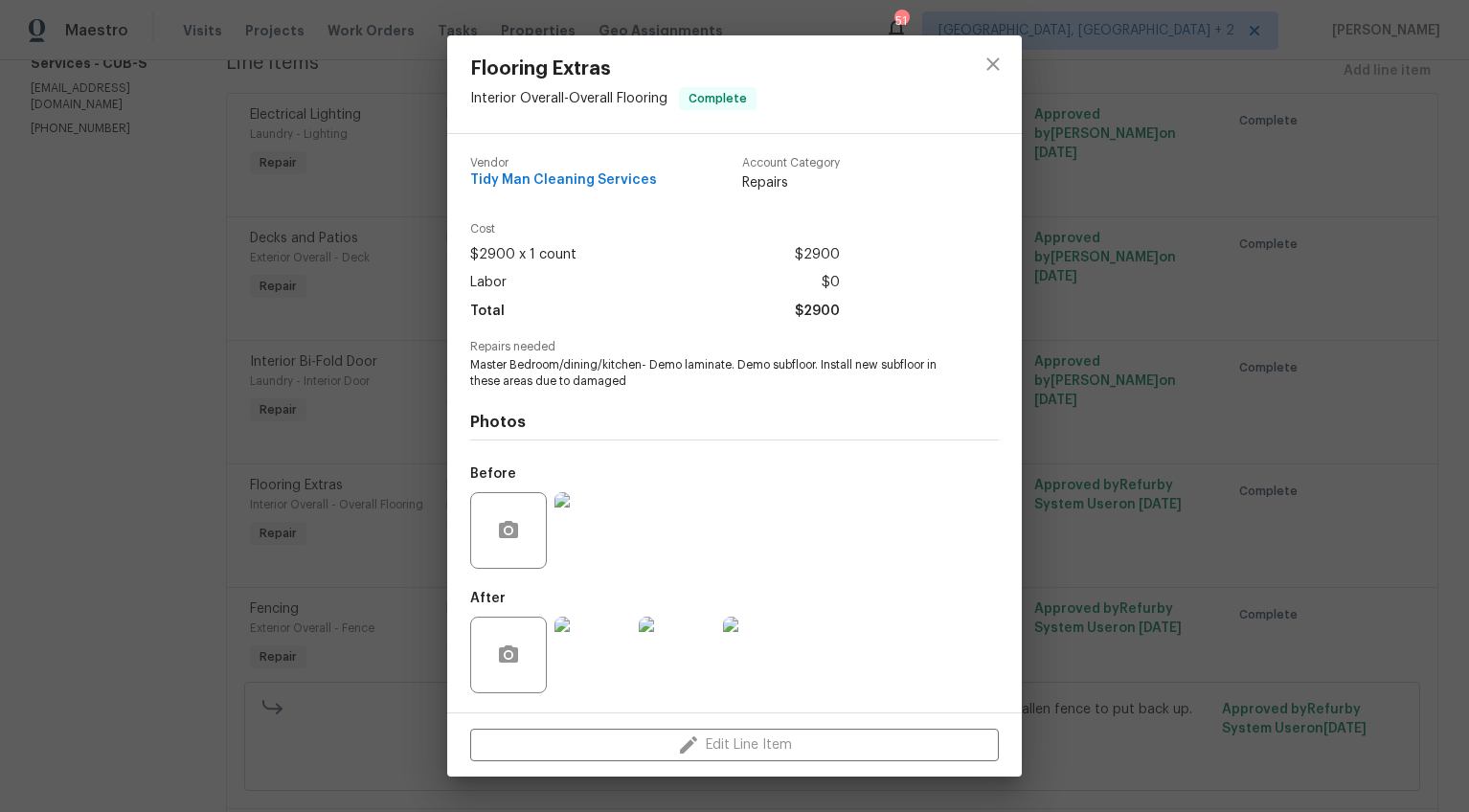
click at [578, 491] on div at bounding box center [592, 530] width 84 height 100
click at [609, 532] on img at bounding box center [593, 530] width 77 height 77
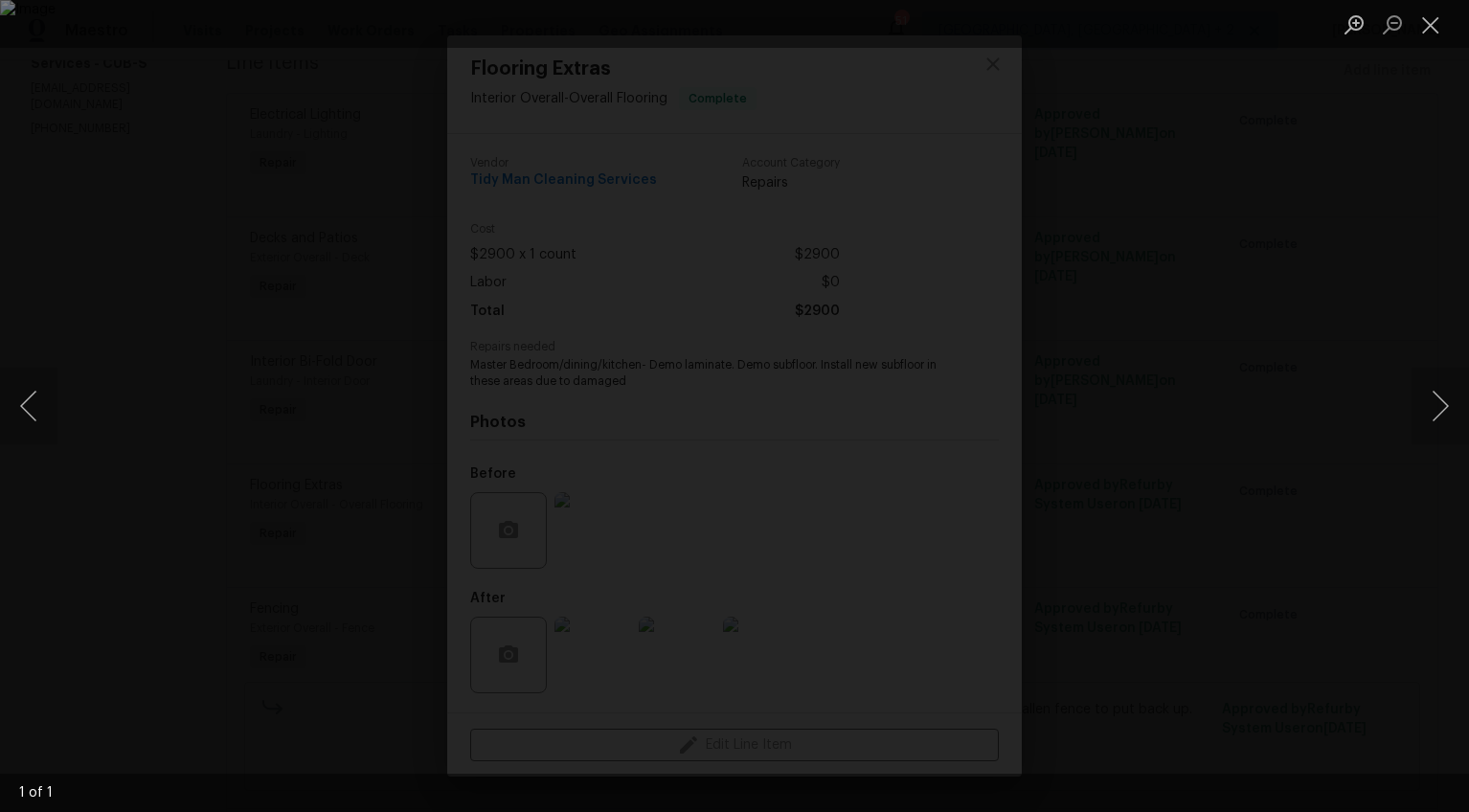
click at [1307, 576] on div "Lightbox" at bounding box center [734, 406] width 1469 height 812
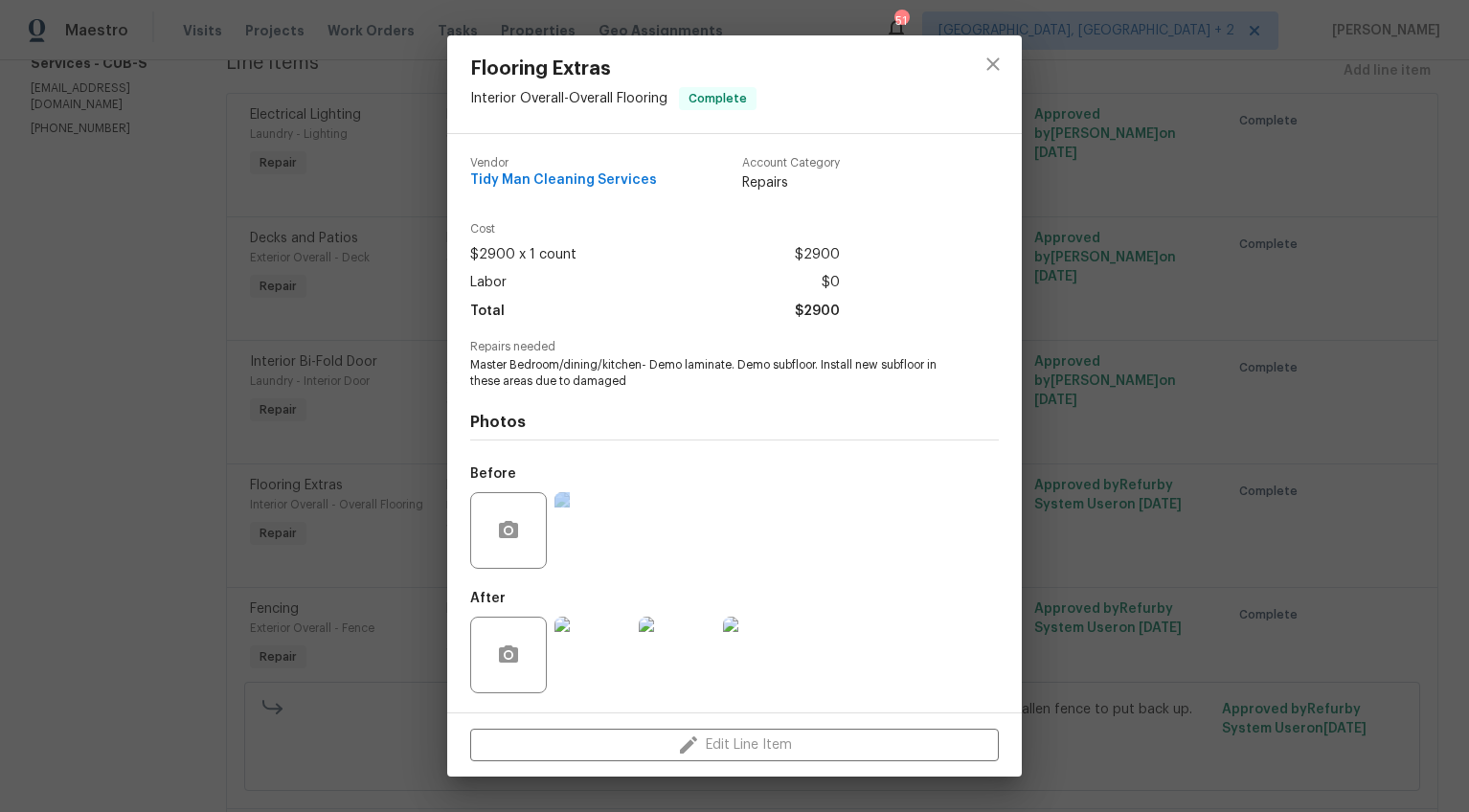
click at [1307, 576] on div "Flooring Extras Interior Overall - Overall Flooring Complete Vendor Tidy Man Cl…" at bounding box center [734, 406] width 1469 height 812
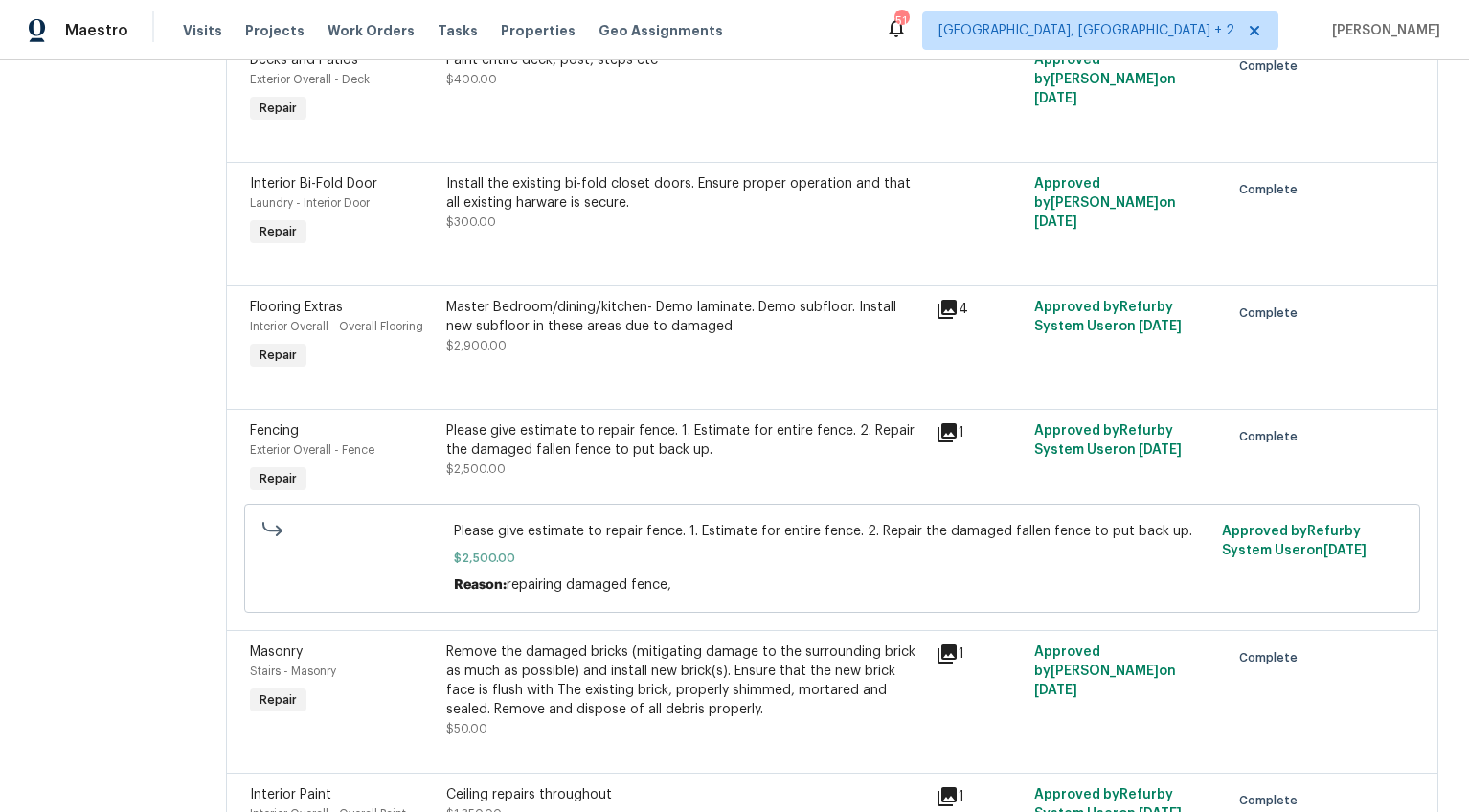
scroll to position [467, 0]
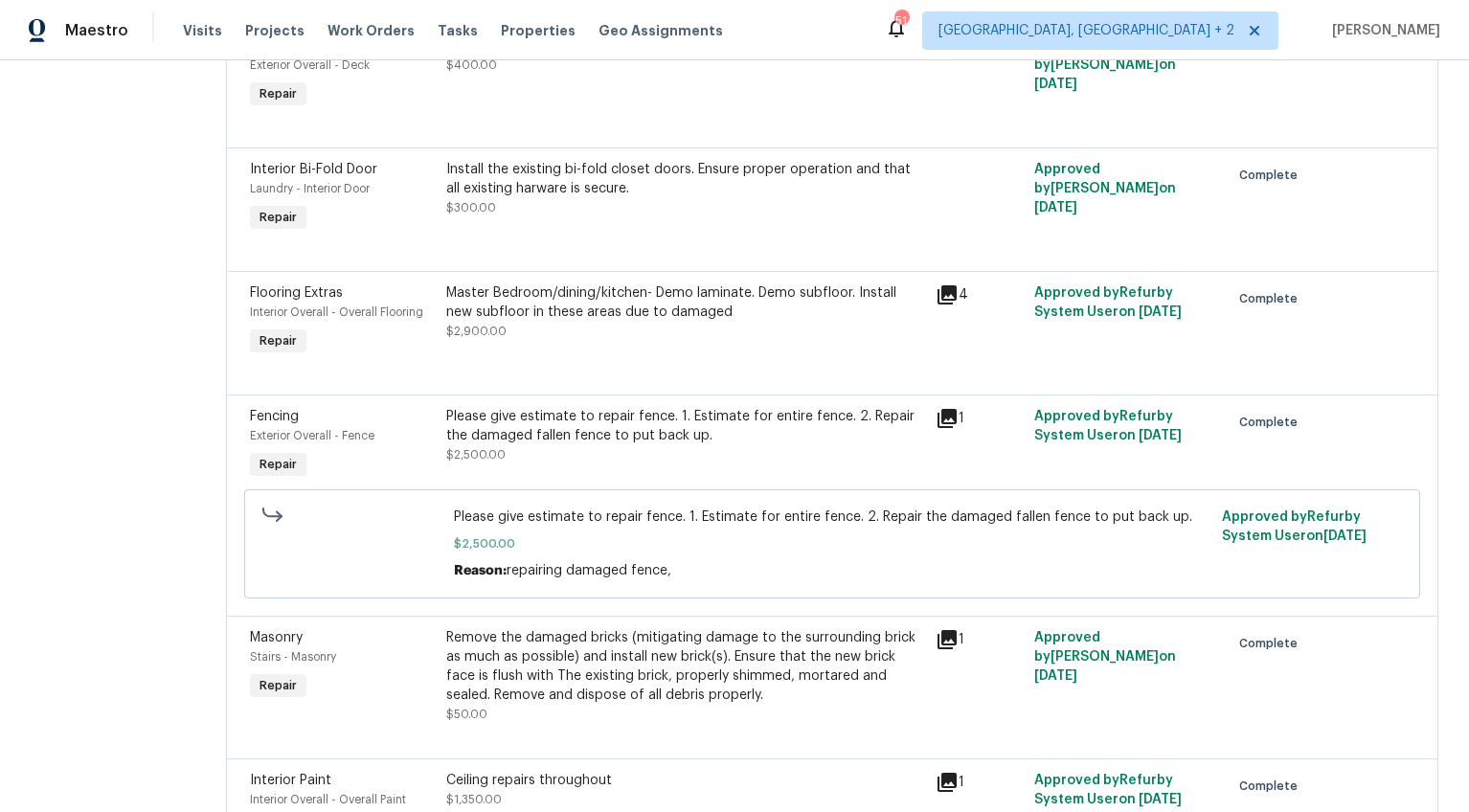
click at [677, 438] on div "Please give estimate to repair fence. 1. Estimate for entire fence. 2. Repair t…" at bounding box center [686, 426] width 479 height 39
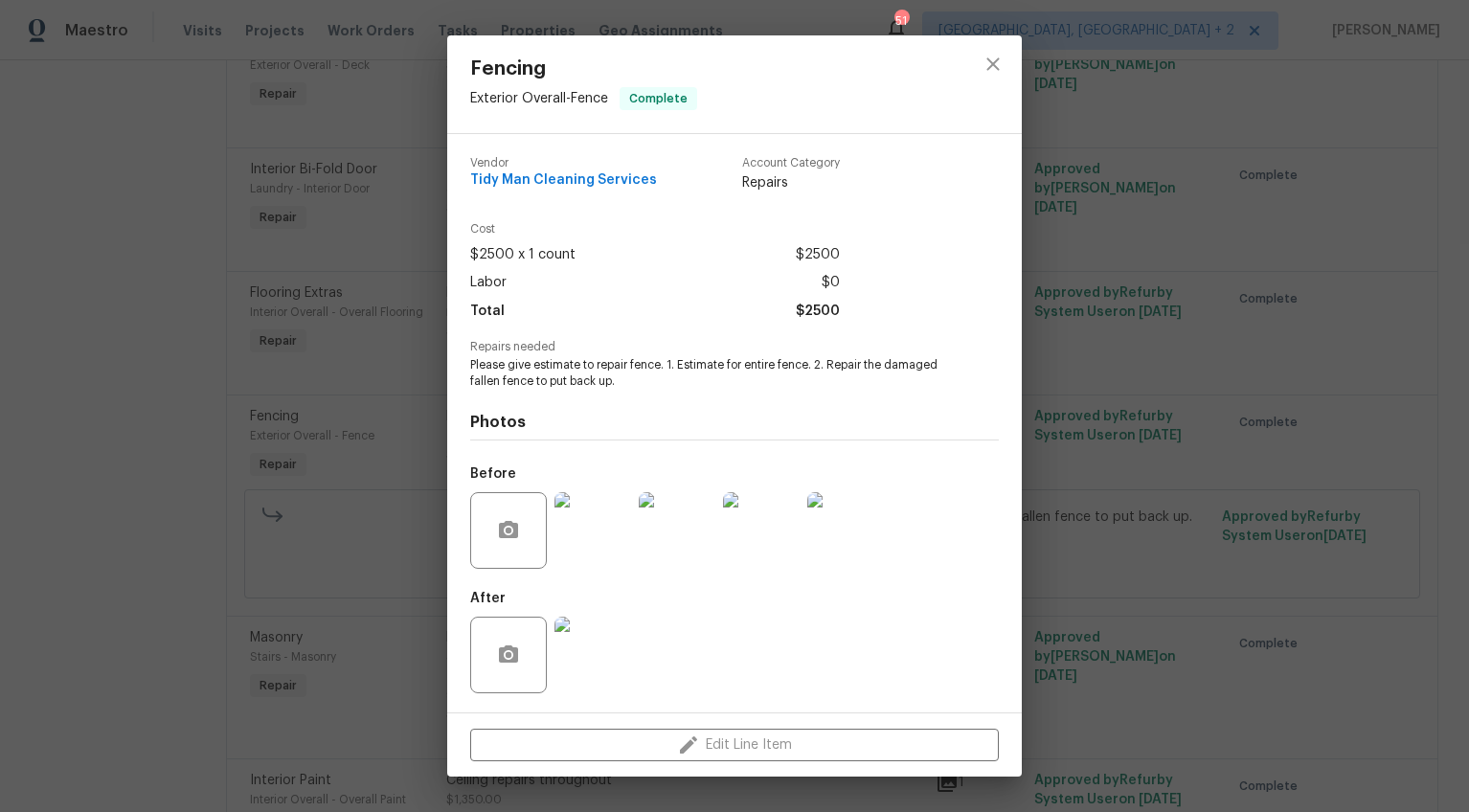
click at [607, 640] on img at bounding box center [593, 655] width 77 height 77
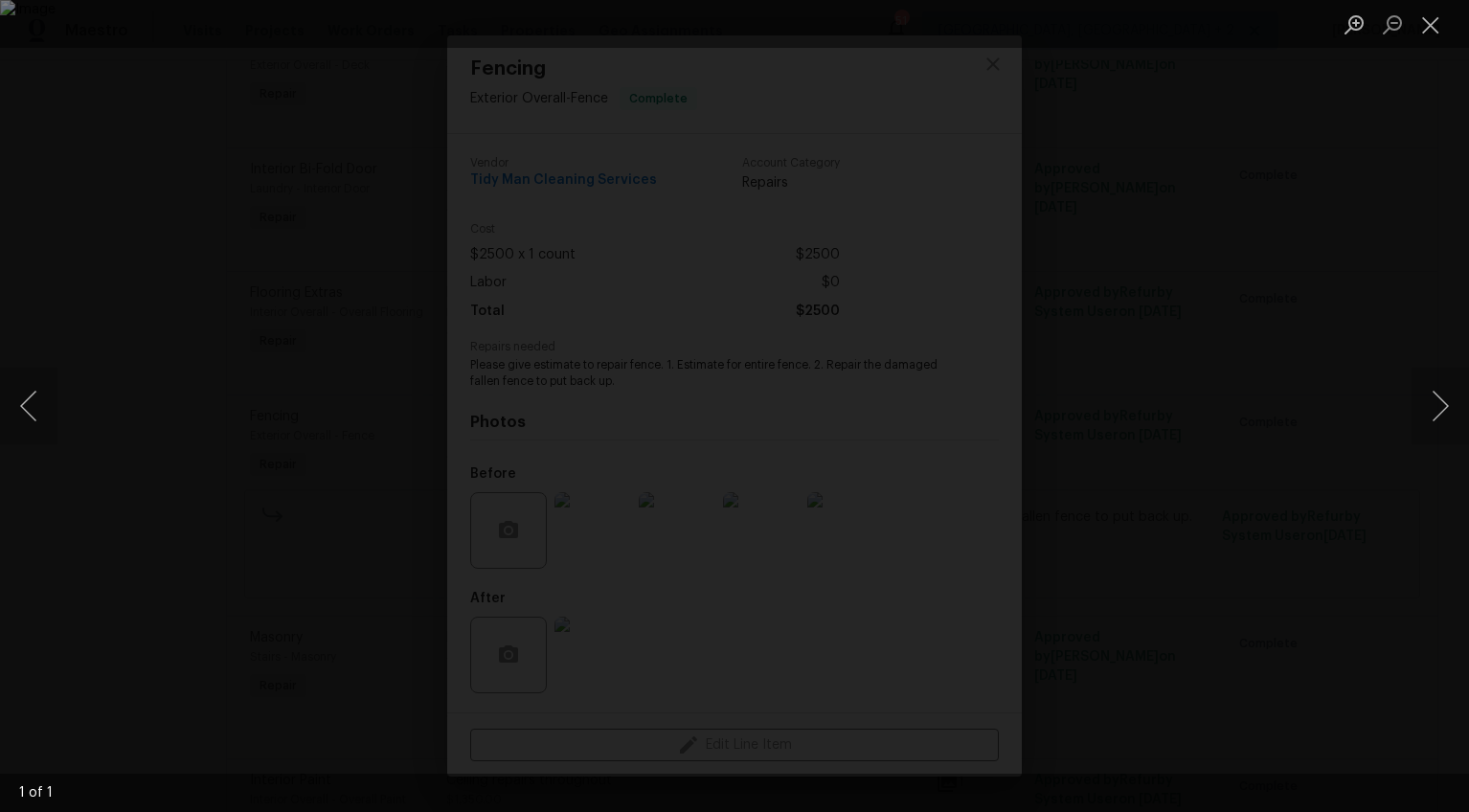
click at [1321, 499] on div "Lightbox" at bounding box center [734, 406] width 1469 height 812
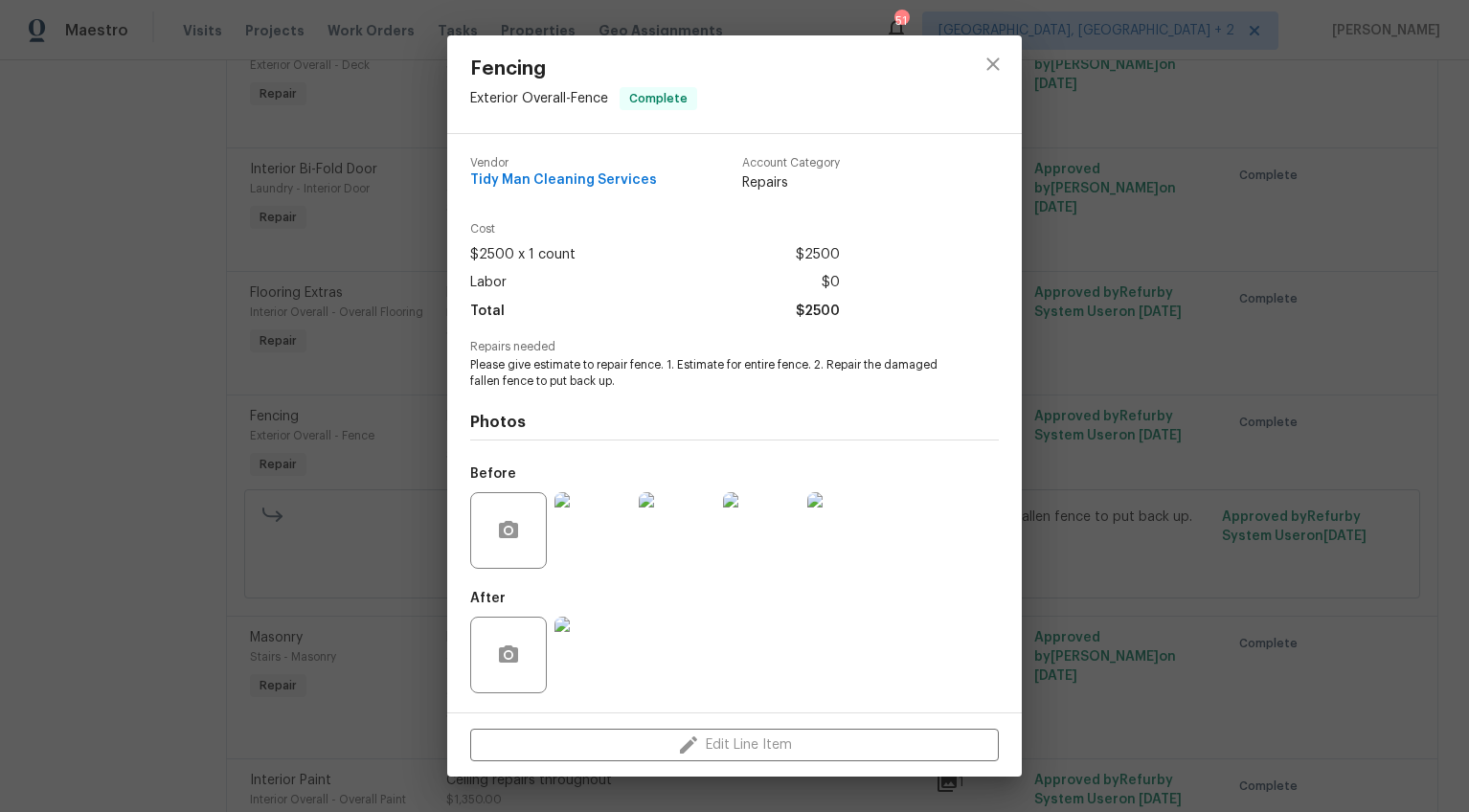
click at [1165, 498] on div "Fencing Exterior Overall - Fence Complete Vendor Tidy Man Cleaning Services Acc…" at bounding box center [734, 406] width 1469 height 812
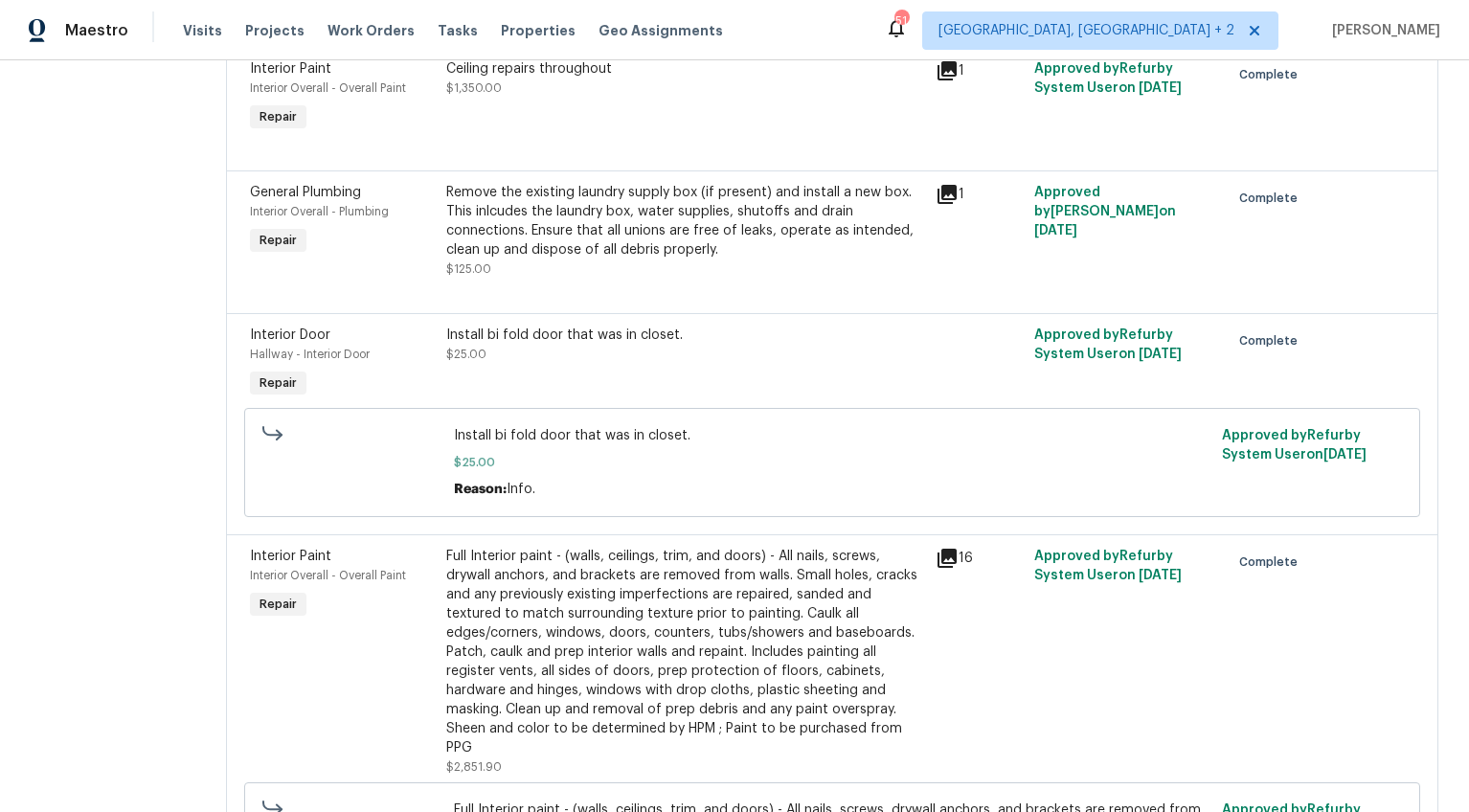
scroll to position [0, 0]
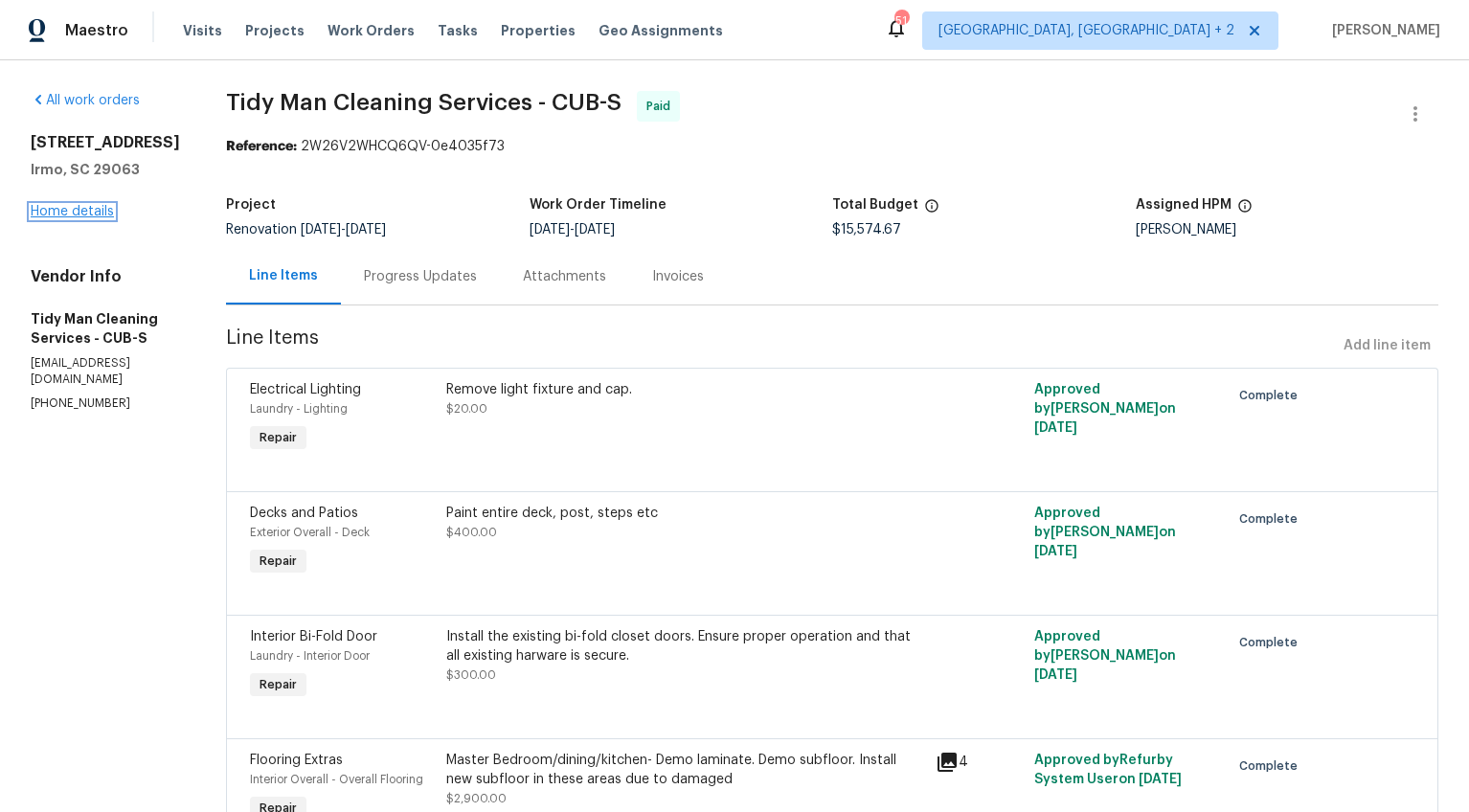
click at [87, 218] on link "Home details" at bounding box center [72, 211] width 83 height 14
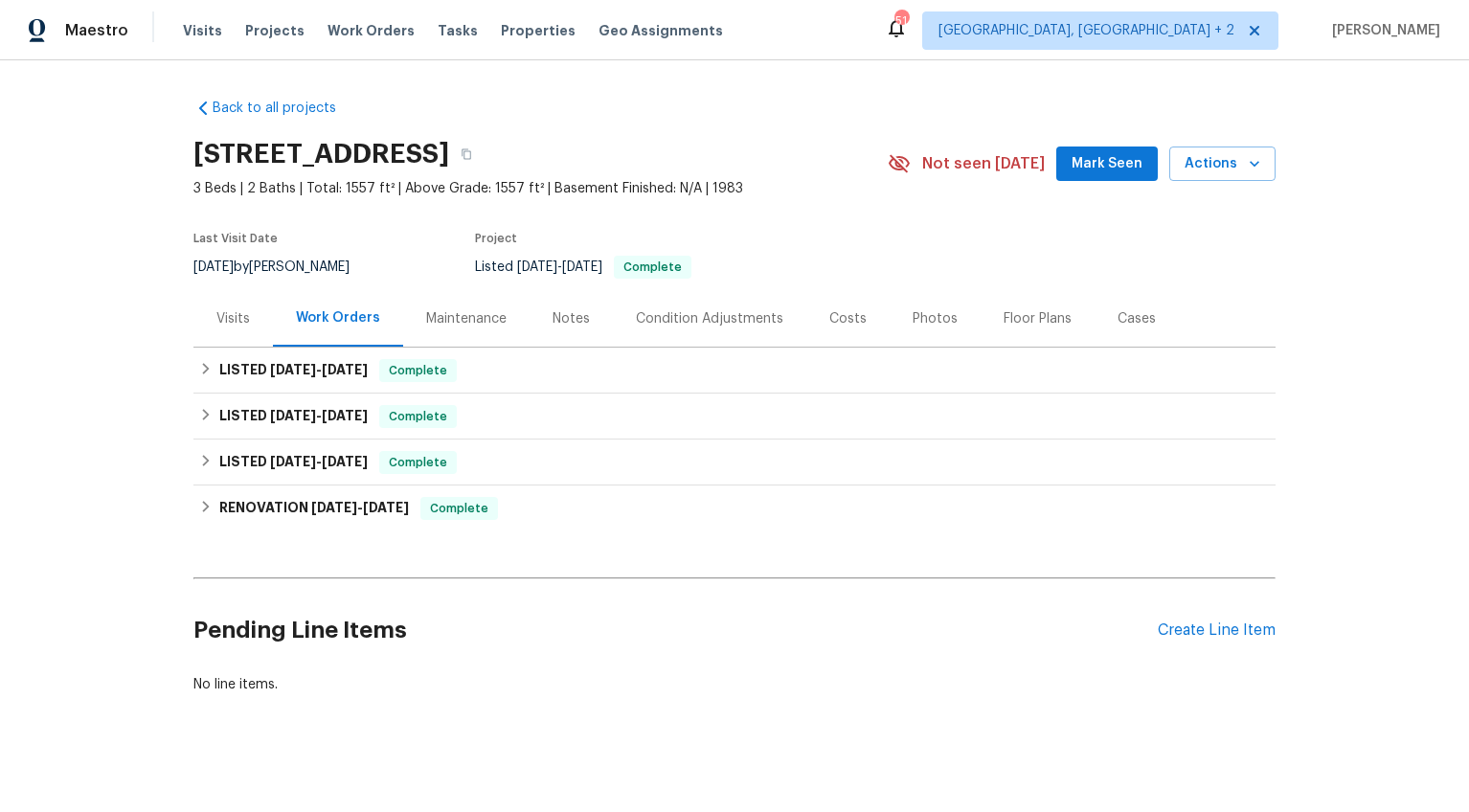
click at [220, 317] on div "Visits" at bounding box center [233, 318] width 34 height 19
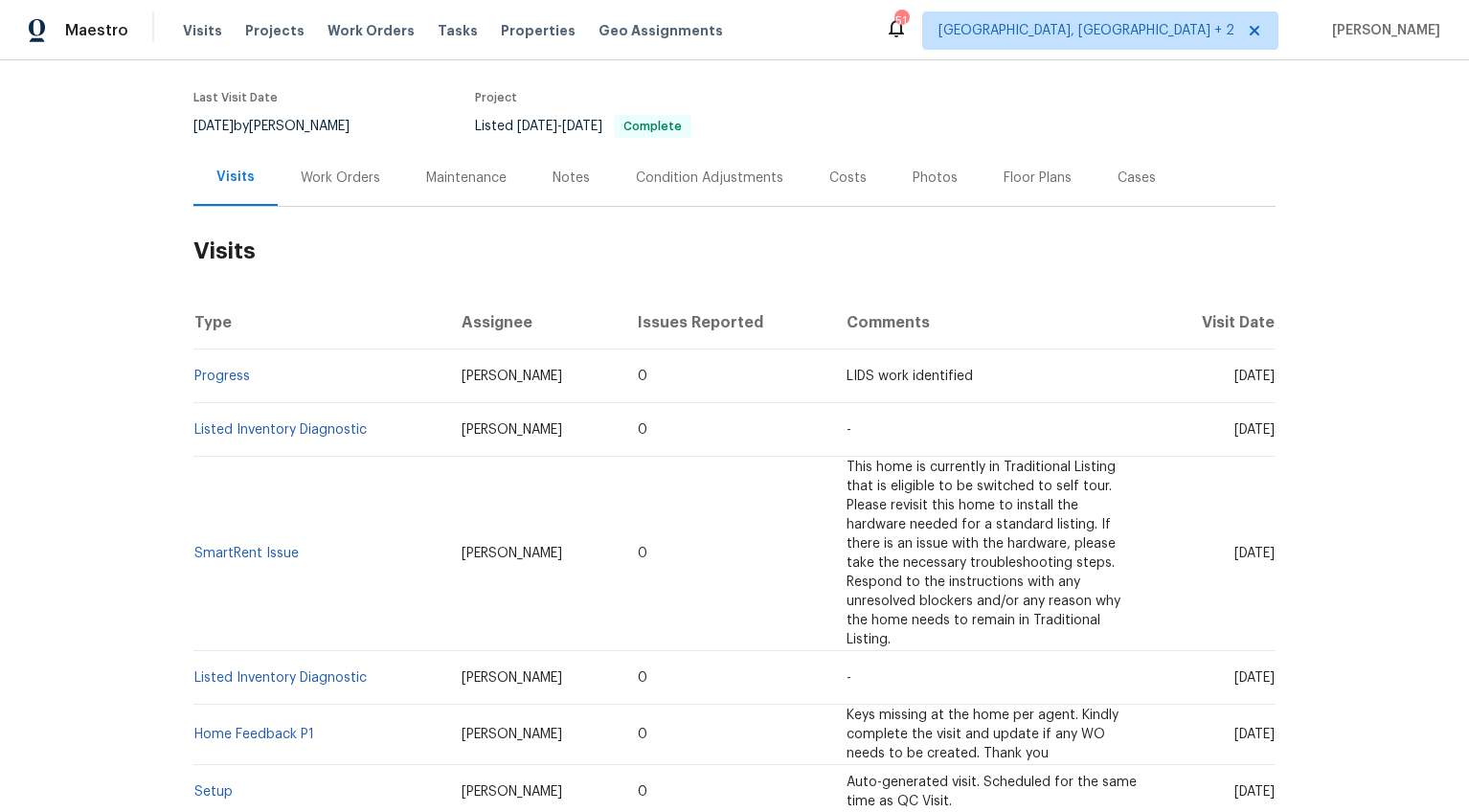
scroll to position [63, 0]
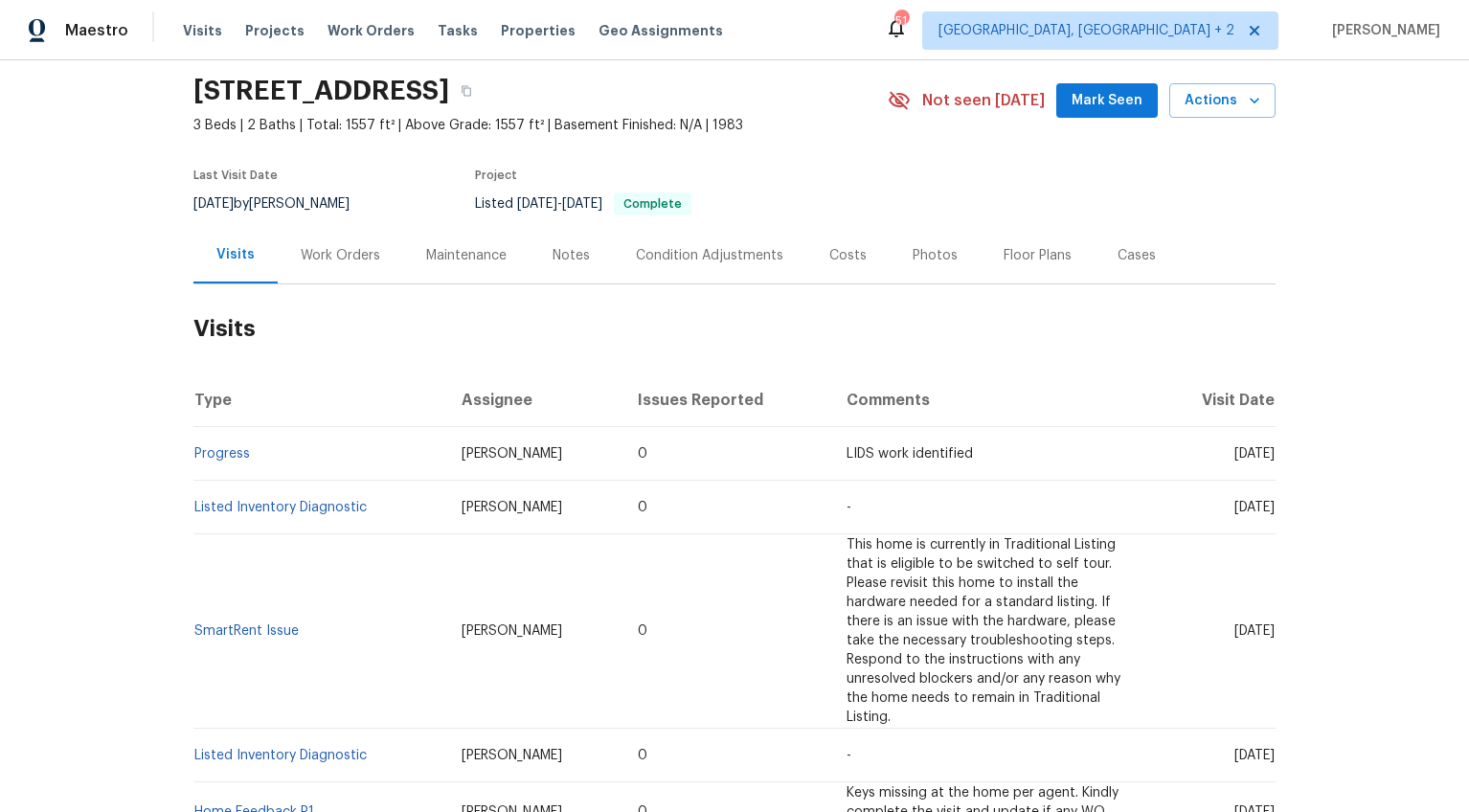
click at [308, 250] on div "Work Orders" at bounding box center [340, 255] width 79 height 19
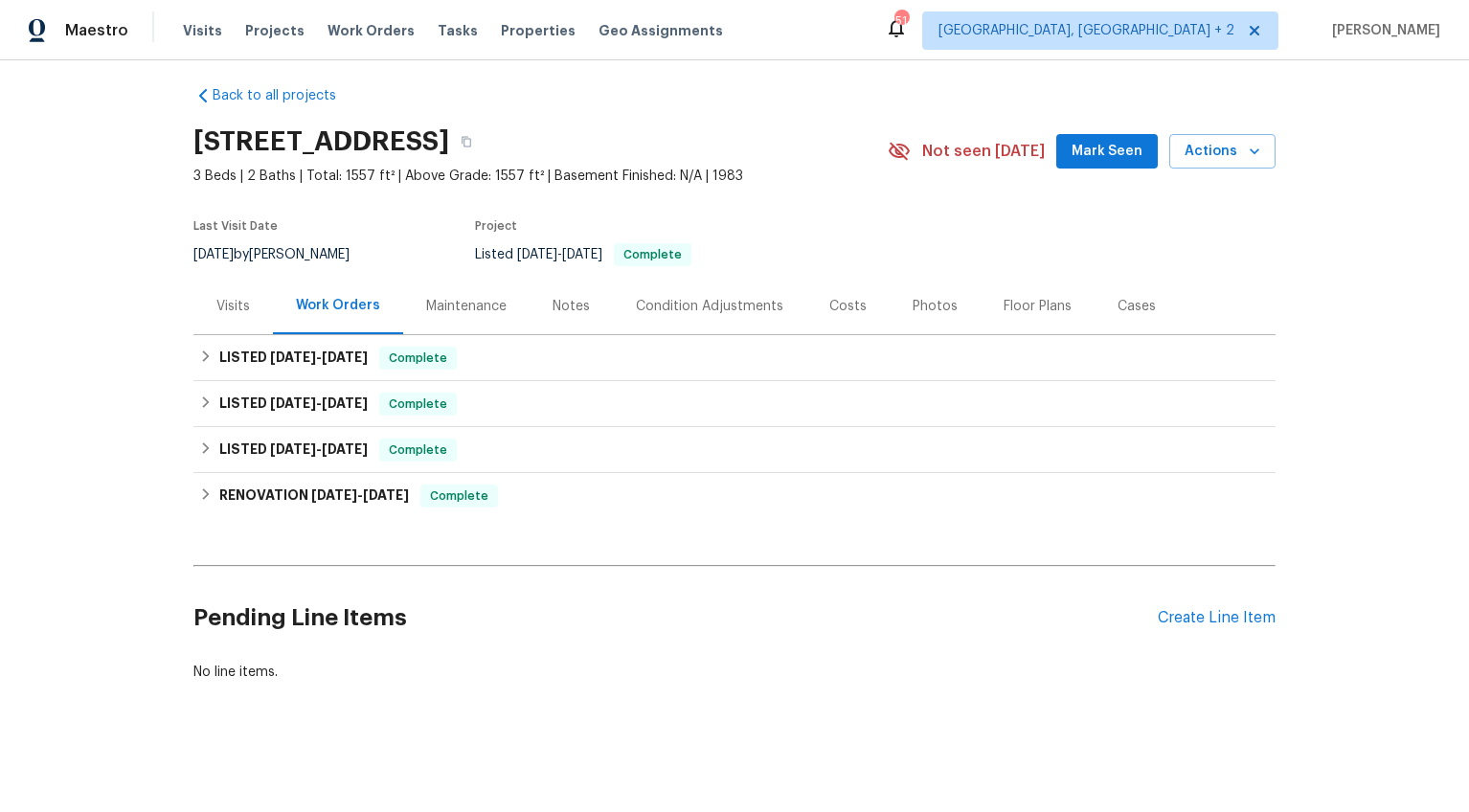
click at [466, 298] on div "Maintenance" at bounding box center [465, 305] width 80 height 19
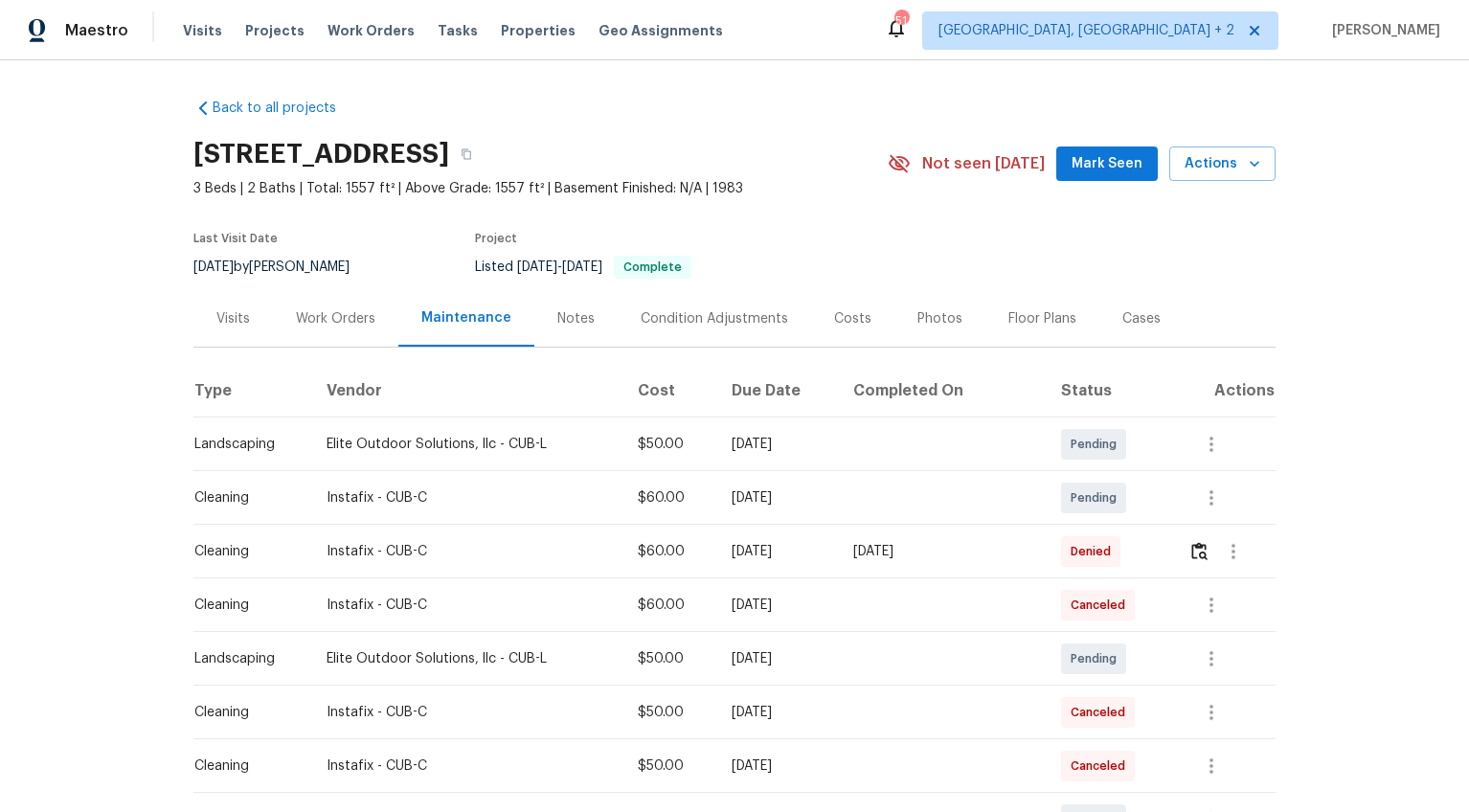
click at [595, 333] on div "Notes" at bounding box center [576, 318] width 83 height 56
